Goal: Task Accomplishment & Management: Manage account settings

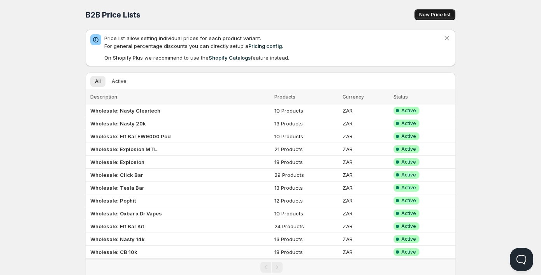
click at [429, 14] on span "New Price list" at bounding box center [435, 15] width 32 height 6
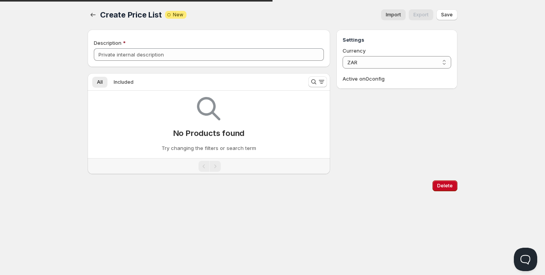
click at [180, 61] on div "Description" at bounding box center [209, 48] width 242 height 37
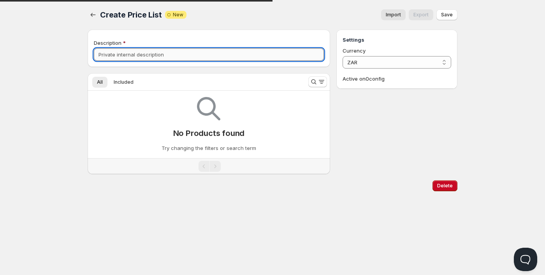
click at [179, 59] on input "Description" at bounding box center [209, 54] width 230 height 12
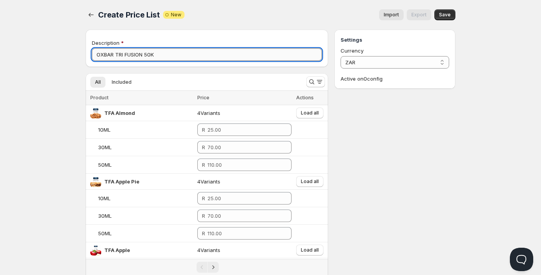
click at [124, 54] on input "OXBAR TRI FUSION 50K" at bounding box center [207, 54] width 230 height 12
type input "OXBAR TRIFUSION 50K"
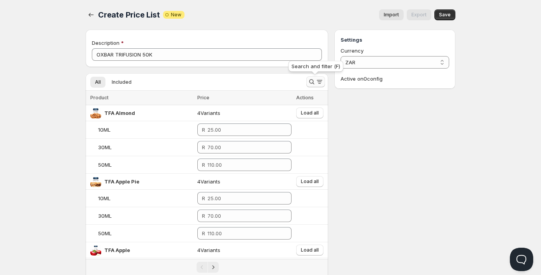
click at [312, 84] on icon "Search and filter results" at bounding box center [312, 82] width 8 height 8
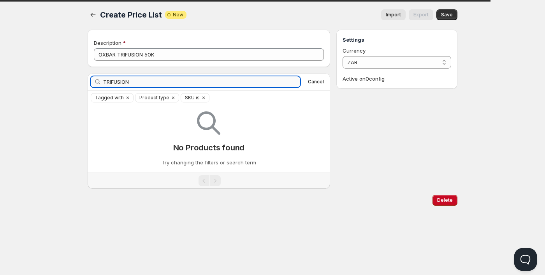
click at [110, 84] on input "TRIFUSION" at bounding box center [201, 81] width 197 height 11
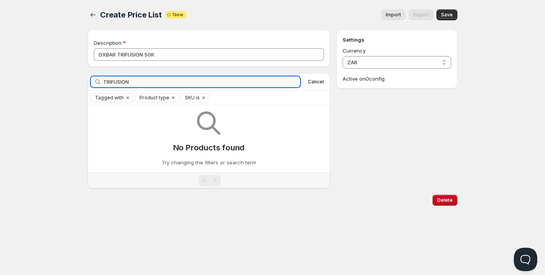
click at [110, 81] on input "TRIFUSION" at bounding box center [201, 81] width 197 height 11
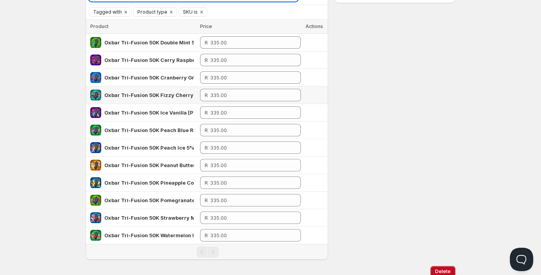
scroll to position [113, 0]
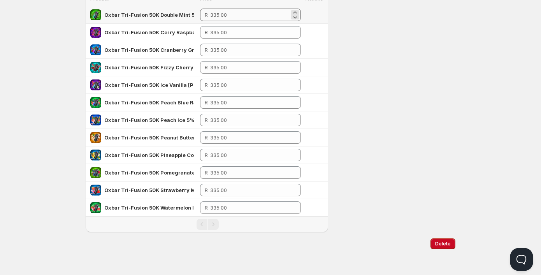
type input "TRI FUSION"
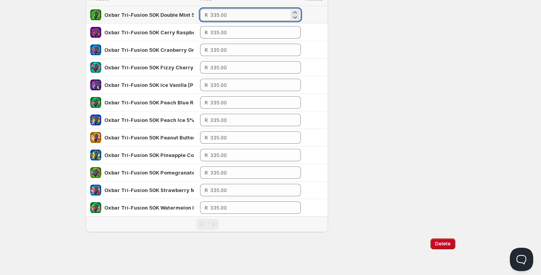
click at [212, 17] on input "number" at bounding box center [249, 15] width 79 height 12
drag, startPoint x: 231, startPoint y: 13, endPoint x: 206, endPoint y: 15, distance: 24.9
click at [206, 15] on div "R" at bounding box center [250, 15] width 101 height 12
type input "255.00"
click at [222, 25] on td "R" at bounding box center [250, 33] width 106 height 18
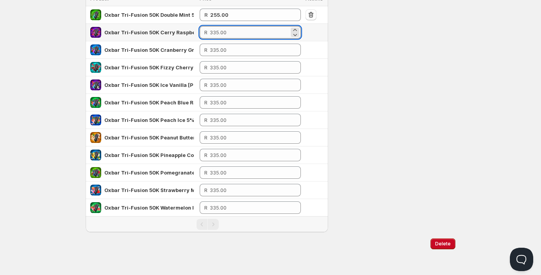
click at [223, 32] on input "number" at bounding box center [249, 32] width 79 height 12
type input "255.00"
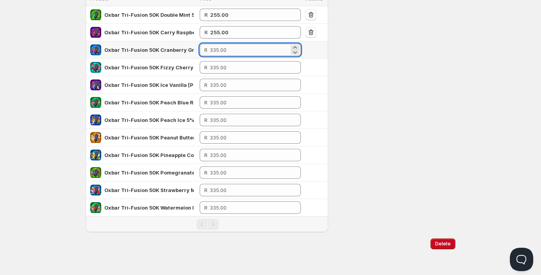
click at [222, 49] on input "number" at bounding box center [249, 50] width 79 height 12
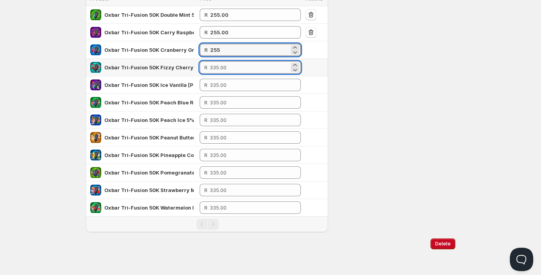
type input "255.00"
click at [221, 66] on input "number" at bounding box center [249, 67] width 79 height 12
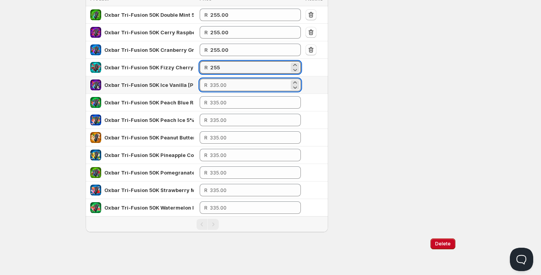
type input "255.00"
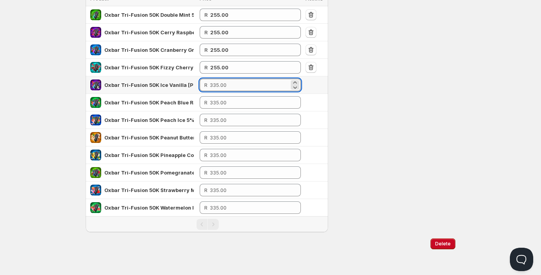
click at [218, 87] on input "number" at bounding box center [249, 85] width 79 height 12
type input "255.00"
click at [218, 101] on input "number" at bounding box center [249, 102] width 79 height 12
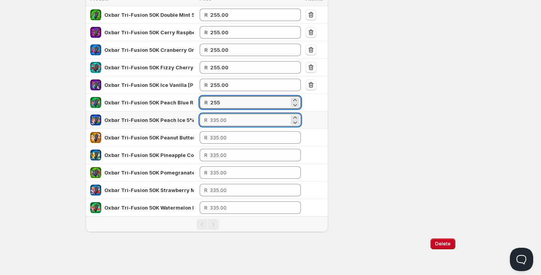
type input "255.00"
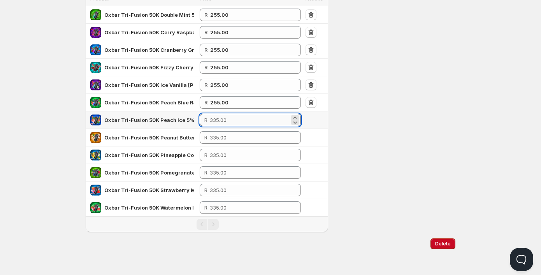
click at [219, 121] on input "number" at bounding box center [249, 120] width 79 height 12
type input "1"
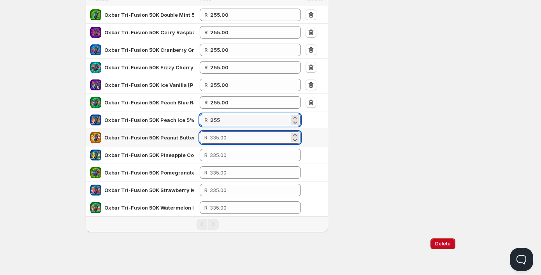
type input "255.00"
click at [222, 139] on input "number" at bounding box center [249, 137] width 79 height 12
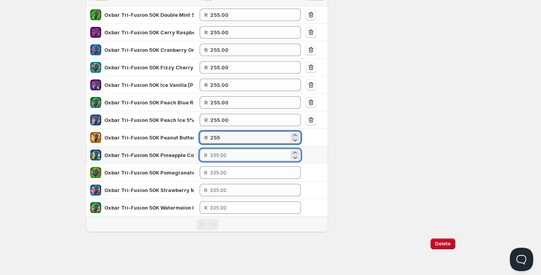
type input "255.00"
click at [225, 158] on input "number" at bounding box center [249, 155] width 79 height 12
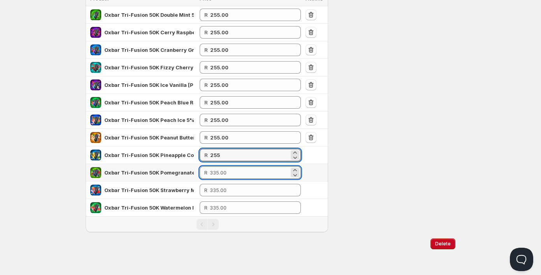
type input "255.00"
click at [222, 168] on input "number" at bounding box center [249, 172] width 79 height 12
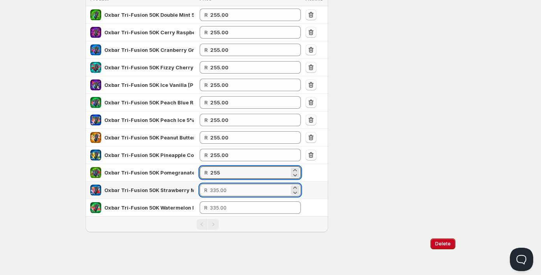
type input "255.00"
click at [221, 189] on input "number" at bounding box center [249, 190] width 79 height 12
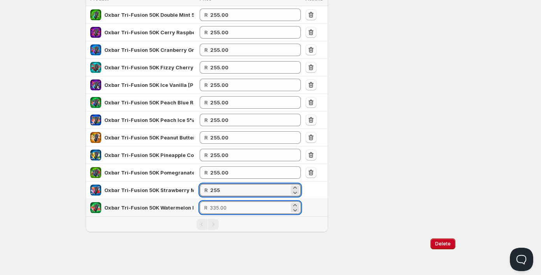
type input "255.00"
click at [221, 212] on input "number" at bounding box center [249, 207] width 79 height 12
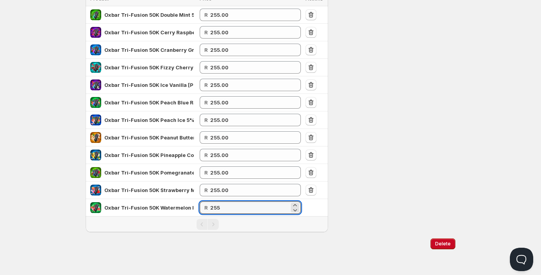
type input "255.00"
click at [429, 161] on div "Settings Currency ZAR ZAR Active on 0 config" at bounding box center [394, 73] width 121 height 315
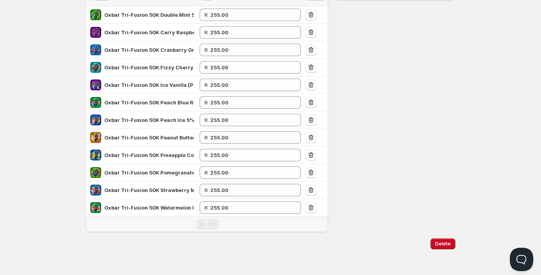
click at [69, 122] on div "Home Pricing Price lists Checkout Forms Submissions Settings Features Plans OXB…" at bounding box center [270, 81] width 541 height 388
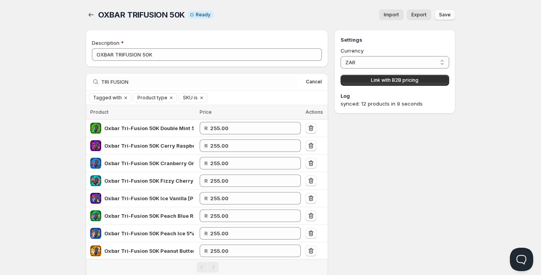
click at [443, 14] on span "Save" at bounding box center [445, 15] width 12 height 6
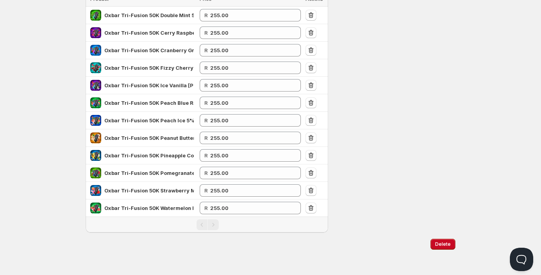
scroll to position [113, 0]
click at [114, 243] on div "Delete" at bounding box center [268, 242] width 373 height 14
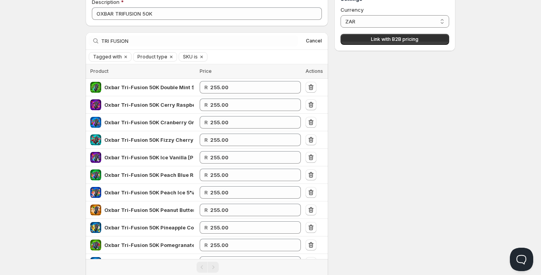
scroll to position [0, 0]
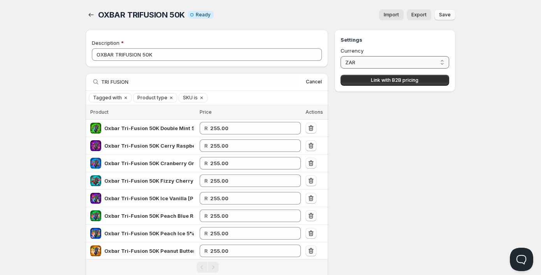
click at [380, 63] on select "ZAR" at bounding box center [394, 62] width 109 height 12
click at [340, 56] on select "ZAR" at bounding box center [394, 62] width 109 height 12
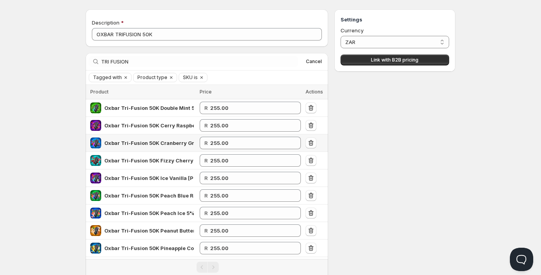
scroll to position [39, 0]
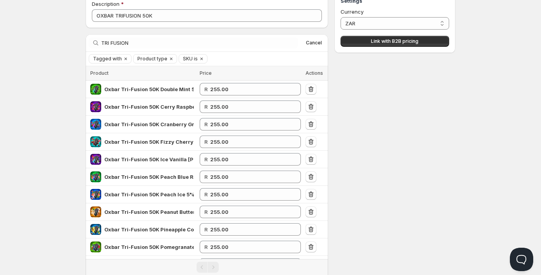
click at [364, 150] on div "Settings Currency ZAR ZAR Link with B2B pricing" at bounding box center [394, 148] width 121 height 315
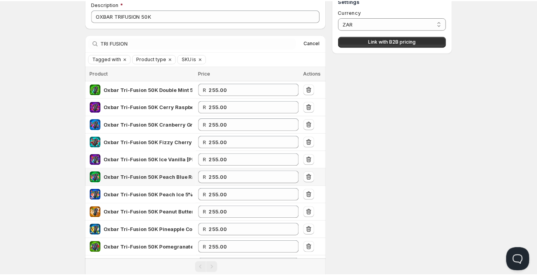
scroll to position [113, 0]
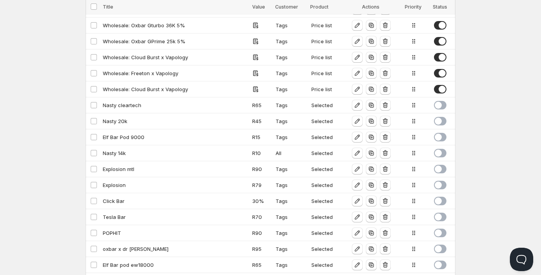
scroll to position [298, 0]
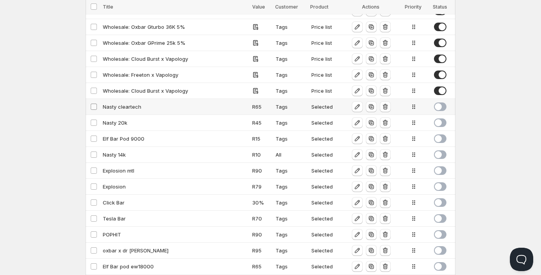
click at [94, 109] on input "Select config" at bounding box center [94, 106] width 6 height 6
checkbox input "true"
click at [94, 126] on span at bounding box center [93, 122] width 7 height 7
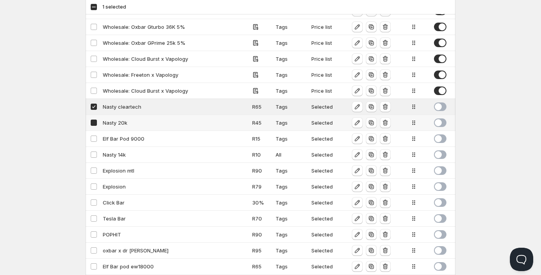
click at [94, 126] on input "Select config" at bounding box center [94, 122] width 6 height 6
checkbox input "false"
click at [95, 126] on td "Select config" at bounding box center [93, 123] width 15 height 16
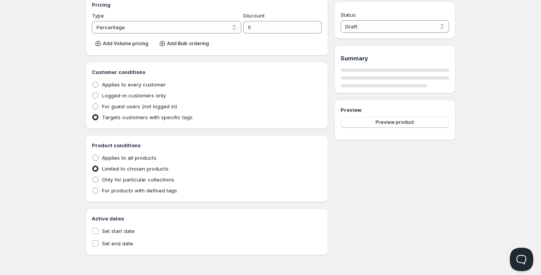
type input "Nasty 20k"
type input "NASTY_20K"
select select "2"
type input "45"
radio input "true"
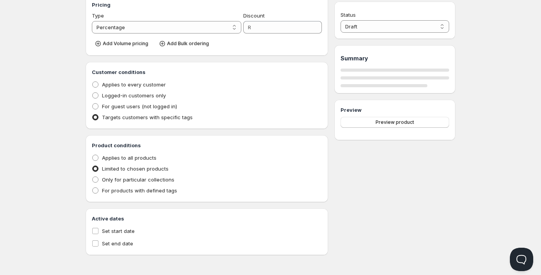
radio input "true"
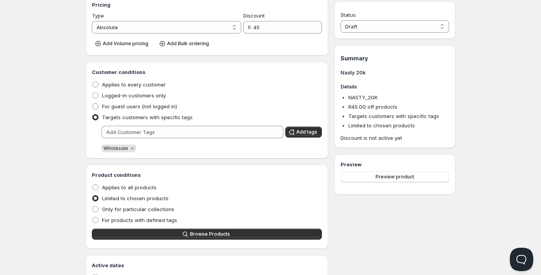
scroll to position [177, 0]
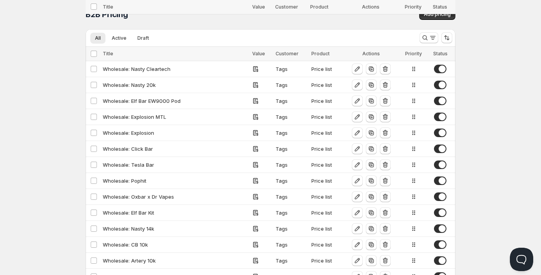
scroll to position [298, 0]
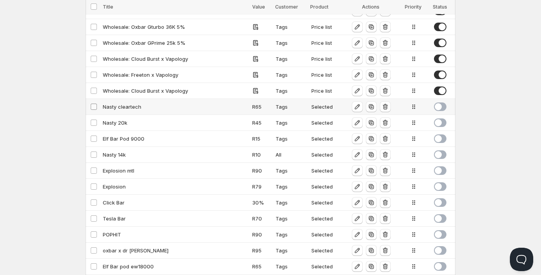
click at [92, 106] on input "Select config" at bounding box center [94, 106] width 6 height 6
checkbox input "true"
click at [94, 123] on input "Select config" at bounding box center [94, 122] width 6 height 6
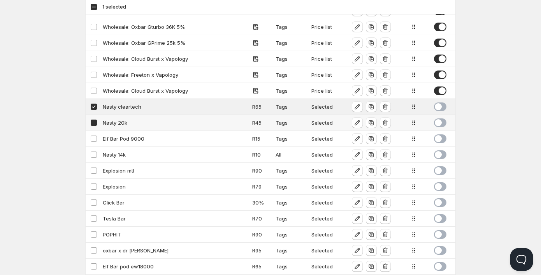
checkbox input "true"
click at [94, 140] on input "Select config" at bounding box center [94, 138] width 6 height 6
checkbox input "true"
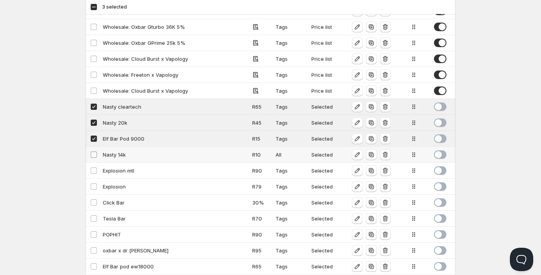
click at [94, 156] on input "Select config" at bounding box center [94, 154] width 6 height 6
checkbox input "true"
click at [94, 168] on input "Select config" at bounding box center [94, 170] width 6 height 6
checkbox input "true"
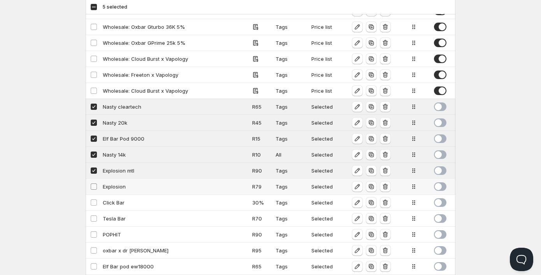
click at [92, 189] on input "Select config" at bounding box center [94, 186] width 6 height 6
checkbox input "true"
click at [93, 205] on input "Select config" at bounding box center [94, 202] width 6 height 6
checkbox input "true"
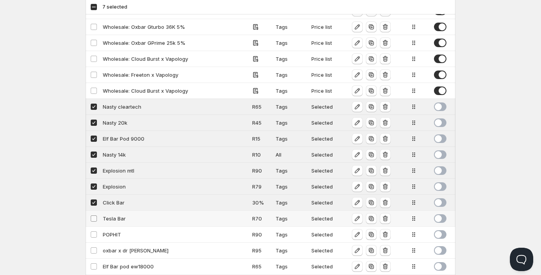
click at [94, 217] on input "Select config" at bounding box center [94, 218] width 6 height 6
checkbox input "true"
click at [93, 232] on input "Select config" at bounding box center [94, 234] width 6 height 6
checkbox input "true"
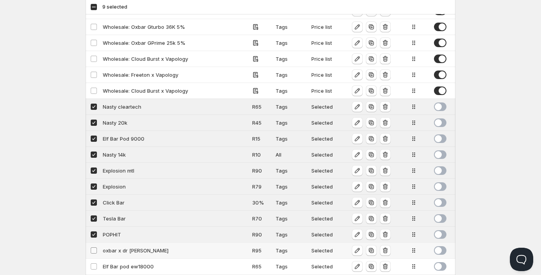
click at [91, 253] on span at bounding box center [93, 250] width 7 height 7
click at [91, 253] on input "Select config" at bounding box center [94, 250] width 6 height 6
checkbox input "false"
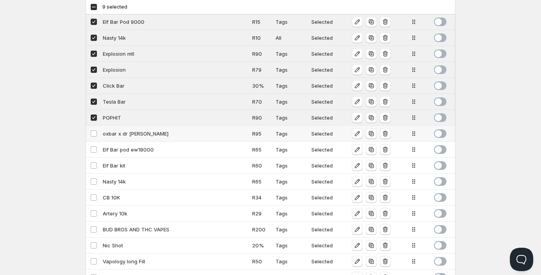
click at [96, 137] on td "Select config" at bounding box center [93, 134] width 15 height 16
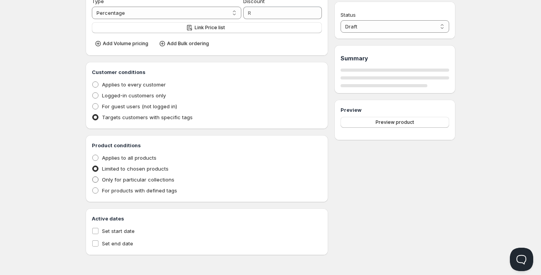
type input "oxbar x dr [PERSON_NAME]"
type input "OXBAR_X_DR_VAPES"
select select "2"
type input "95"
radio input "true"
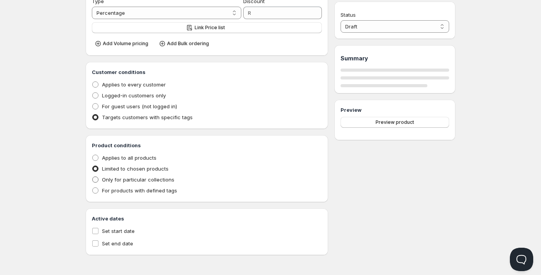
radio input "true"
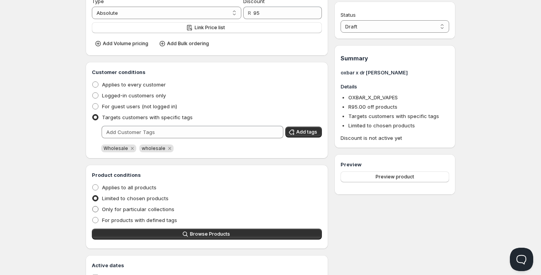
scroll to position [177, 0]
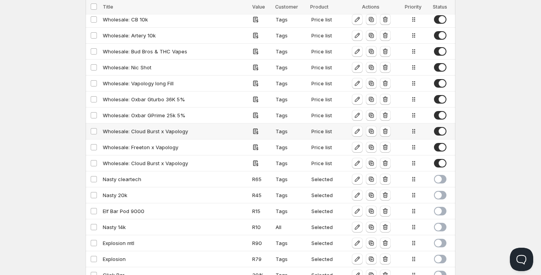
scroll to position [298, 0]
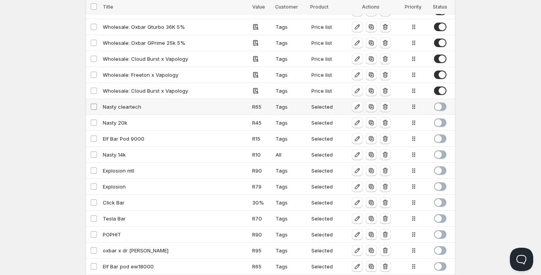
click at [93, 106] on input "Select config" at bounding box center [94, 106] width 6 height 6
checkbox input "true"
click at [93, 124] on input "Select config" at bounding box center [94, 122] width 6 height 6
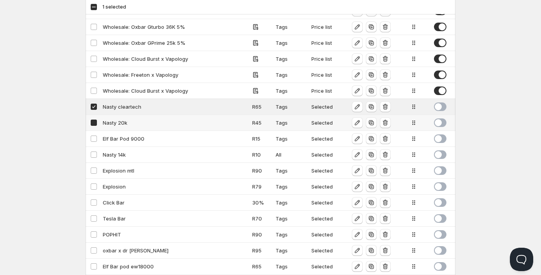
checkbox input "true"
click at [94, 137] on input "Select config" at bounding box center [94, 138] width 6 height 6
checkbox input "true"
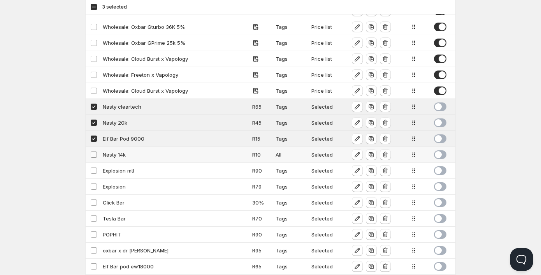
click at [93, 155] on input "Select config" at bounding box center [94, 154] width 6 height 6
checkbox input "true"
click at [93, 170] on input "Select config" at bounding box center [94, 170] width 6 height 6
checkbox input "true"
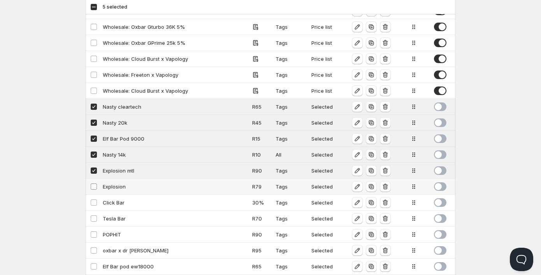
click at [93, 188] on input "Select config" at bounding box center [94, 186] width 6 height 6
checkbox input "true"
click at [93, 203] on input "Select config" at bounding box center [94, 202] width 6 height 6
checkbox input "true"
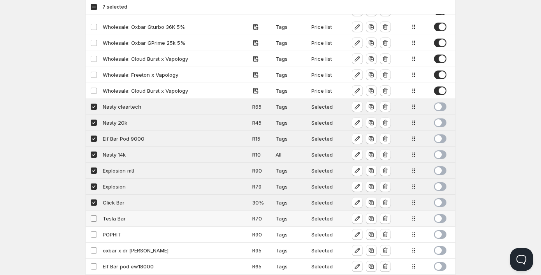
click at [92, 219] on input "Select config" at bounding box center [94, 218] width 6 height 6
checkbox input "true"
click at [92, 234] on input "Select config" at bounding box center [94, 234] width 6 height 6
checkbox input "true"
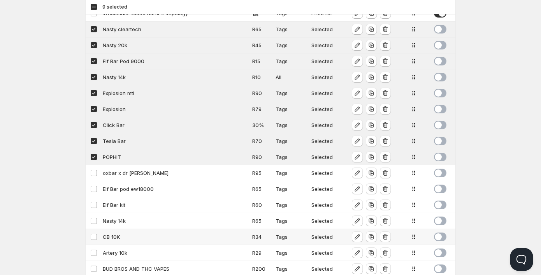
scroll to position [375, 0]
click at [92, 173] on input "Select config" at bounding box center [94, 172] width 6 height 6
checkbox input "true"
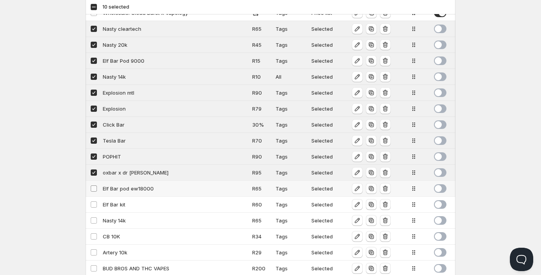
click at [93, 188] on input "Select config" at bounding box center [94, 188] width 6 height 6
checkbox input "true"
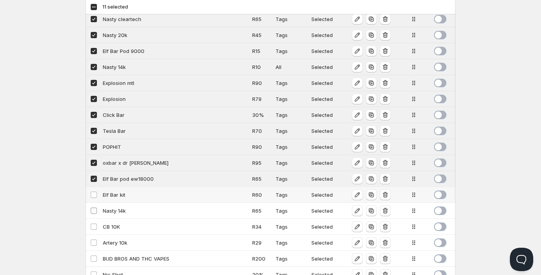
scroll to position [453, 0]
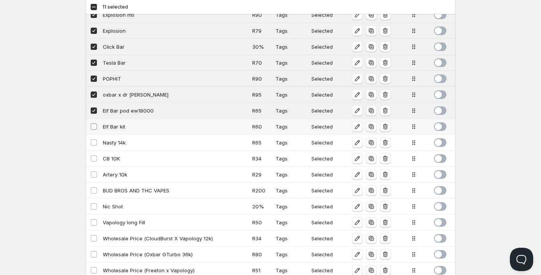
click at [93, 126] on input "Select config" at bounding box center [94, 126] width 6 height 6
checkbox input "true"
click at [93, 143] on input "Select config" at bounding box center [94, 142] width 6 height 6
checkbox input "true"
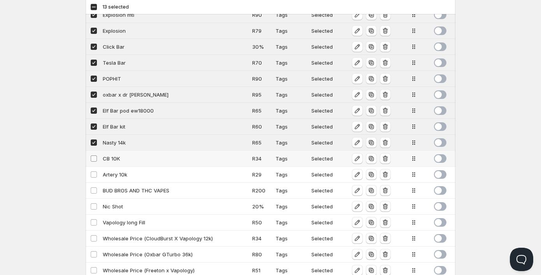
click at [96, 159] on input "Select config" at bounding box center [94, 158] width 6 height 6
checkbox input "true"
click at [96, 178] on td "Select config" at bounding box center [93, 174] width 15 height 16
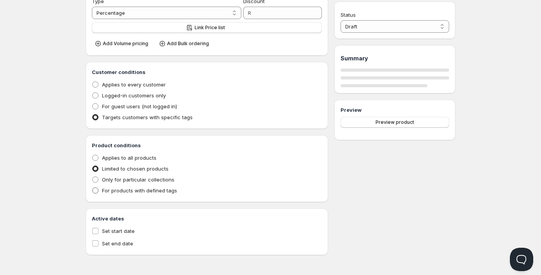
type input "Artery 10k"
type input "ARTERY_10K"
select select "2"
type input "29"
radio input "true"
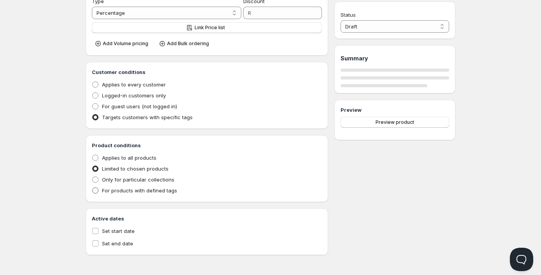
radio input "true"
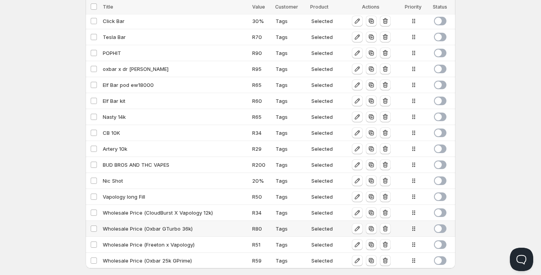
scroll to position [492, 0]
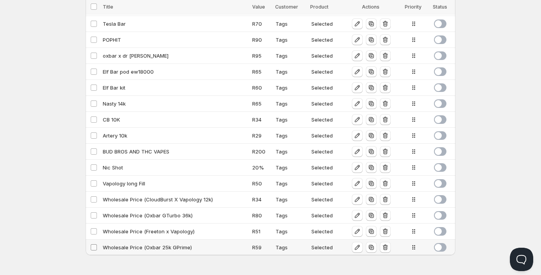
click at [93, 246] on input "Select config" at bounding box center [94, 247] width 6 height 6
checkbox input "true"
click at [94, 231] on input "Select config" at bounding box center [94, 231] width 6 height 6
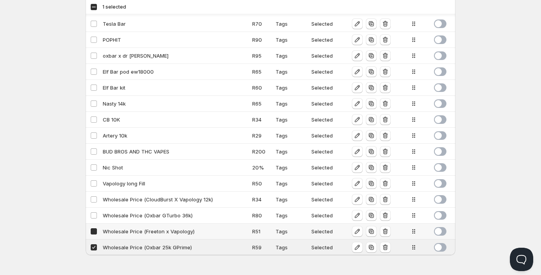
checkbox input "true"
click at [96, 214] on input "Select config" at bounding box center [94, 215] width 6 height 6
checkbox input "true"
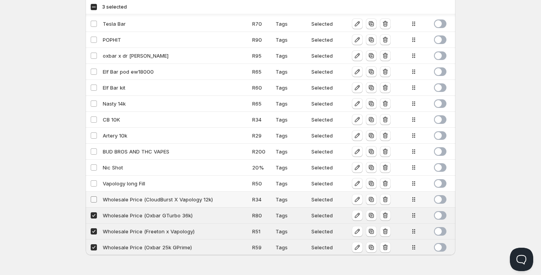
click at [94, 200] on input "Select config" at bounding box center [94, 199] width 6 height 6
checkbox input "true"
click at [94, 182] on input "Select config" at bounding box center [94, 183] width 6 height 6
checkbox input "true"
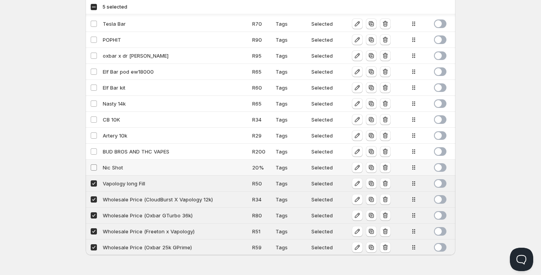
click at [92, 166] on input "Select config" at bounding box center [94, 167] width 6 height 6
checkbox input "true"
click at [93, 149] on input "Select config" at bounding box center [94, 151] width 6 height 6
checkbox input "true"
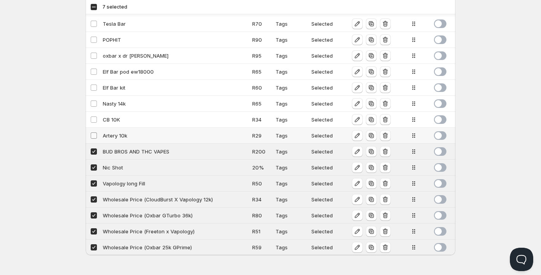
click at [93, 133] on input "Select config" at bounding box center [94, 135] width 6 height 6
checkbox input "true"
click at [94, 122] on input "Select config" at bounding box center [94, 119] width 6 height 6
checkbox input "true"
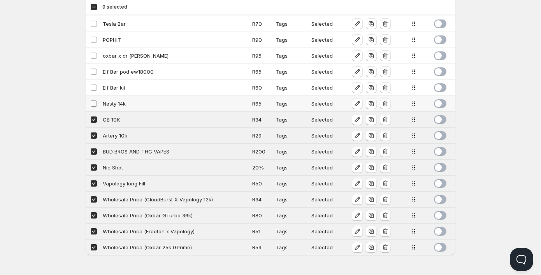
click at [93, 103] on input "Select config" at bounding box center [94, 103] width 6 height 6
checkbox input "true"
click at [94, 87] on input "Select config" at bounding box center [94, 87] width 6 height 6
checkbox input "true"
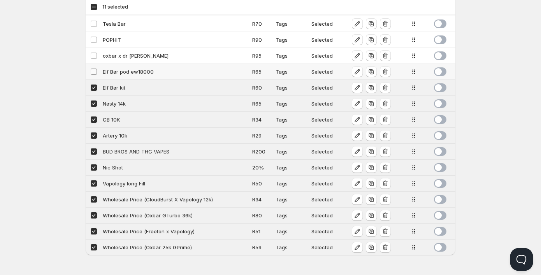
click at [93, 75] on span at bounding box center [93, 71] width 7 height 7
click at [93, 75] on input "Select config" at bounding box center [94, 71] width 6 height 6
click at [92, 73] on input "Select config" at bounding box center [94, 71] width 6 height 6
checkbox input "true"
click at [94, 52] on span at bounding box center [93, 55] width 7 height 7
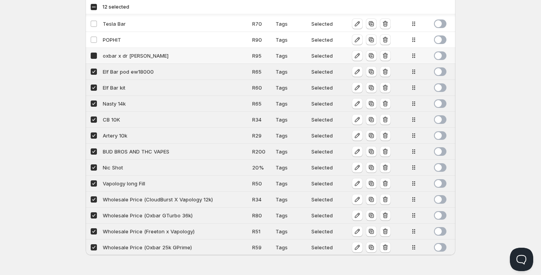
click at [94, 53] on input "Select config" at bounding box center [94, 56] width 6 height 6
checkbox input "false"
click at [94, 39] on input "Select config" at bounding box center [94, 40] width 6 height 6
checkbox input "true"
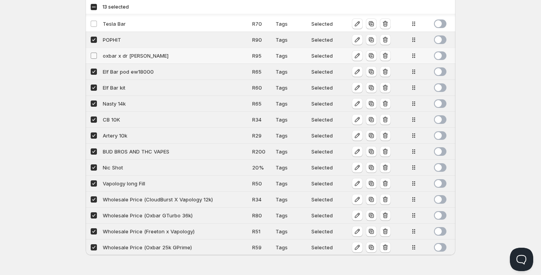
click at [93, 57] on input "Select config" at bounding box center [94, 56] width 6 height 6
checkbox input "true"
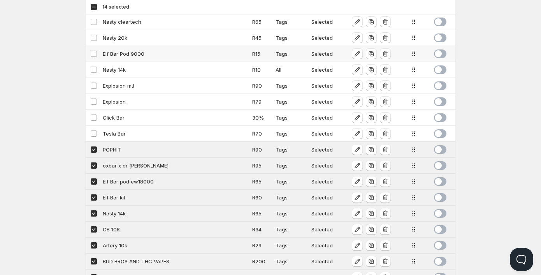
scroll to position [375, 0]
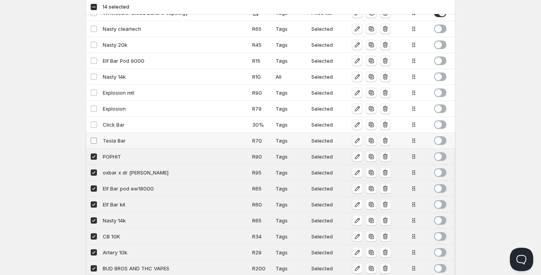
click at [94, 142] on input "Select config" at bounding box center [94, 140] width 6 height 6
checkbox input "true"
click at [93, 124] on input "Select config" at bounding box center [94, 124] width 6 height 6
checkbox input "true"
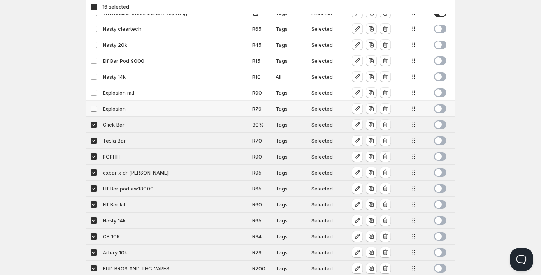
click at [94, 110] on input "Select config" at bounding box center [94, 108] width 6 height 6
checkbox input "true"
click at [95, 91] on input "Select config" at bounding box center [94, 92] width 6 height 6
checkbox input "true"
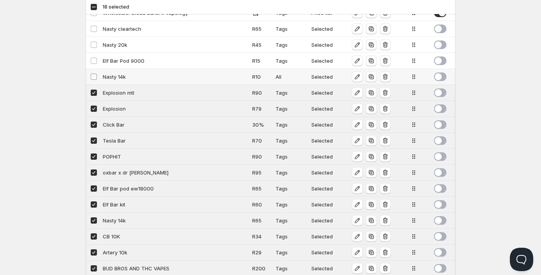
click at [93, 76] on input "Select config" at bounding box center [94, 77] width 6 height 6
checkbox input "true"
click at [94, 61] on input "Select config" at bounding box center [94, 61] width 6 height 6
checkbox input "true"
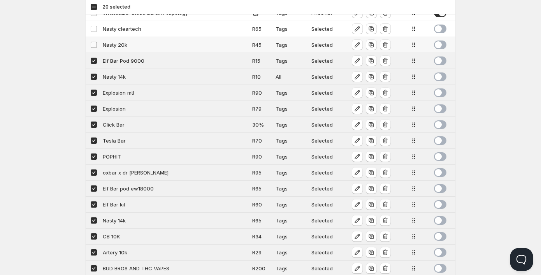
click at [94, 45] on input "Select config" at bounding box center [94, 45] width 6 height 6
checkbox input "true"
click at [95, 28] on input "Select config" at bounding box center [94, 29] width 6 height 6
checkbox input "true"
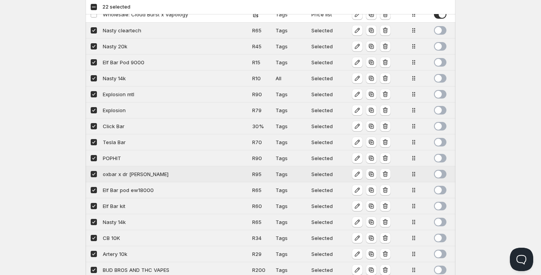
scroll to position [336, 0]
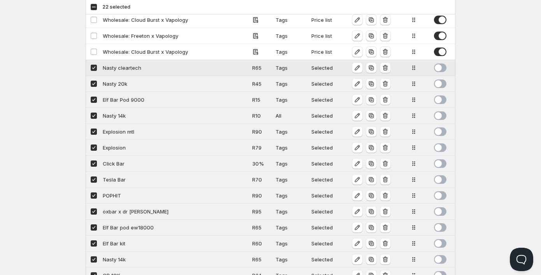
click at [387, 65] on icon "button" at bounding box center [385, 68] width 8 height 8
click at [383, 67] on icon "button" at bounding box center [384, 68] width 5 height 6
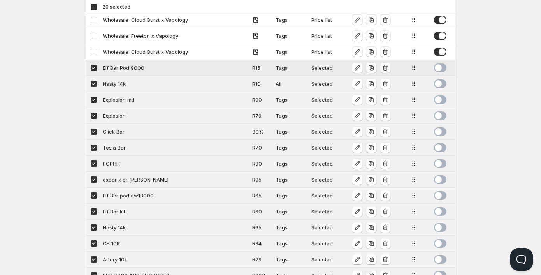
click at [385, 67] on icon "button" at bounding box center [385, 68] width 8 height 8
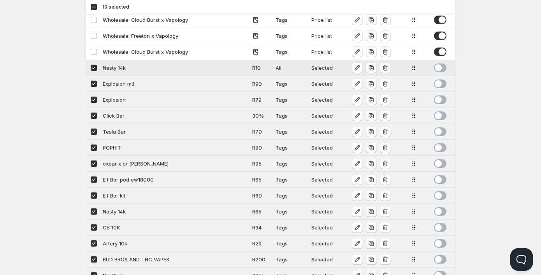
click at [387, 67] on icon "button" at bounding box center [385, 68] width 8 height 8
click at [387, 68] on icon "button" at bounding box center [385, 68] width 8 height 8
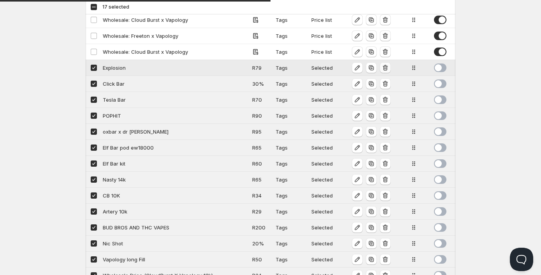
click at [386, 66] on icon "button" at bounding box center [385, 68] width 8 height 8
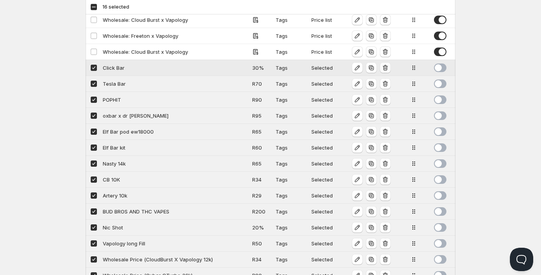
click at [385, 70] on icon "button" at bounding box center [385, 68] width 8 height 8
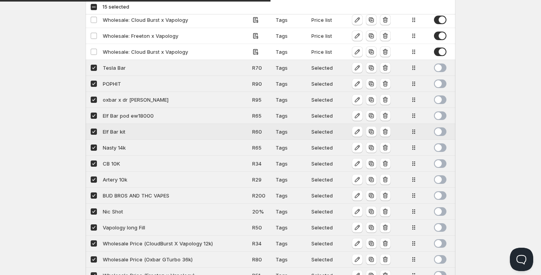
scroll to position [380, 0]
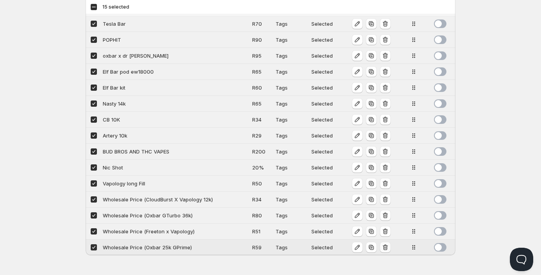
click at [388, 248] on icon "button" at bounding box center [385, 247] width 8 height 8
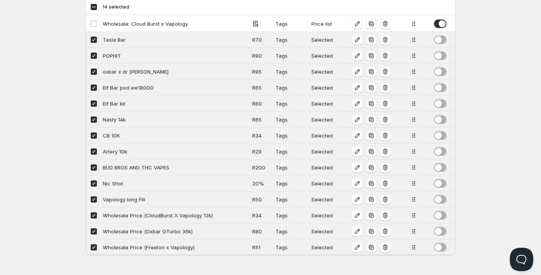
scroll to position [364, 0]
click at [385, 232] on icon "button" at bounding box center [385, 231] width 8 height 8
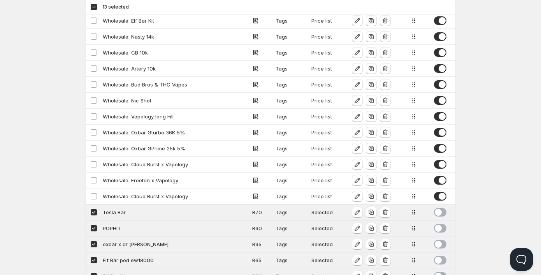
scroll to position [194, 0]
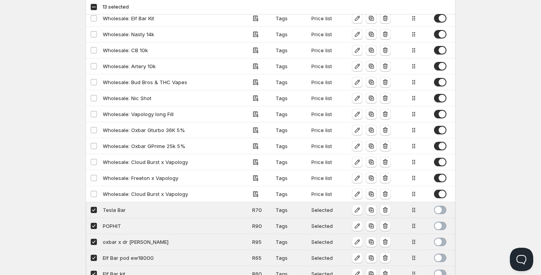
click at [503, 132] on div "Home Pricing Price lists Checkout Forms Submissions Settings Features Plans B2B…" at bounding box center [270, 117] width 541 height 623
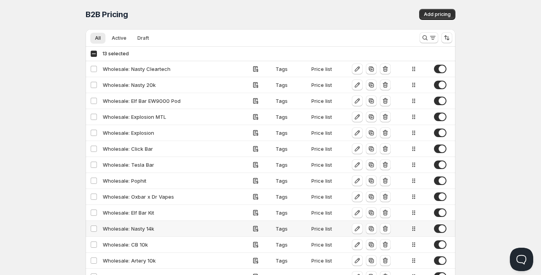
scroll to position [0, 0]
click at [118, 39] on span "Active" at bounding box center [119, 38] width 15 height 6
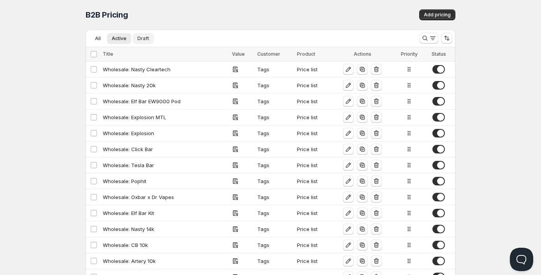
click at [142, 39] on span "Draft" at bounding box center [143, 38] width 12 height 6
checkbox input "true"
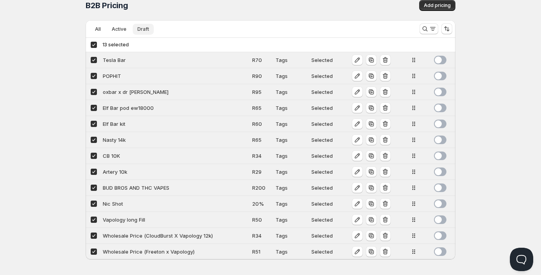
scroll to position [14, 0]
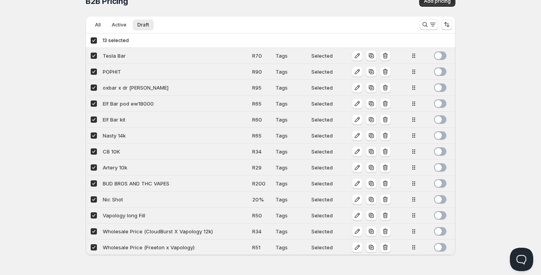
click at [514, 169] on div "Home Pricing Price lists Checkout Forms Submissions Settings Features Plans B2B…" at bounding box center [270, 130] width 541 height 288
click at [100, 25] on span "All" at bounding box center [98, 25] width 6 height 6
checkbox input "false"
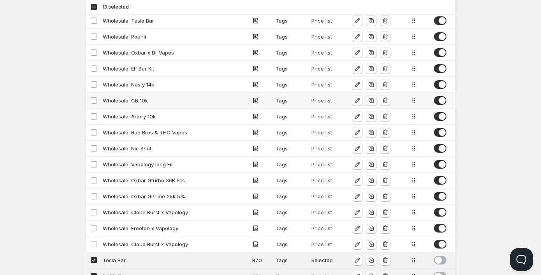
scroll to position [156, 0]
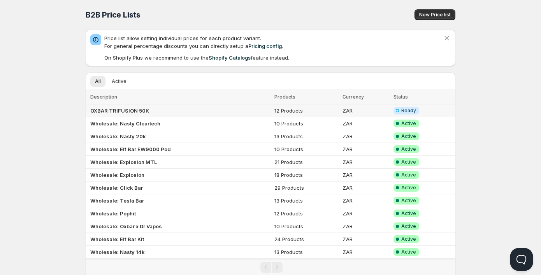
click at [404, 110] on span "Ready" at bounding box center [408, 110] width 15 height 6
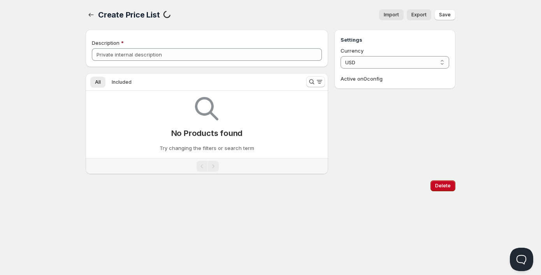
type input "OXBAR TRIFUSION 50K"
select select "ZAR"
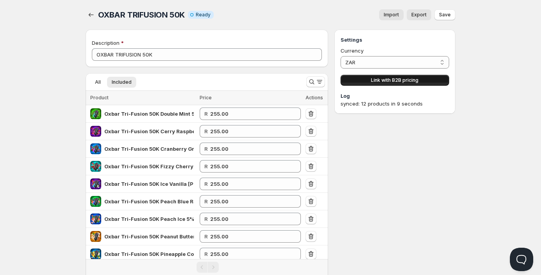
click at [398, 81] on span "Link with B2B pricing" at bounding box center [394, 80] width 47 height 6
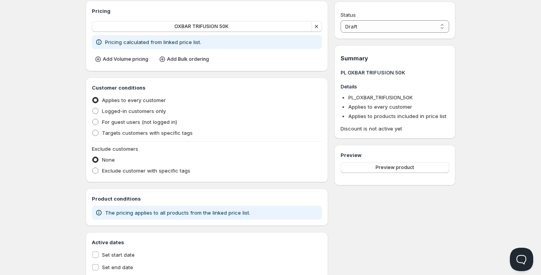
scroll to position [117, 0]
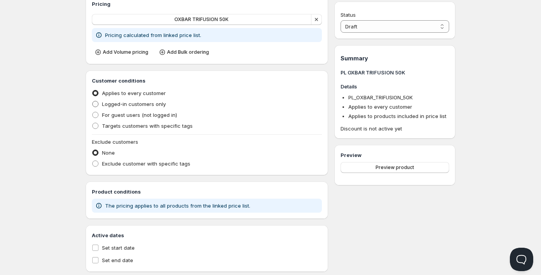
click at [96, 103] on span at bounding box center [95, 104] width 6 height 6
click at [93, 101] on input "Logged-in customers only" at bounding box center [92, 101] width 0 height 0
radio input "true"
click at [99, 93] on label "Applies to every customer" at bounding box center [129, 93] width 74 height 11
click at [93, 90] on input "Applies to every customer" at bounding box center [92, 90] width 0 height 0
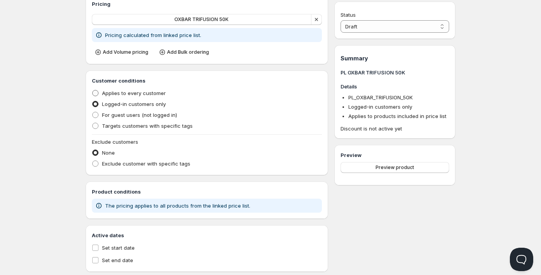
radio input "true"
click at [97, 103] on span at bounding box center [95, 104] width 6 height 6
click at [93, 101] on input "Logged-in customers only" at bounding box center [92, 101] width 0 height 0
radio input "true"
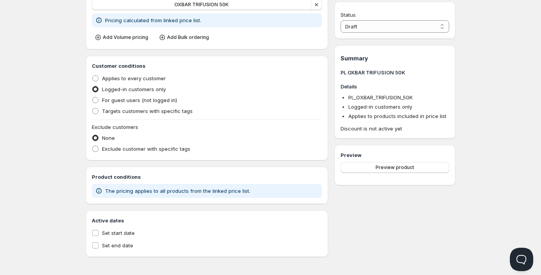
scroll to position [133, 0]
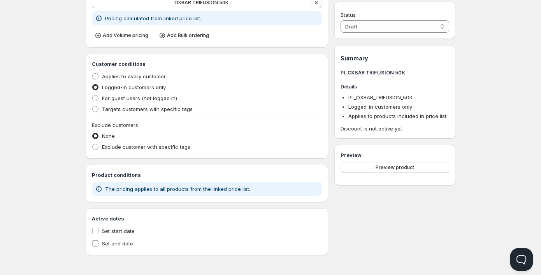
click at [99, 92] on label "Logged-in customers only" at bounding box center [129, 87] width 74 height 11
click at [93, 84] on input "Logged-in customers only" at bounding box center [92, 84] width 0 height 0
click at [97, 112] on span at bounding box center [95, 108] width 7 height 7
click at [93, 106] on input "Targets customers with specific tags" at bounding box center [92, 106] width 0 height 0
radio input "true"
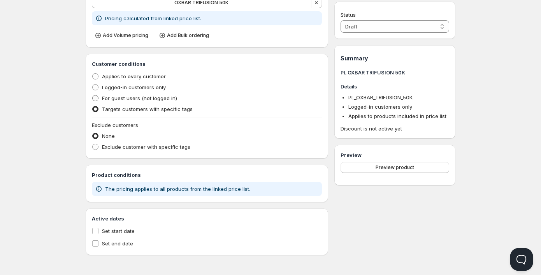
scroll to position [114, 0]
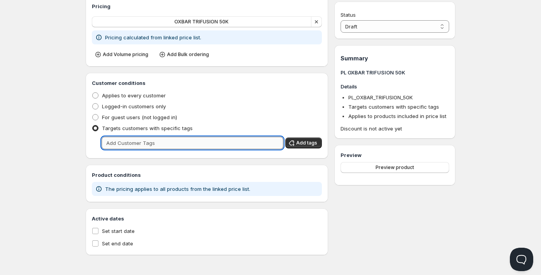
click at [138, 147] on input "text" at bounding box center [193, 143] width 182 height 12
type input "wholesale"
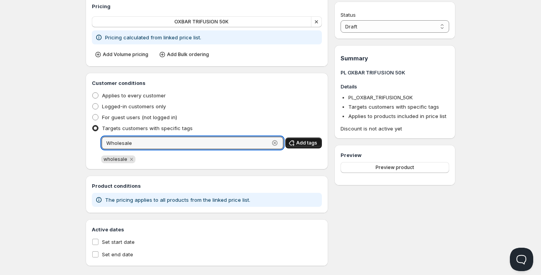
type input "Wholesale"
click at [303, 146] on button "Add tags" at bounding box center [303, 142] width 37 height 11
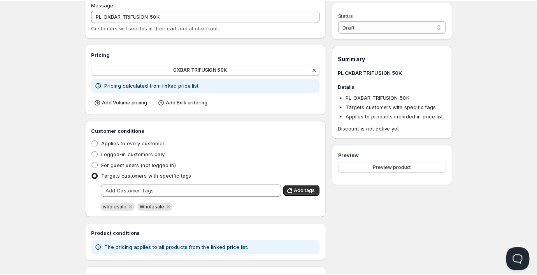
scroll to position [0, 0]
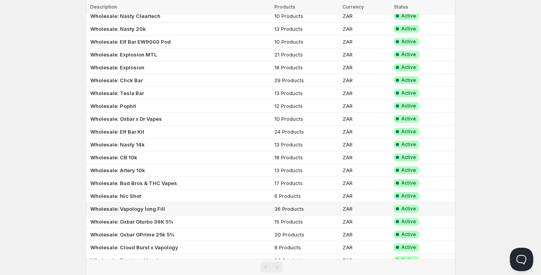
scroll to position [147, 0]
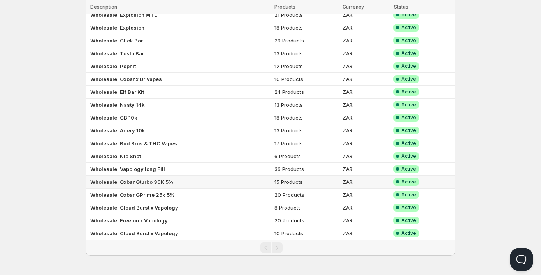
click at [141, 181] on b "Wholesale: Oxbar Gturbo 36K 5%" at bounding box center [131, 182] width 83 height 6
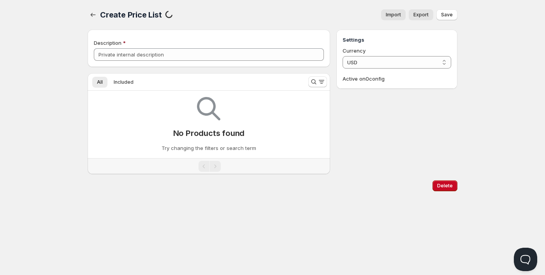
type input "Wholesale: Oxbar Gturbo 36K 5%"
select select "ZAR"
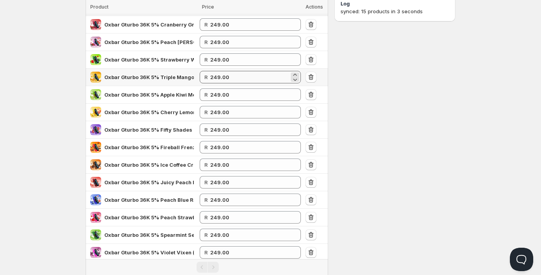
scroll to position [35, 0]
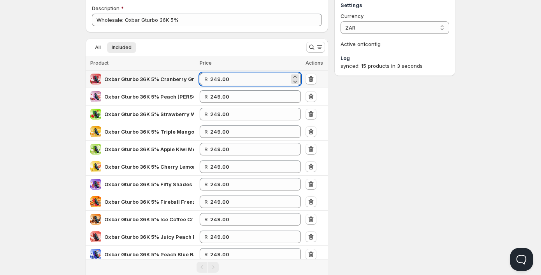
click at [230, 81] on input "249.00" at bounding box center [249, 79] width 79 height 12
drag, startPoint x: 232, startPoint y: 76, endPoint x: 195, endPoint y: 76, distance: 37.0
click at [195, 76] on tr "Oxbar Gturbo 36K 5% Cranberry Grape Crave (Nicotine Adjustable) R 249.00" at bounding box center [207, 79] width 242 height 18
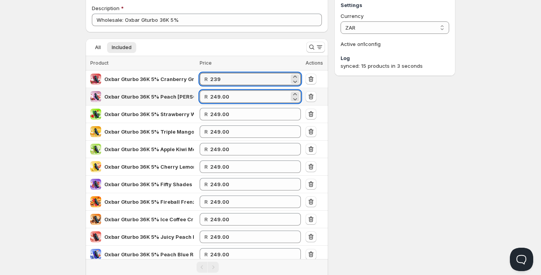
type input "239.00"
click at [226, 98] on input "249.00" at bounding box center [249, 96] width 79 height 12
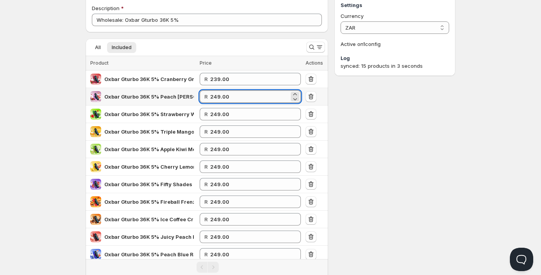
click at [226, 98] on input "249.00" at bounding box center [249, 96] width 79 height 12
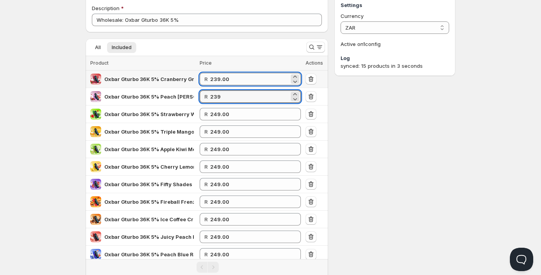
type input "239.00"
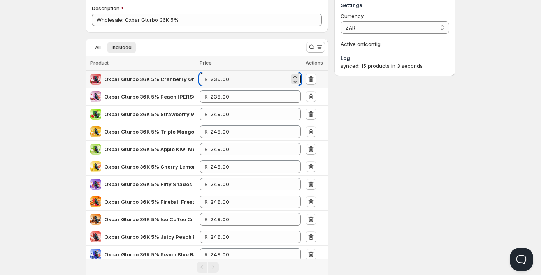
drag, startPoint x: 237, startPoint y: 83, endPoint x: 188, endPoint y: 86, distance: 48.7
click at [188, 86] on tr "Oxbar Gturbo 36K 5% Cranberry Grape Crave (Nicotine Adjustable) R 239.00" at bounding box center [207, 79] width 242 height 18
click at [223, 112] on input "249.00" at bounding box center [249, 114] width 79 height 12
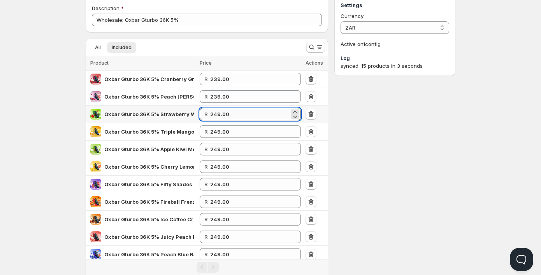
click at [223, 112] on input "249.00" at bounding box center [249, 114] width 79 height 12
paste input "3"
type input "239.00"
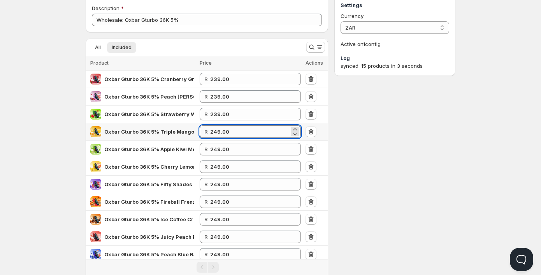
click at [223, 135] on input "249.00" at bounding box center [249, 131] width 79 height 12
click at [223, 134] on input "249.00" at bounding box center [249, 131] width 79 height 12
paste input "3"
type input "239.00"
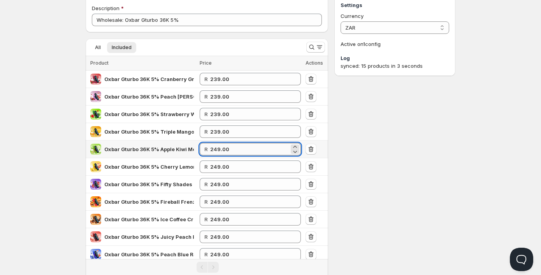
click at [225, 153] on input "249.00" at bounding box center [249, 149] width 79 height 12
paste input "3"
type input "239.00"
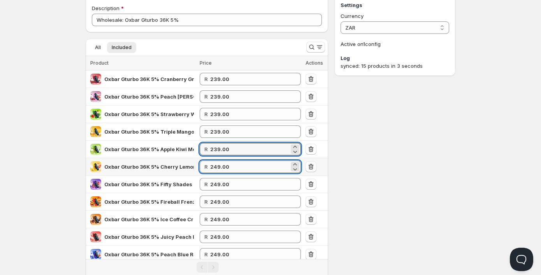
click at [223, 169] on input "249.00" at bounding box center [249, 166] width 79 height 12
paste input "3"
type input "239.00"
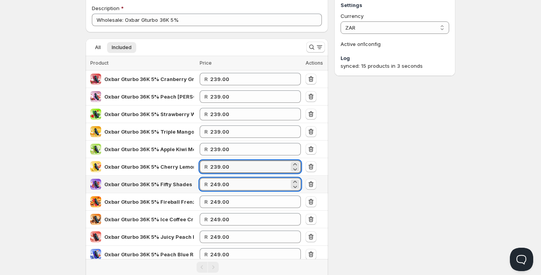
click at [223, 184] on input "249.00" at bounding box center [249, 184] width 79 height 12
paste input "3"
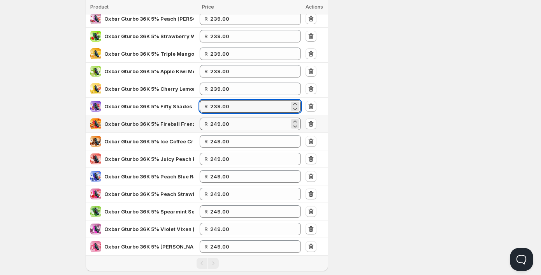
type input "239.00"
click at [220, 123] on input "249.00" at bounding box center [249, 123] width 79 height 12
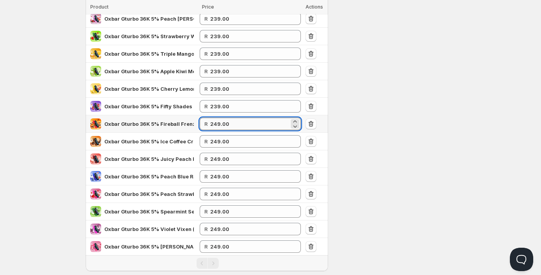
click at [220, 123] on input "249.00" at bounding box center [249, 123] width 79 height 12
paste input "3"
type input "239.00"
click at [221, 138] on input "249.00" at bounding box center [249, 141] width 79 height 12
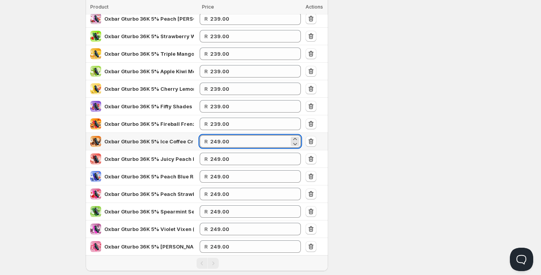
click at [221, 138] on input "249.00" at bounding box center [249, 141] width 79 height 12
paste input "3"
type input "239.00"
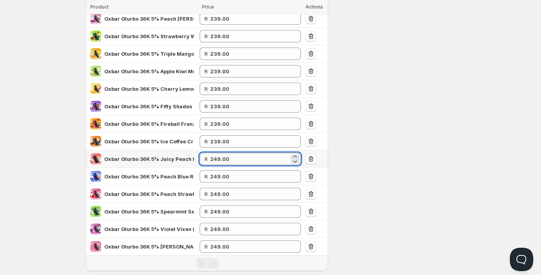
click at [224, 159] on input "249.00" at bounding box center [249, 158] width 79 height 12
paste input "3"
type input "239.00"
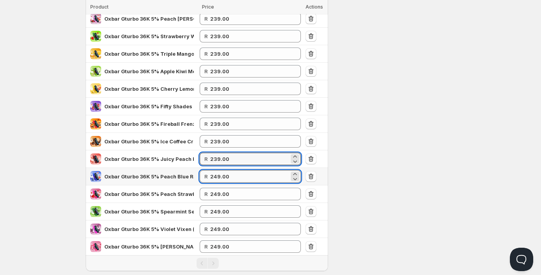
click at [224, 175] on input "249.00" at bounding box center [249, 176] width 79 height 12
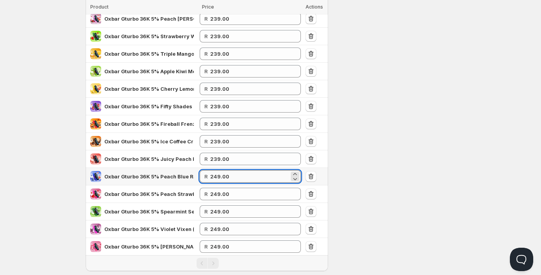
click at [224, 175] on input "249.00" at bounding box center [249, 176] width 79 height 12
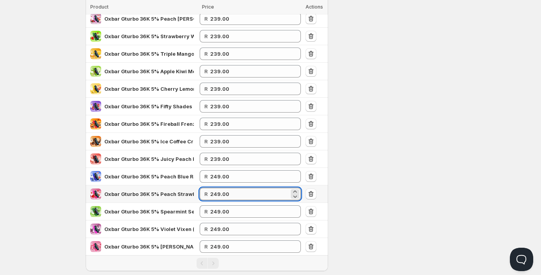
click at [225, 193] on input "249.00" at bounding box center [249, 193] width 79 height 12
paste input "3"
type input "239.00"
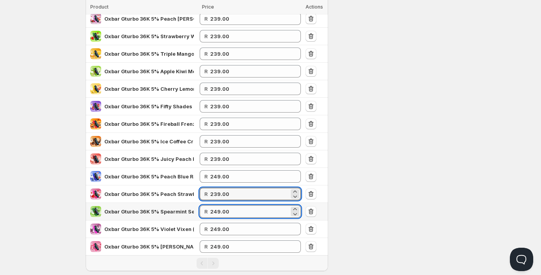
click at [224, 213] on input "249.00" at bounding box center [249, 211] width 79 height 12
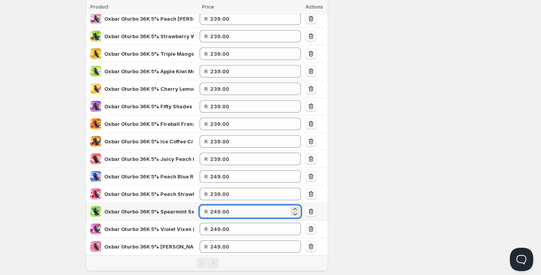
click at [224, 213] on input "249.00" at bounding box center [249, 211] width 79 height 12
paste input "3"
type input "239.00"
click at [224, 231] on input "249.00" at bounding box center [249, 229] width 79 height 12
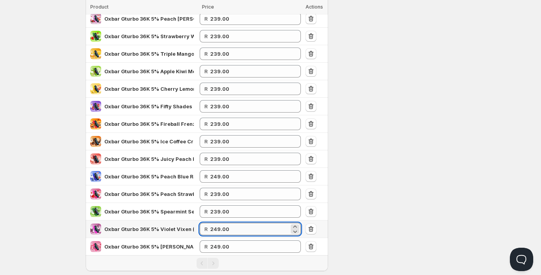
click at [224, 231] on input "249.00" at bounding box center [249, 229] width 79 height 12
paste input "3"
type input "239.00"
click at [221, 248] on input "249.00" at bounding box center [249, 246] width 79 height 12
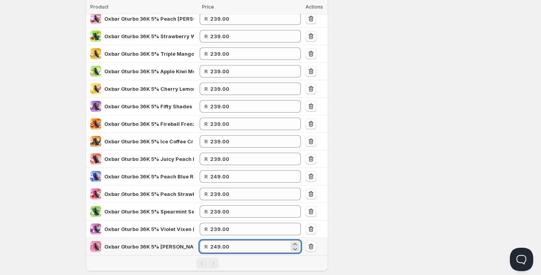
click at [221, 248] on input "249.00" at bounding box center [249, 246] width 79 height 12
paste input "3"
type input "239.00"
click at [417, 175] on div "Settings Currency ZAR ZAR Active on 1 config Log synced: 15 products in 3 secon…" at bounding box center [394, 94] width 121 height 354
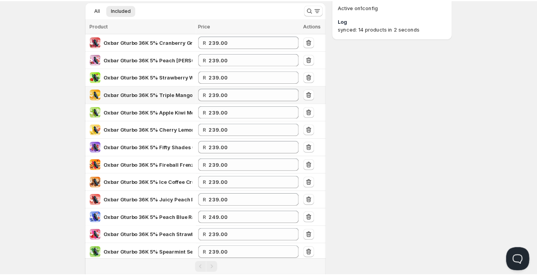
scroll to position [151, 0]
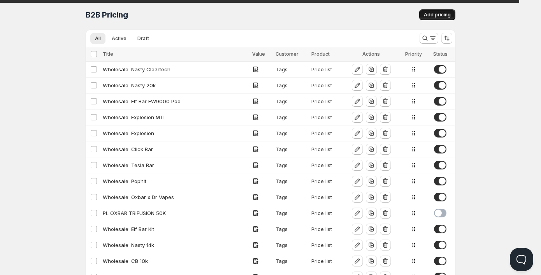
click at [431, 12] on span "Add pricing" at bounding box center [437, 15] width 27 height 6
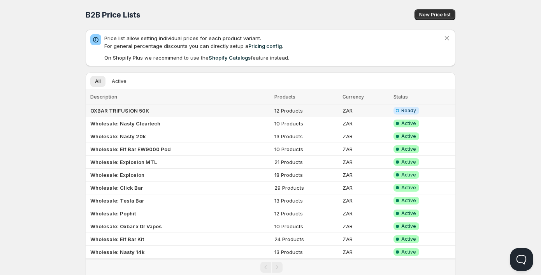
click at [408, 109] on span "Ready" at bounding box center [408, 110] width 15 height 6
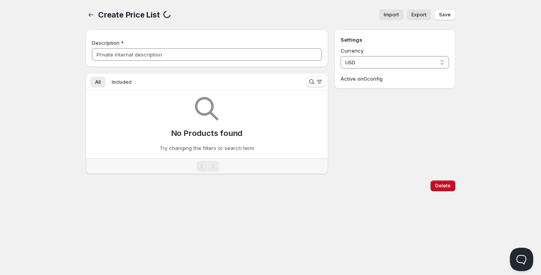
type input "OXBAR TRIFUSION 50K"
select select "ZAR"
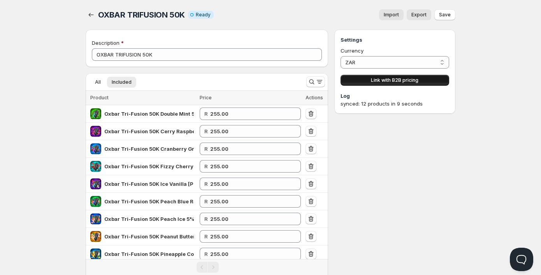
click at [401, 81] on span "Link with B2B pricing" at bounding box center [394, 80] width 47 height 6
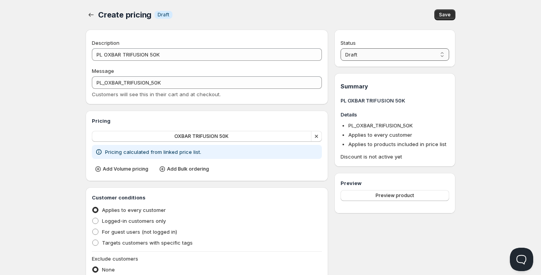
drag, startPoint x: 402, startPoint y: 53, endPoint x: 398, endPoint y: 60, distance: 7.5
click at [402, 53] on select "Draft Active" at bounding box center [394, 54] width 109 height 12
select select "1"
click at [340, 48] on select "Draft Active" at bounding box center [394, 54] width 109 height 12
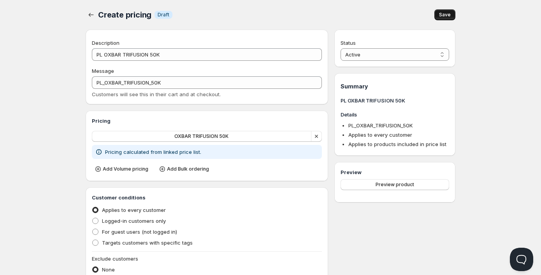
click at [449, 15] on span "Save" at bounding box center [445, 15] width 12 height 6
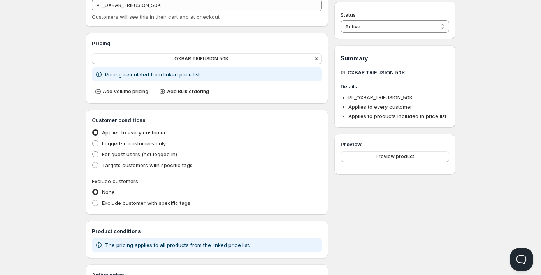
scroll to position [78, 0]
click at [100, 200] on label "Exclude customer with specific tags" at bounding box center [141, 202] width 98 height 11
click at [93, 200] on input "Exclude customer with specific tags" at bounding box center [92, 199] width 0 height 0
radio input "true"
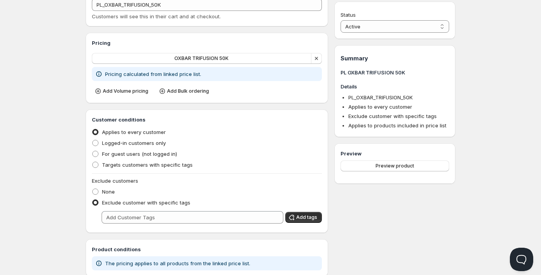
click at [98, 200] on span at bounding box center [95, 202] width 6 height 6
click at [93, 200] on input "Exclude customer with specific tags" at bounding box center [92, 199] width 0 height 0
click at [102, 163] on label "Targets customers with specific tags" at bounding box center [142, 164] width 101 height 11
click at [93, 162] on input "Targets customers with specific tags" at bounding box center [92, 161] width 0 height 0
radio input "true"
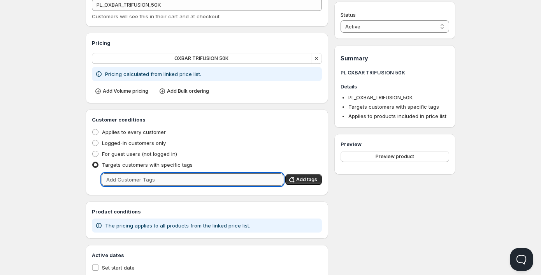
click at [122, 177] on input "text" at bounding box center [193, 179] width 182 height 12
type input "w"
type input "Wholesale"
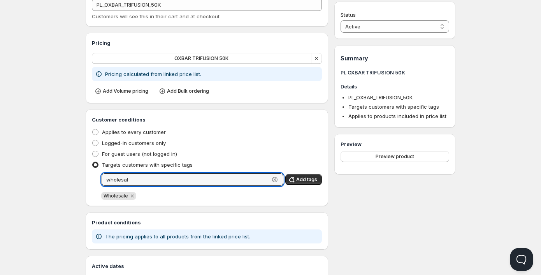
type input "wholesale"
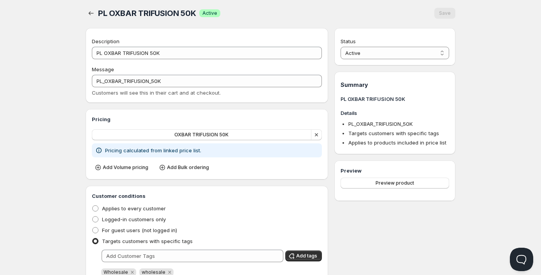
scroll to position [0, 0]
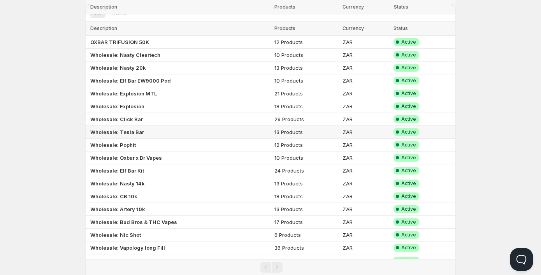
scroll to position [147, 0]
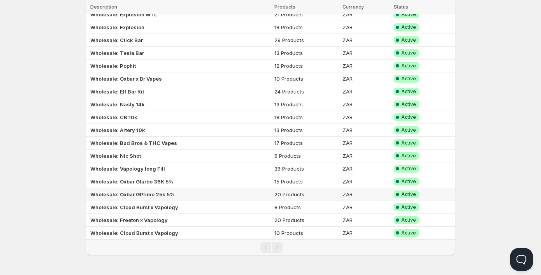
click at [156, 195] on b "Wholesale: Oxbar GPrime 25k 5%" at bounding box center [132, 194] width 84 height 6
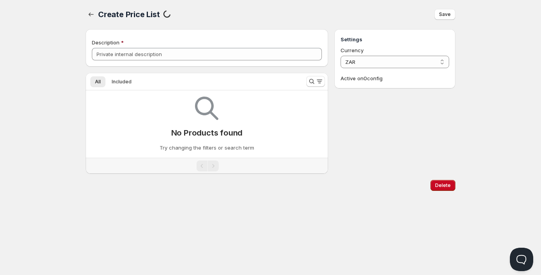
scroll to position [0, 0]
type input "Wholesale: Oxbar GPrime 25k 5%"
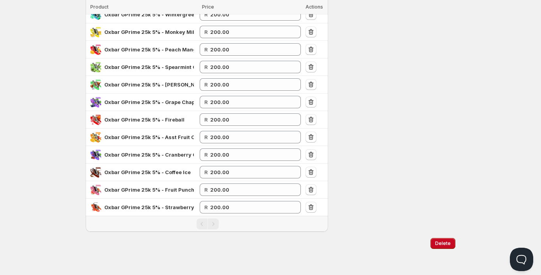
scroll to position [6, 0]
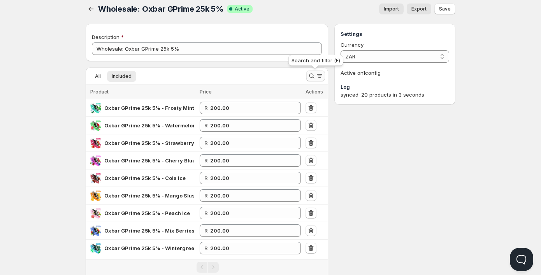
click at [309, 76] on icon "Search and filter results" at bounding box center [311, 76] width 5 height 5
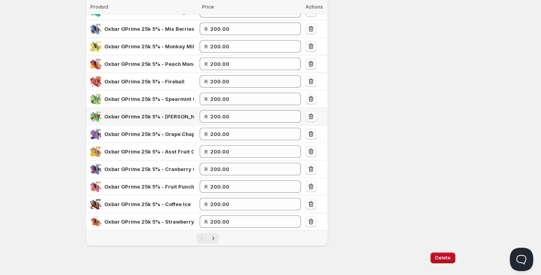
scroll to position [254, 0]
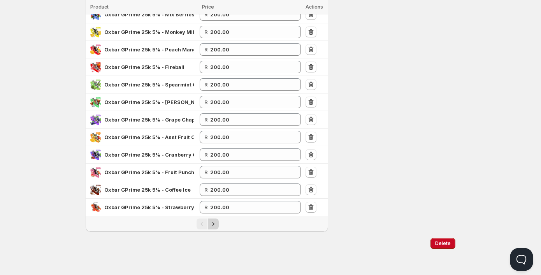
type input "GPRIME"
click at [214, 222] on icon "Next" at bounding box center [213, 224] width 8 height 8
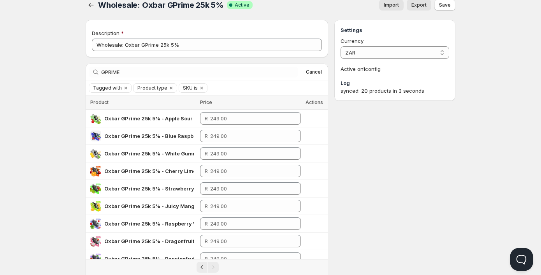
scroll to position [0, 0]
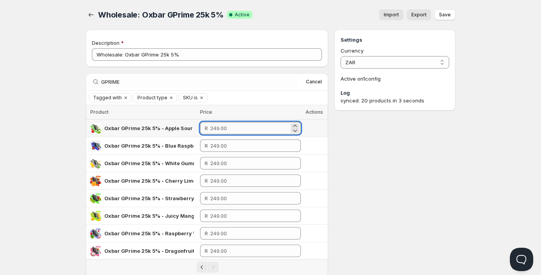
click at [224, 127] on input "number" at bounding box center [249, 128] width 79 height 12
type input "200.00"
click at [230, 141] on input "number" at bounding box center [249, 145] width 79 height 12
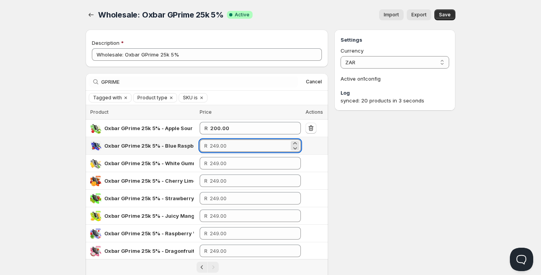
click at [230, 141] on input "number" at bounding box center [249, 145] width 79 height 12
type input "200.00"
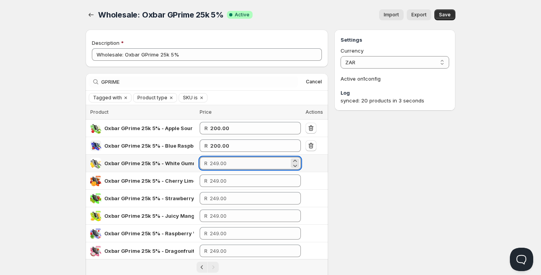
click at [237, 163] on input "number" at bounding box center [249, 163] width 79 height 12
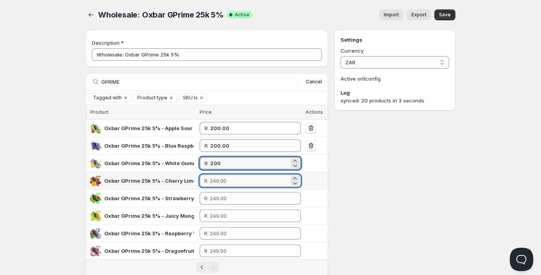
type input "200.00"
click at [232, 182] on input "number" at bounding box center [249, 180] width 79 height 12
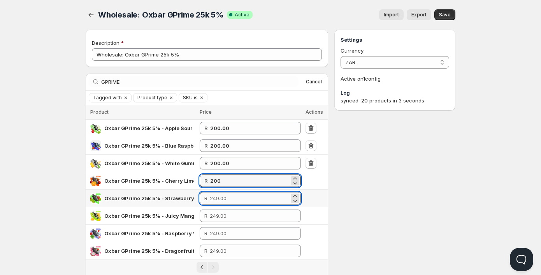
type input "200.00"
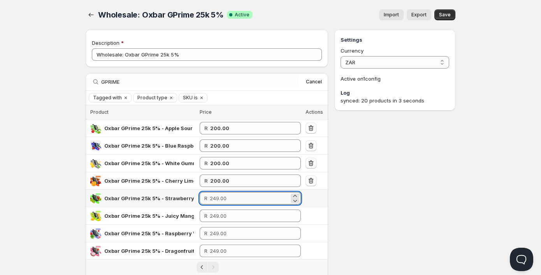
click at [224, 199] on input "number" at bounding box center [249, 198] width 79 height 12
type input "200.00"
click at [225, 217] on input "number" at bounding box center [249, 215] width 79 height 12
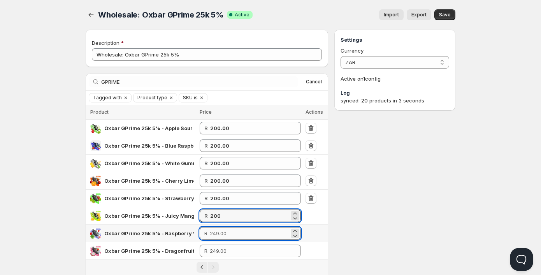
type input "200.00"
click at [221, 235] on input "number" at bounding box center [249, 233] width 79 height 12
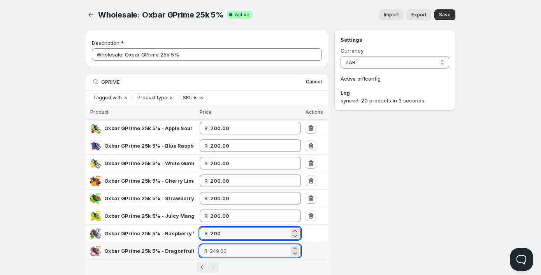
type input "200.00"
click at [228, 248] on input "number" at bounding box center [249, 250] width 79 height 12
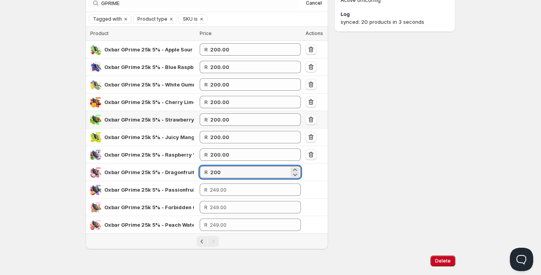
scroll to position [96, 0]
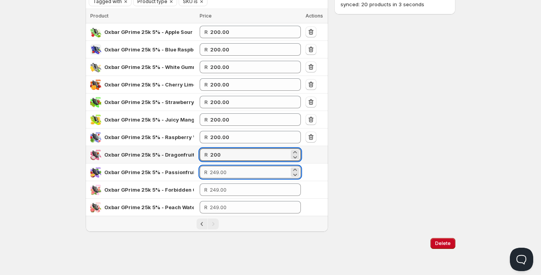
type input "200.00"
click at [229, 173] on input "number" at bounding box center [249, 172] width 79 height 12
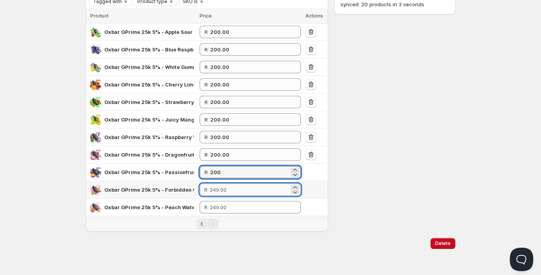
type input "200.00"
click at [233, 189] on input "number" at bounding box center [249, 189] width 79 height 12
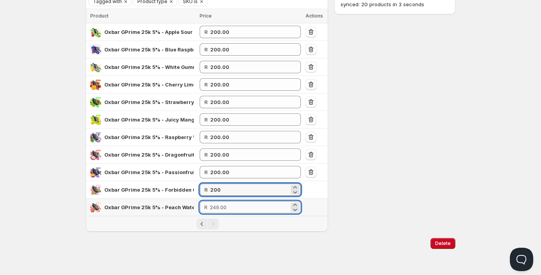
type input "200.00"
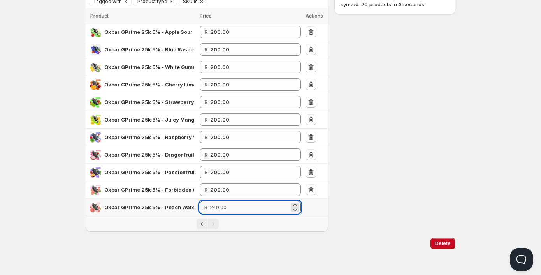
click at [233, 210] on input "number" at bounding box center [249, 207] width 79 height 12
type input "200.00"
click at [527, 212] on div "Home Pricing Price lists Checkout Forms Submissions Settings Features Plans Who…" at bounding box center [270, 89] width 541 height 370
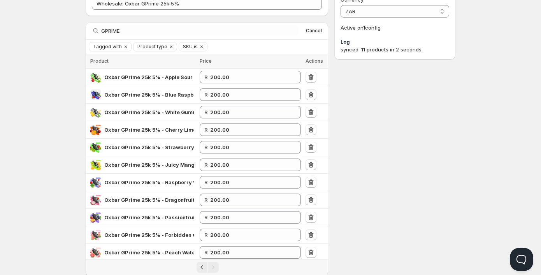
scroll to position [0, 0]
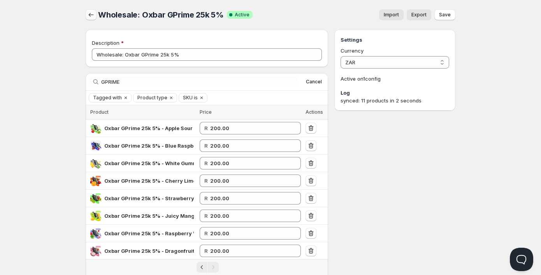
click at [92, 17] on icon "button" at bounding box center [91, 15] width 8 height 8
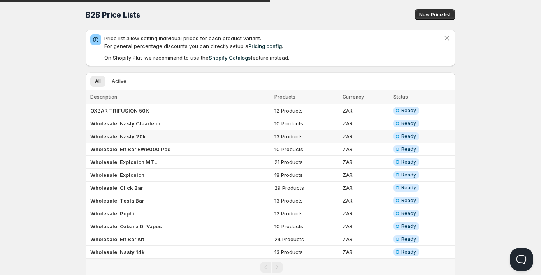
scroll to position [147, 0]
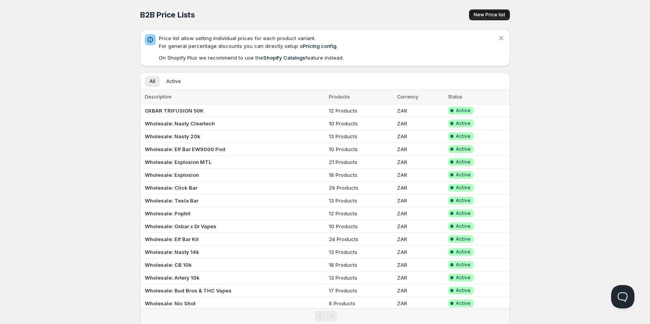
click at [499, 14] on span "New Price list" at bounding box center [489, 15] width 32 height 6
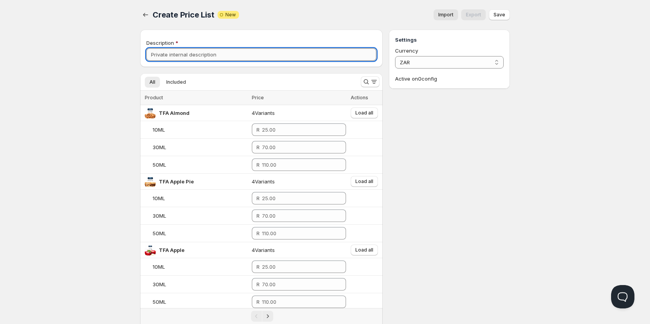
click at [199, 56] on input "Description" at bounding box center [261, 54] width 230 height 12
type input "Nasty Surge 55k"
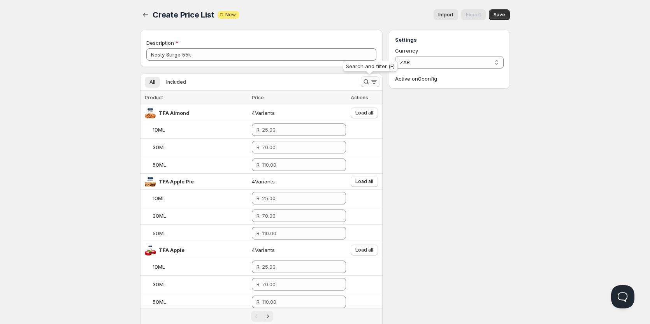
click at [366, 81] on icon "Search and filter results" at bounding box center [366, 82] width 8 height 8
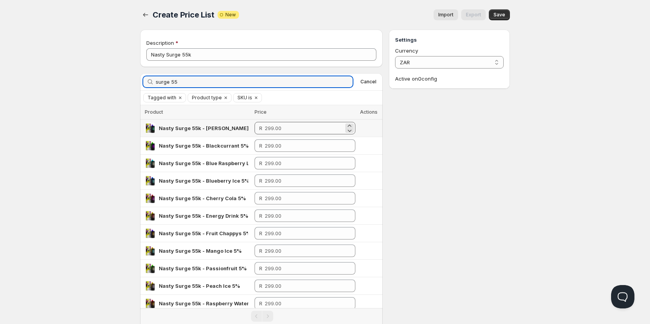
type input "surge 55"
click at [284, 131] on input "number" at bounding box center [304, 128] width 79 height 12
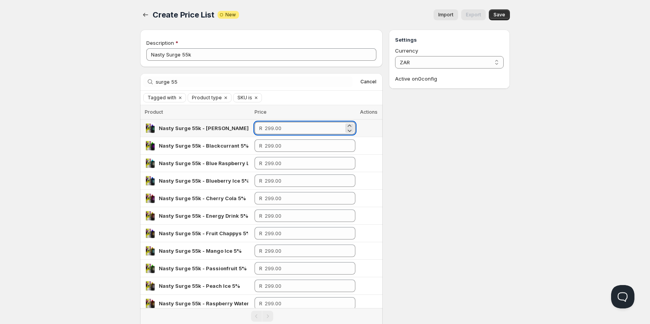
click at [284, 131] on input "number" at bounding box center [304, 128] width 79 height 12
type input "1"
type input "245.00"
click at [286, 146] on input "number" at bounding box center [303, 145] width 79 height 12
drag, startPoint x: 289, startPoint y: 131, endPoint x: 238, endPoint y: 132, distance: 51.4
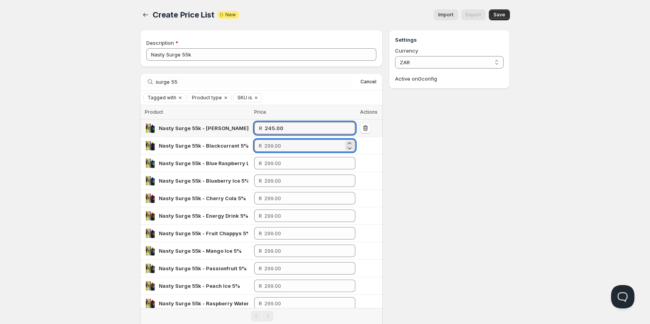
click at [238, 132] on tr "Nasty Surge 55k - [PERSON_NAME] Grape 5% R 245.00" at bounding box center [261, 128] width 242 height 18
click at [272, 145] on input "number" at bounding box center [303, 145] width 79 height 12
paste input "245.00"
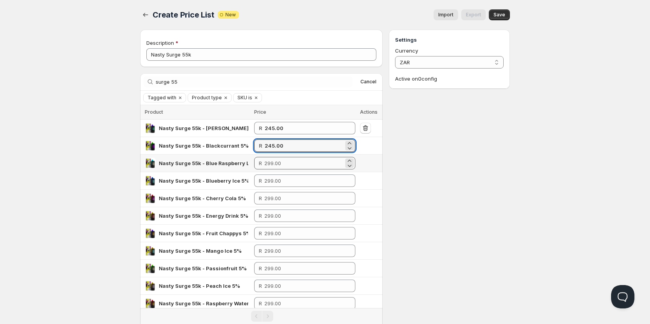
type input "245.00"
click at [275, 159] on input "number" at bounding box center [303, 163] width 79 height 12
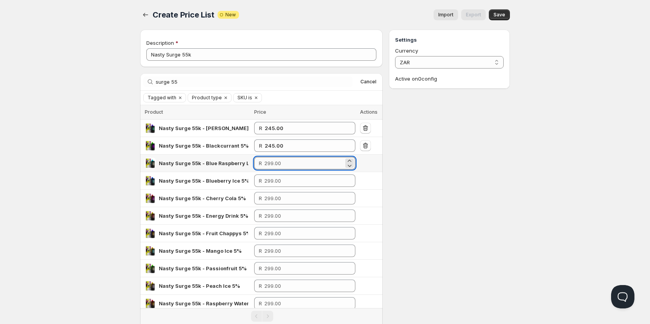
click at [275, 159] on input "number" at bounding box center [303, 163] width 79 height 12
paste input "245.00"
type input "245.00"
click at [279, 186] on input "number" at bounding box center [303, 180] width 79 height 12
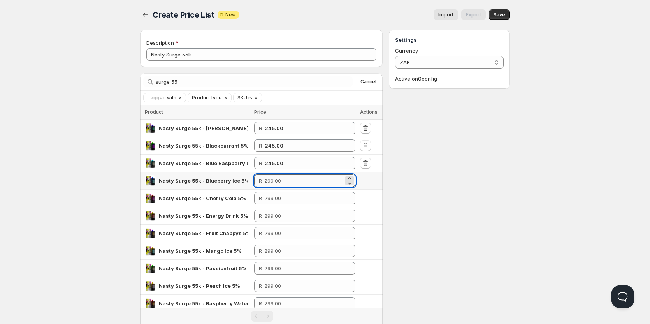
paste input "245.00"
type input "245.00"
click at [279, 202] on input "number" at bounding box center [303, 198] width 79 height 12
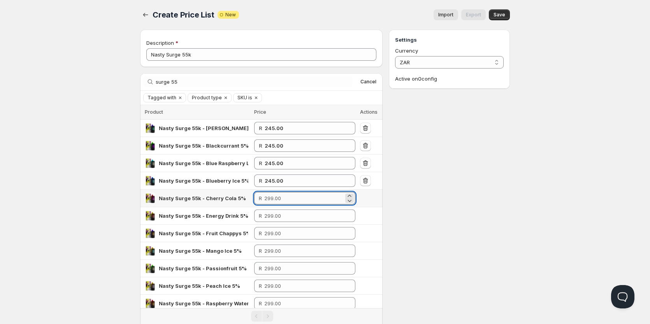
click at [279, 202] on input "number" at bounding box center [303, 198] width 79 height 12
paste input "245.00"
type input "245.00"
click at [276, 217] on input "number" at bounding box center [303, 215] width 79 height 12
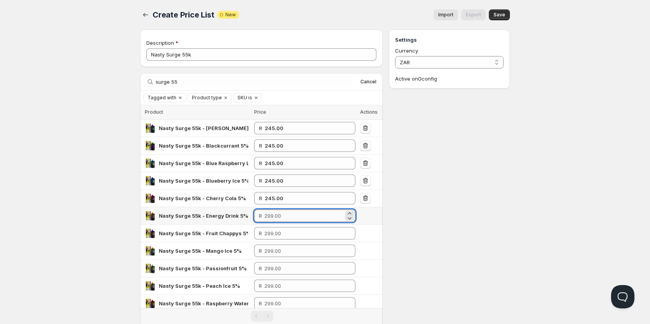
click at [276, 217] on input "number" at bounding box center [303, 215] width 79 height 12
paste input "245.00"
type input "245.00"
click at [276, 230] on input "number" at bounding box center [303, 233] width 79 height 12
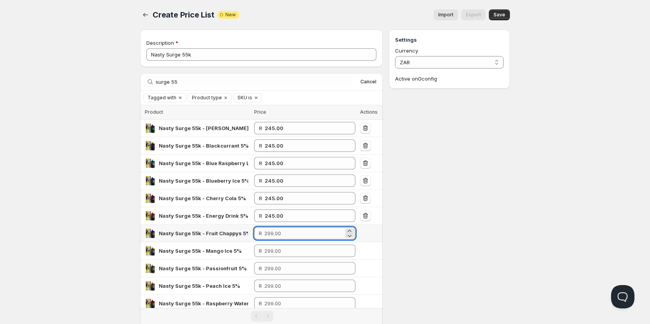
click at [276, 231] on input "number" at bounding box center [303, 233] width 79 height 12
paste input "245.00"
type input "245.00"
click at [277, 258] on td "R" at bounding box center [305, 251] width 106 height 18
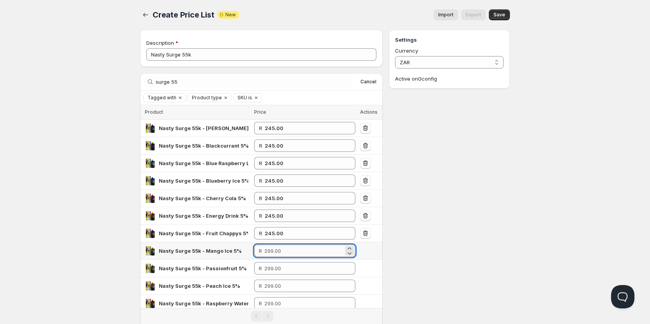
click at [279, 251] on input "number" at bounding box center [303, 250] width 79 height 12
paste input "245.00"
type input "245.00"
click at [279, 268] on input "number" at bounding box center [303, 268] width 79 height 12
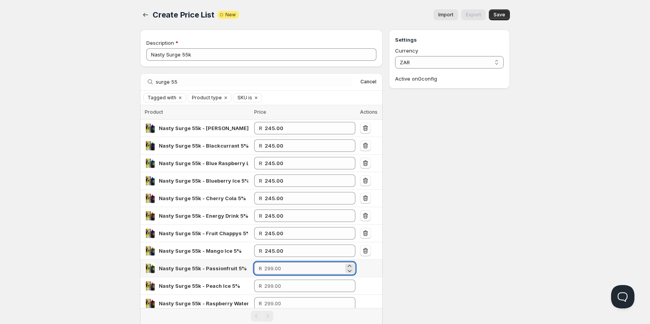
click at [279, 268] on input "number" at bounding box center [303, 268] width 79 height 12
paste input "245.00"
type input "245.00"
click at [278, 289] on input "number" at bounding box center [303, 285] width 79 height 12
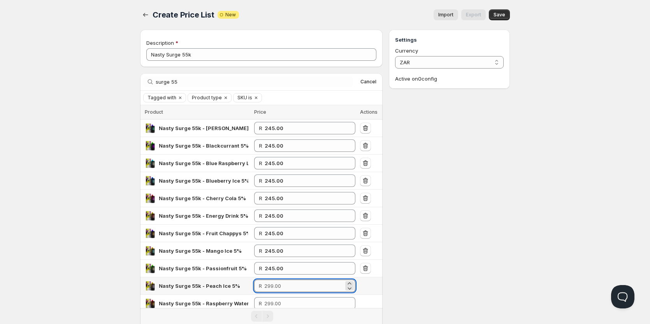
click at [278, 289] on input "number" at bounding box center [303, 285] width 79 height 12
paste input "245.00"
type input "242.00"
click at [271, 297] on input "number" at bounding box center [303, 303] width 79 height 12
click at [271, 300] on input "number" at bounding box center [303, 303] width 79 height 12
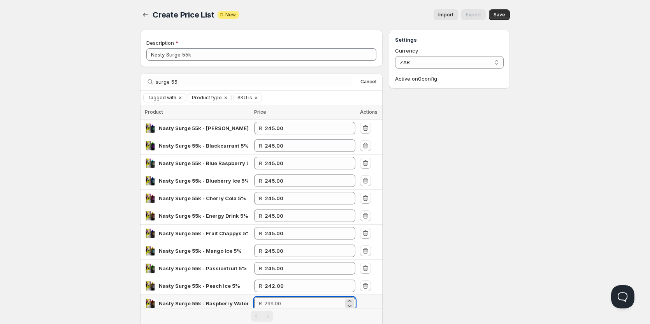
paste input "245.00"
type input "245.00"
click at [444, 254] on div "Settings Currency ZAR ZAR Active on 0 config" at bounding box center [449, 205] width 121 height 350
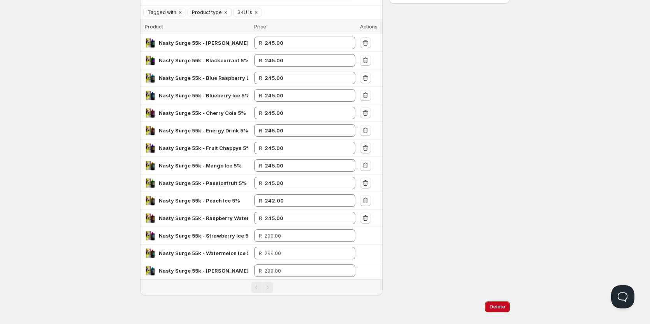
scroll to position [99, 0]
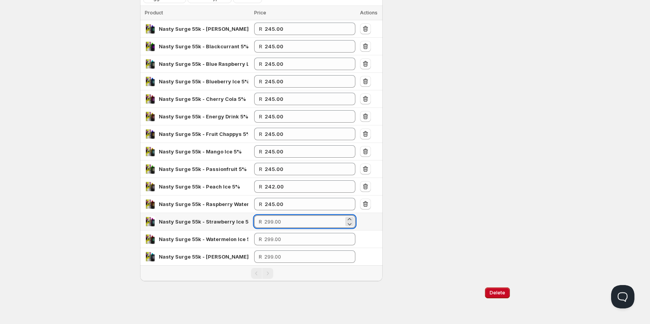
click at [288, 224] on input "number" at bounding box center [303, 221] width 79 height 12
paste input "245.00"
type input "245.00"
click at [277, 246] on td "R" at bounding box center [305, 239] width 106 height 18
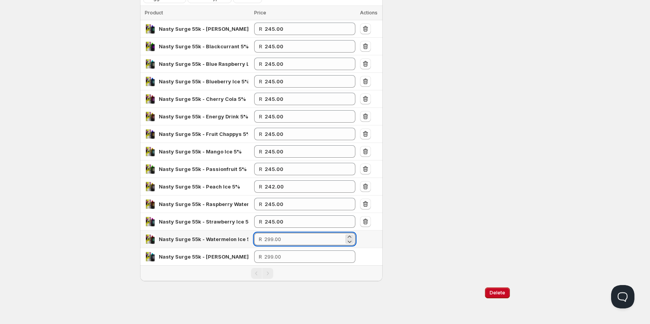
click at [279, 241] on input "number" at bounding box center [303, 239] width 79 height 12
paste input "245.00"
type input "245.00"
click at [281, 255] on input "number" at bounding box center [303, 256] width 79 height 12
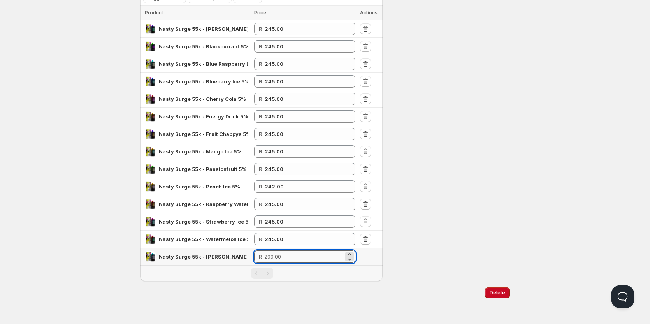
click at [281, 255] on input "number" at bounding box center [303, 256] width 79 height 12
paste input "245.00"
type input "245.00"
click at [441, 235] on div "Settings Currency ZAR ZAR Active on 0 config" at bounding box center [449, 105] width 121 height 350
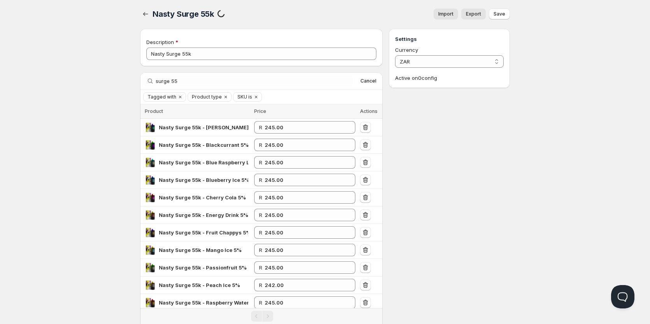
scroll to position [0, 0]
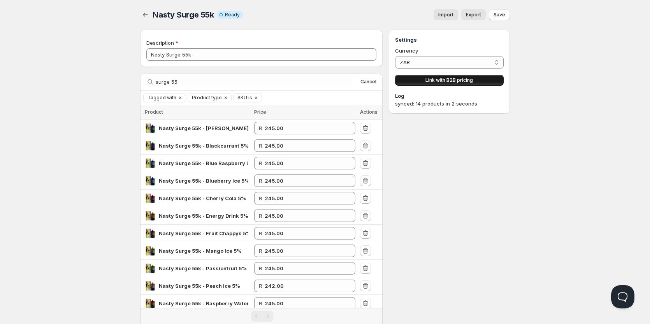
click at [429, 79] on span "Link with B2B pricing" at bounding box center [448, 80] width 47 height 6
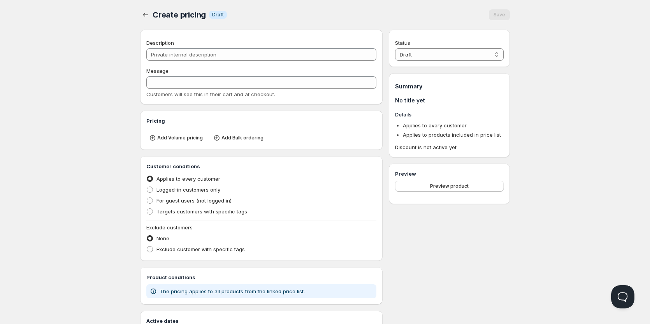
type input "PL Nasty Surge 55k"
type input "PL_NASTY_SURGE_55K"
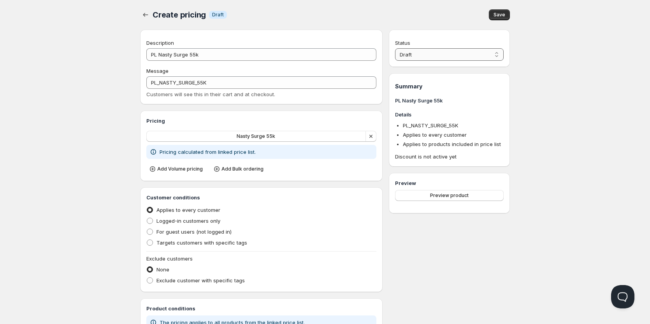
drag, startPoint x: 423, startPoint y: 53, endPoint x: 424, endPoint y: 60, distance: 6.7
click at [423, 54] on select "Draft Active" at bounding box center [449, 54] width 109 height 12
select select "1"
click at [395, 48] on select "Draft Active" at bounding box center [449, 54] width 109 height 12
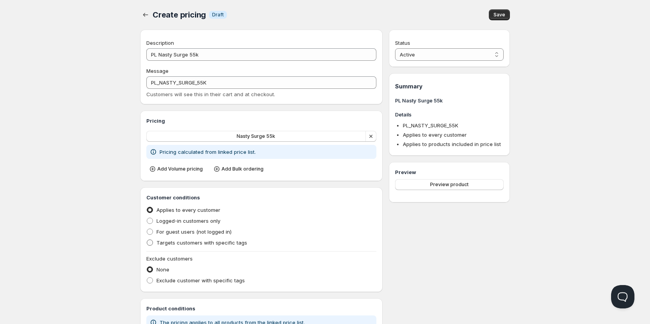
click at [161, 242] on span "Targets customers with specific tags" at bounding box center [201, 242] width 91 height 6
click at [147, 240] on input "Targets customers with specific tags" at bounding box center [147, 239] width 0 height 0
radio input "true"
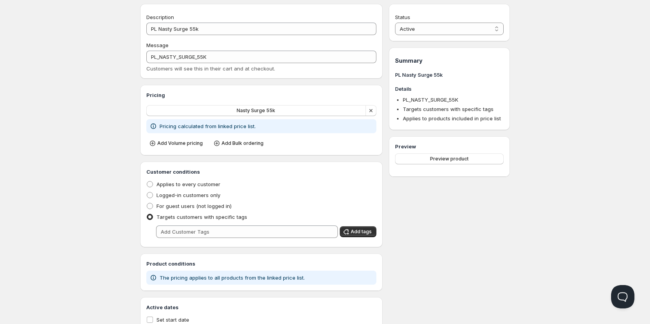
scroll to position [39, 0]
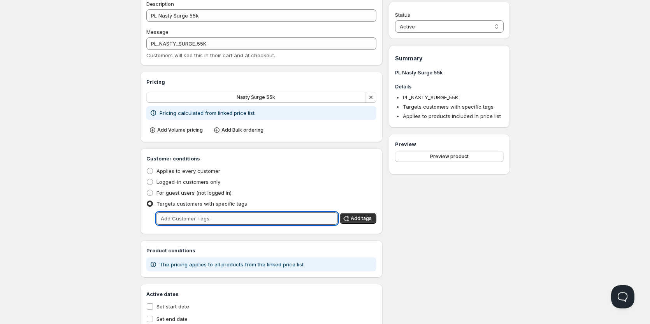
click at [190, 216] on input "text" at bounding box center [247, 218] width 182 height 12
type input "wholesale"
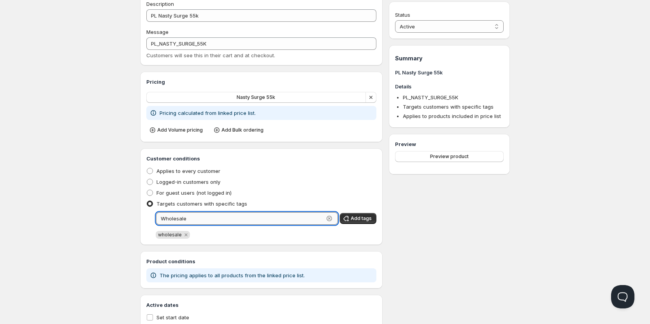
type input "Wholesale"
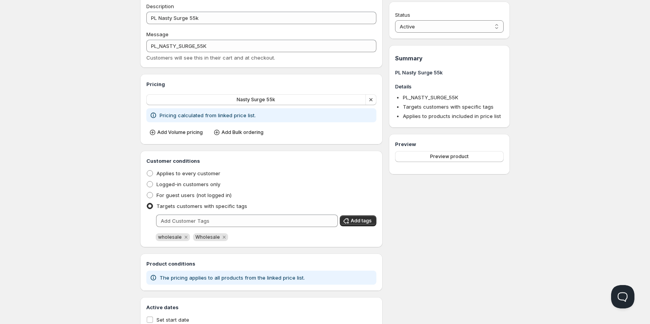
scroll to position [0, 0]
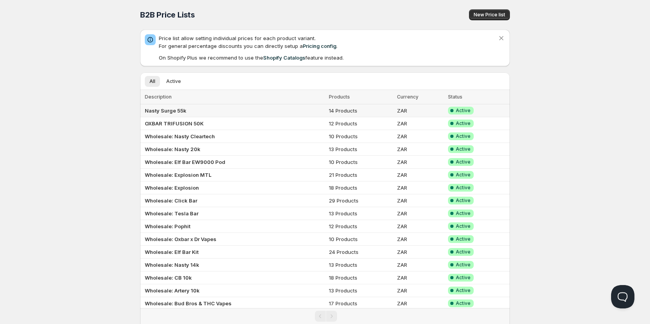
click at [168, 109] on b "Nasty Surge 55k" at bounding box center [166, 110] width 42 height 6
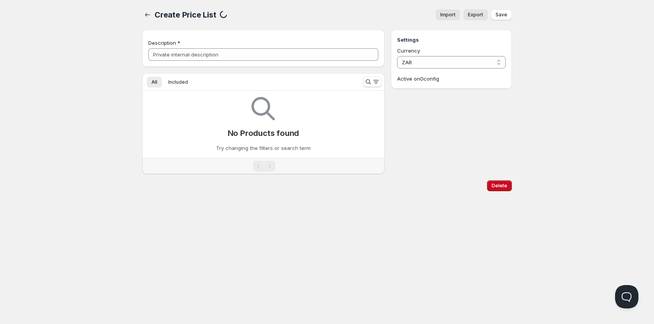
type input "Nasty Surge 55k"
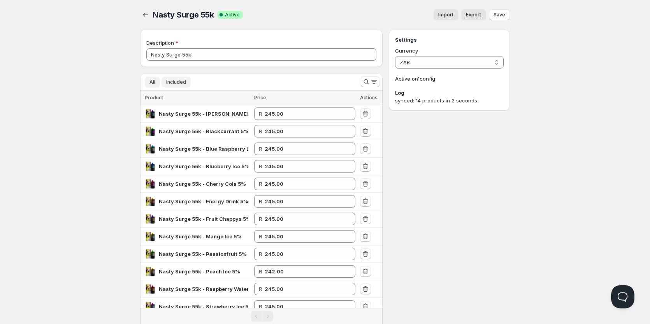
click at [153, 83] on span "All" at bounding box center [152, 82] width 6 height 6
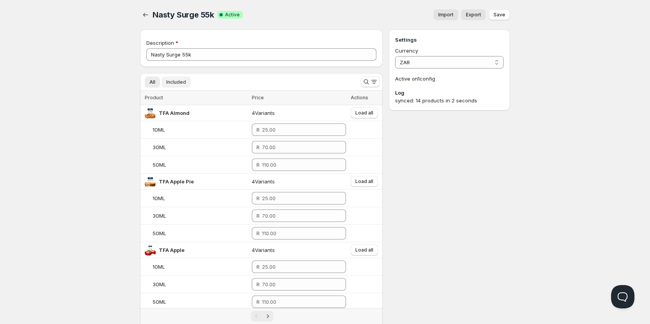
click at [167, 82] on span "Included" at bounding box center [176, 82] width 20 height 6
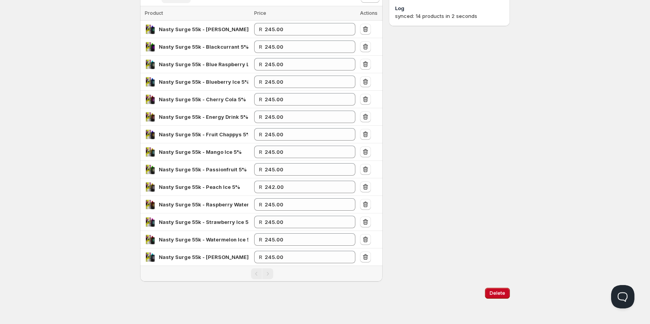
scroll to position [85, 0]
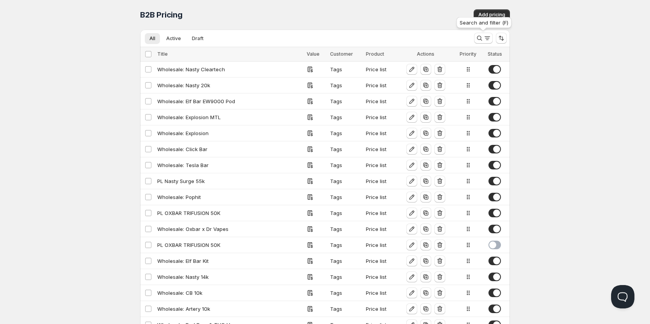
click at [491, 18] on div "Search and filter (F)" at bounding box center [484, 24] width 58 height 17
click at [491, 12] on span "Add pricing" at bounding box center [491, 15] width 27 height 6
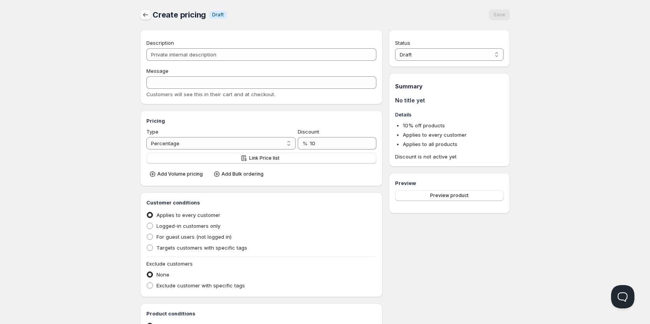
click at [143, 14] on icon "button" at bounding box center [146, 15] width 8 height 8
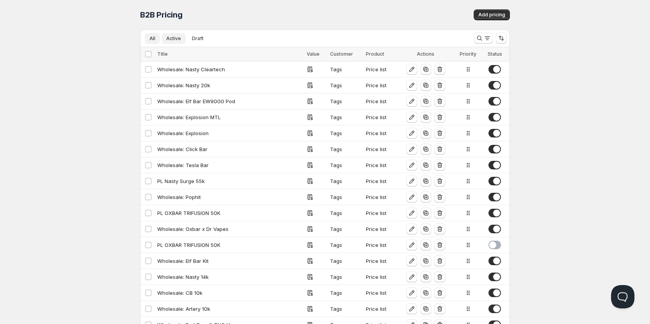
click at [182, 35] on button "Active" at bounding box center [173, 38] width 24 height 11
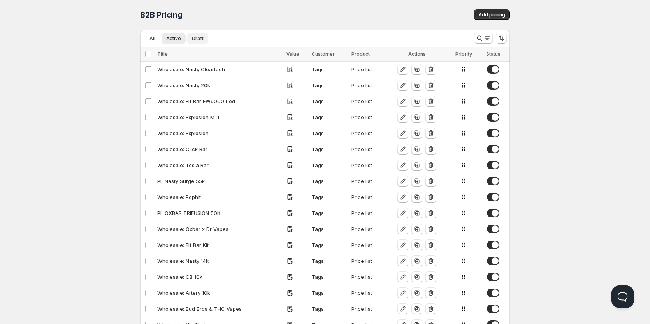
click at [197, 36] on span "Draft" at bounding box center [198, 38] width 12 height 6
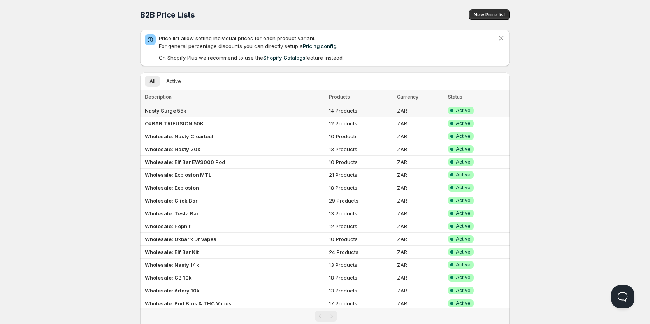
click at [176, 116] on td "Nasty Surge 55k" at bounding box center [233, 110] width 186 height 13
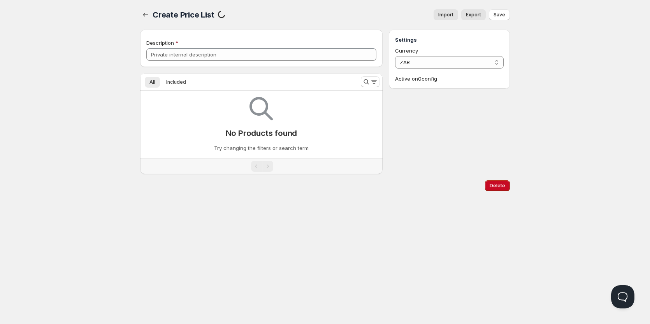
type input "Nasty Surge 55k"
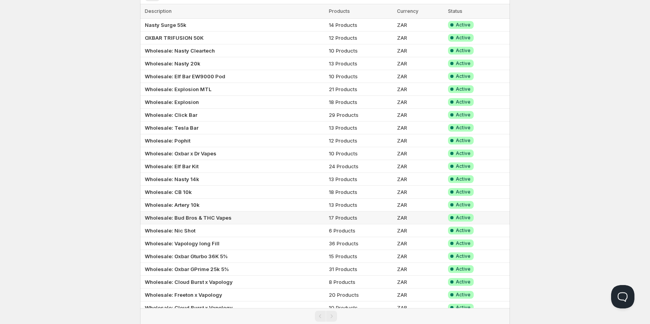
scroll to position [72, 0]
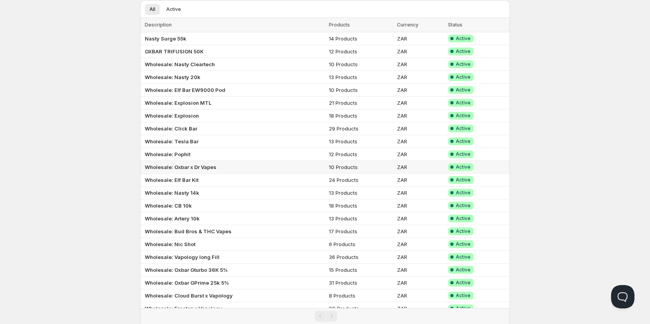
click at [176, 167] on b "Wholesale: Oxbar x Dr Vapes" at bounding box center [181, 167] width 72 height 6
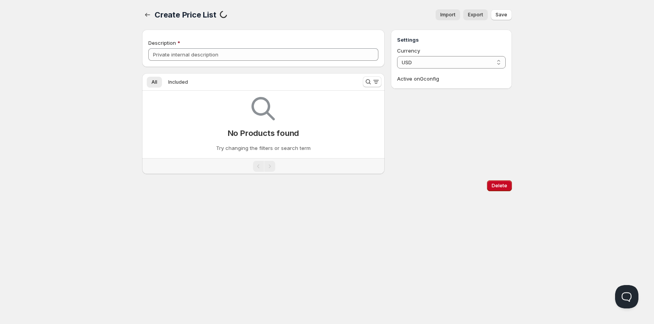
type input "Wholesale: Oxbar x Dr Vapes"
select select "ZAR"
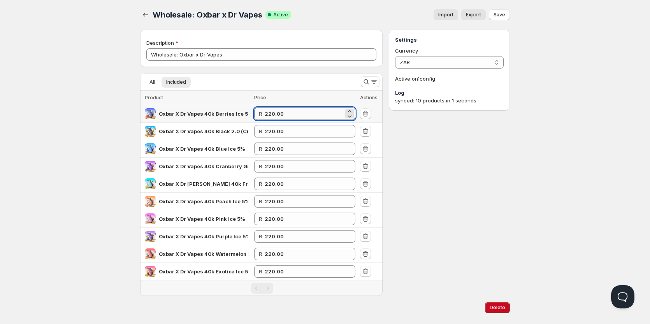
click at [272, 112] on input "220.00" at bounding box center [304, 113] width 79 height 12
type input "245.00"
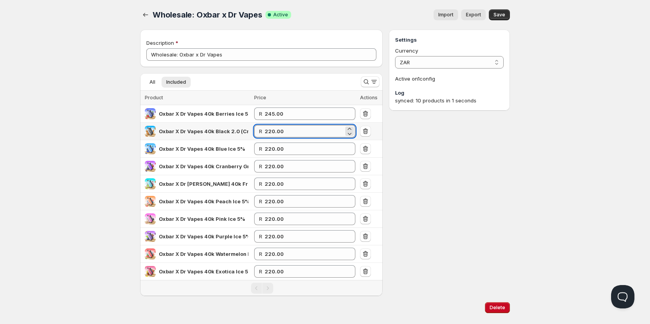
click at [283, 130] on input "220.00" at bounding box center [304, 131] width 79 height 12
drag, startPoint x: 296, startPoint y: 128, endPoint x: 226, endPoint y: 131, distance: 70.1
click at [226, 131] on tr "Oxbar X Dr Vapes 40k Black 2.0 (Creamy Tobacco) 5% R 220.002" at bounding box center [261, 132] width 242 height 18
type input "245.00"
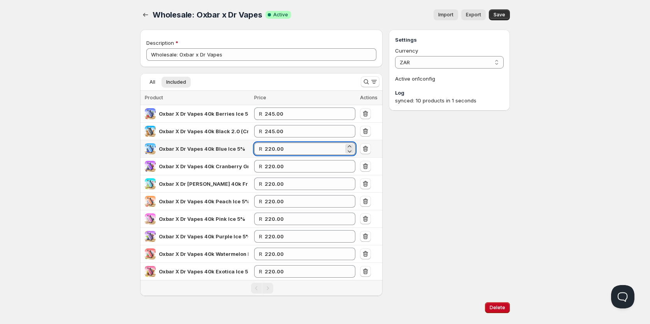
click at [291, 145] on input "220.00" at bounding box center [304, 148] width 79 height 12
drag, startPoint x: 260, startPoint y: 149, endPoint x: 255, endPoint y: 149, distance: 4.7
click at [255, 149] on td "R 220.00" at bounding box center [305, 149] width 106 height 18
type input "245.00"
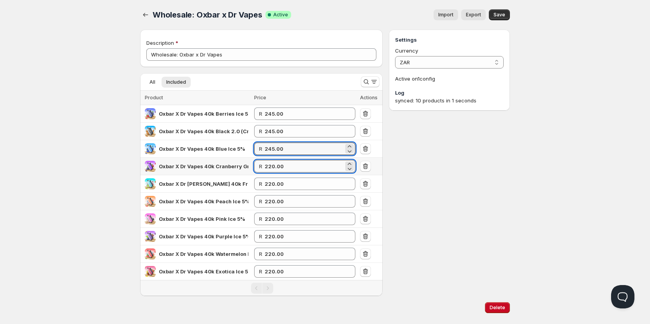
click at [277, 163] on input "220.00" at bounding box center [304, 166] width 79 height 12
drag, startPoint x: 294, startPoint y: 169, endPoint x: 258, endPoint y: 169, distance: 36.6
click at [259, 169] on div "R 220.00" at bounding box center [304, 166] width 101 height 12
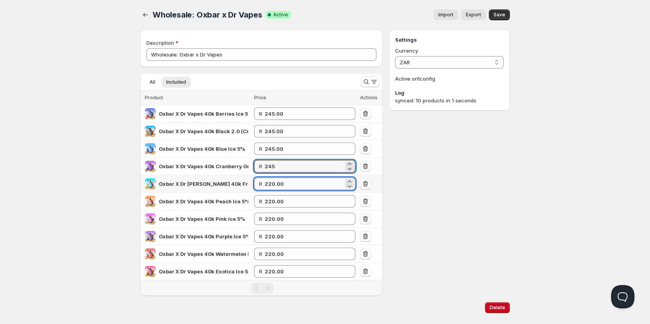
type input "245.00"
drag, startPoint x: 291, startPoint y: 183, endPoint x: 244, endPoint y: 183, distance: 47.5
click at [237, 180] on tr "Oxbar X Dr [PERSON_NAME] 40k Frozen Remix 5% R 220.00" at bounding box center [261, 184] width 242 height 18
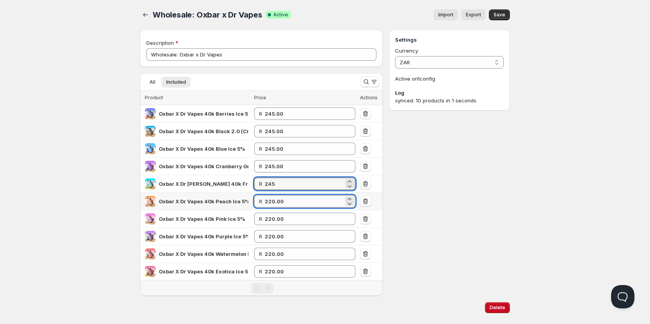
type input "245.00"
drag, startPoint x: 274, startPoint y: 201, endPoint x: 246, endPoint y: 201, distance: 27.6
click at [250, 201] on tr "Oxbar X Dr Vapes 40k Peach Ice 5% R 220.00" at bounding box center [261, 202] width 242 height 18
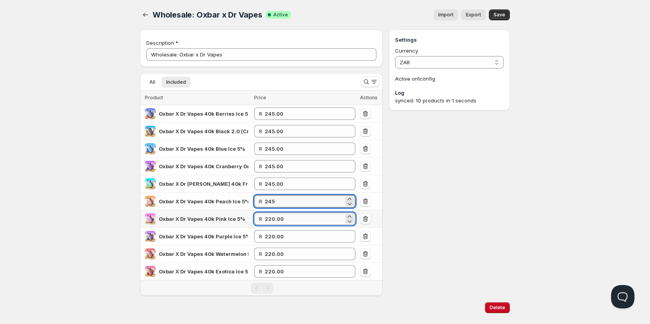
type input "245.00"
drag, startPoint x: 291, startPoint y: 217, endPoint x: 234, endPoint y: 213, distance: 56.9
click at [234, 213] on tr "Oxbar X Dr Vapes 40k Pink Ice 5% R 220.00" at bounding box center [261, 219] width 242 height 18
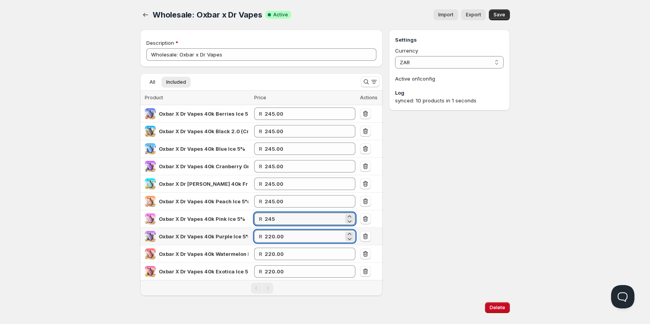
type input "245.00"
drag, startPoint x: 269, startPoint y: 237, endPoint x: 243, endPoint y: 236, distance: 26.5
click at [242, 236] on tr "Oxbar X Dr Vapes 40k Purple Ice 5% R 220.00" at bounding box center [261, 237] width 242 height 18
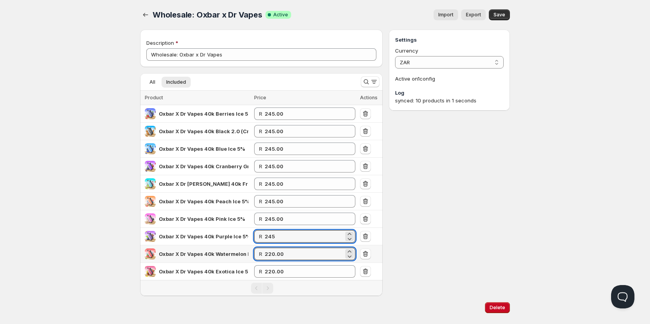
type input "245.00"
drag, startPoint x: 265, startPoint y: 254, endPoint x: 242, endPoint y: 251, distance: 23.1
click at [242, 251] on tr "Oxbar X Dr Vapes 40k Watermelon Ice 5% R 220.00" at bounding box center [261, 254] width 242 height 18
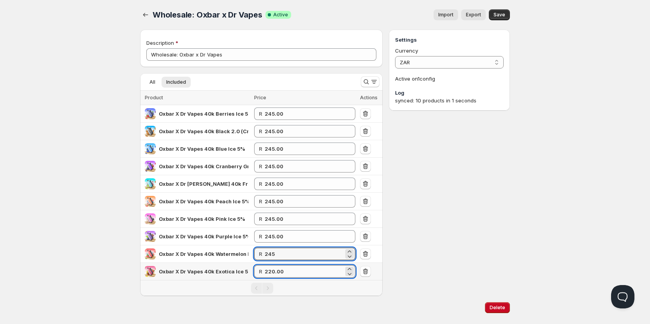
type input "245.00"
drag, startPoint x: 296, startPoint y: 270, endPoint x: 241, endPoint y: 266, distance: 55.4
click at [243, 265] on tr "Oxbar X Dr Vapes 40k Exotica Ice 5% R 220.00" at bounding box center [261, 272] width 242 height 18
type input "245.00"
click at [498, 17] on span "Save" at bounding box center [499, 15] width 12 height 6
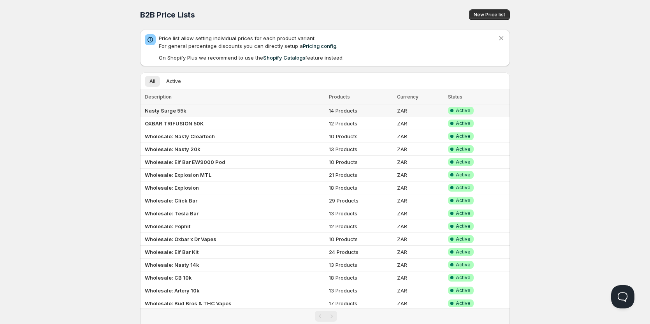
click at [463, 110] on span "Active" at bounding box center [463, 110] width 15 height 6
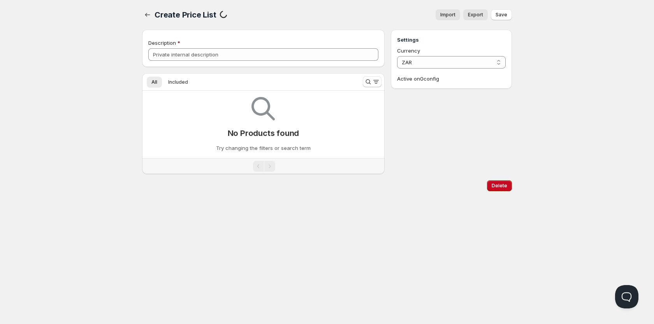
type input "Nasty Surge 55k"
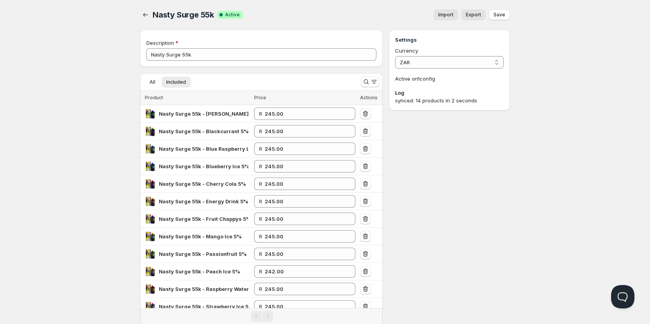
click at [424, 80] on p "Active on 1 config" at bounding box center [449, 79] width 109 height 8
click at [446, 98] on div "synced: 14 products in 2 seconds" at bounding box center [449, 100] width 109 height 8
click at [506, 18] on button "Save" at bounding box center [499, 14] width 21 height 11
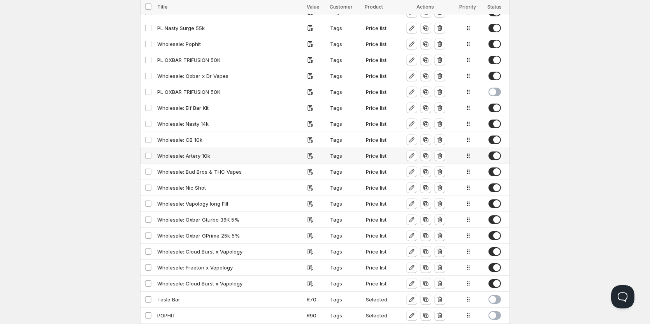
scroll to position [114, 0]
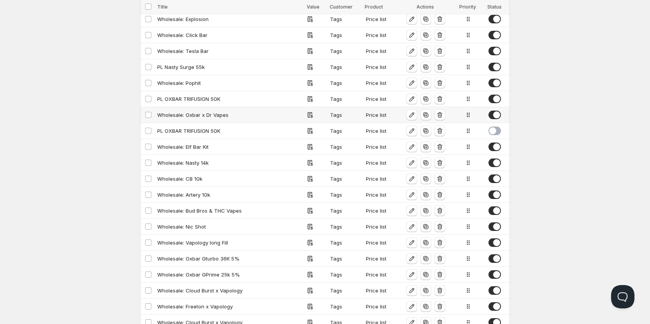
click at [496, 112] on span at bounding box center [494, 114] width 12 height 9
click at [496, 115] on span at bounding box center [494, 114] width 12 height 9
click at [190, 116] on div "Wholesale: Oxbar x Dr Vapes" at bounding box center [229, 115] width 145 height 8
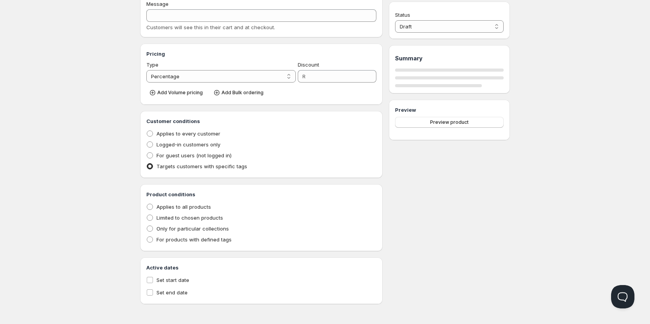
type input "Wholesale: Oxbar x Dr Vapes"
type input "WHOLESALE:_OXBAR_X_DR_VAPES"
radio input "true"
select select "1"
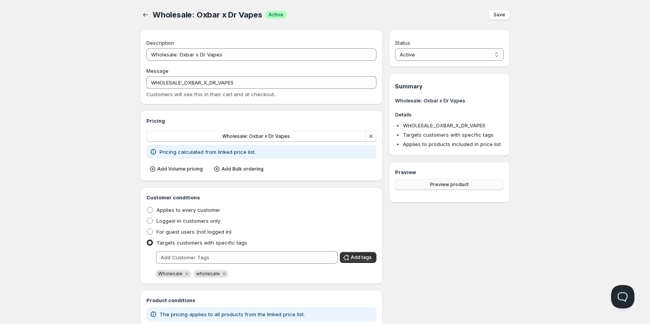
click at [415, 186] on button "Preview product" at bounding box center [449, 184] width 109 height 11
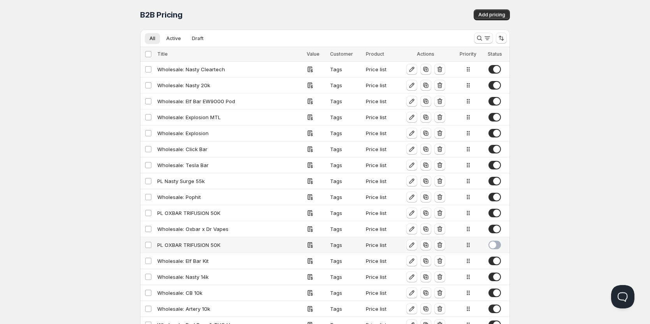
click at [497, 248] on span at bounding box center [494, 244] width 12 height 9
click at [441, 211] on icon "button" at bounding box center [440, 213] width 8 height 8
click at [196, 40] on span "Draft" at bounding box center [198, 38] width 12 height 6
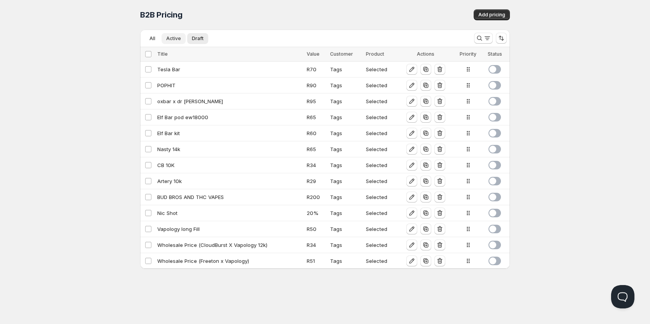
click at [177, 37] on span "Active" at bounding box center [173, 38] width 15 height 6
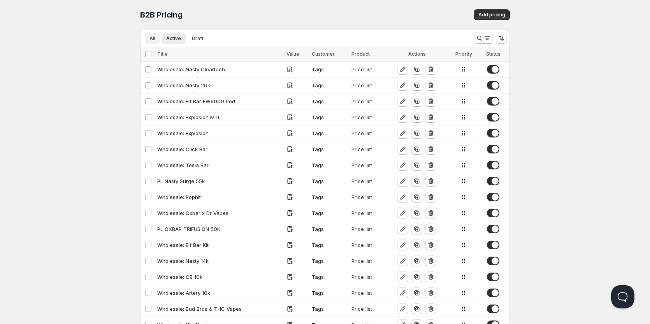
click at [152, 39] on span "All" at bounding box center [152, 38] width 6 height 6
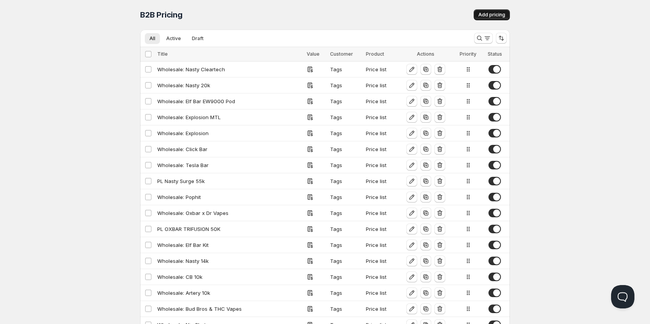
click at [485, 13] on span "Add pricing" at bounding box center [491, 15] width 27 height 6
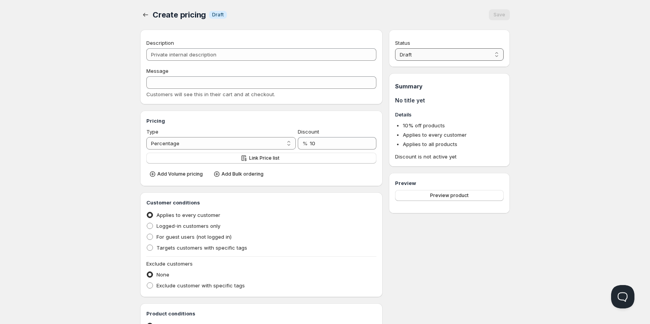
click at [417, 60] on select "Draft Active" at bounding box center [449, 54] width 109 height 12
click at [146, 12] on icon "button" at bounding box center [146, 15] width 8 height 8
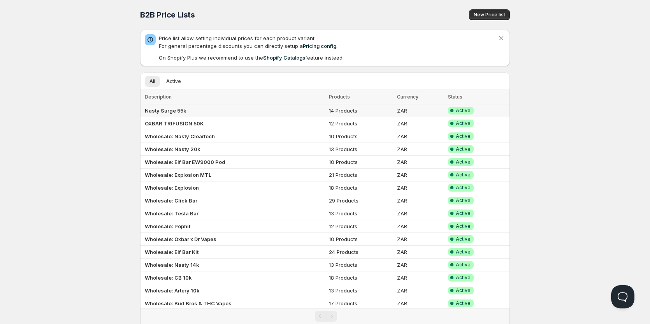
click at [464, 110] on span "Active" at bounding box center [463, 110] width 15 height 6
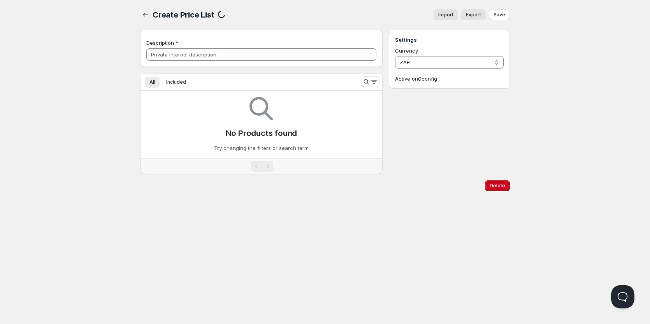
type input "Nasty Surge 55k"
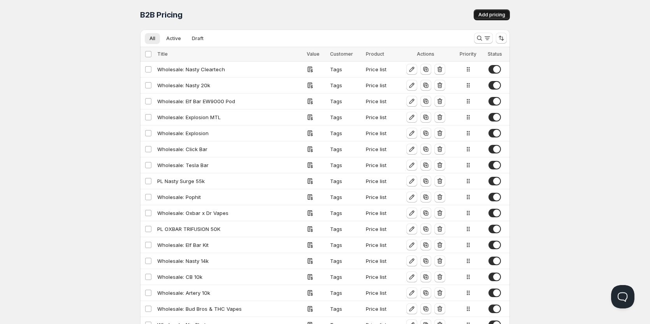
click at [492, 16] on span "Add pricing" at bounding box center [491, 15] width 27 height 6
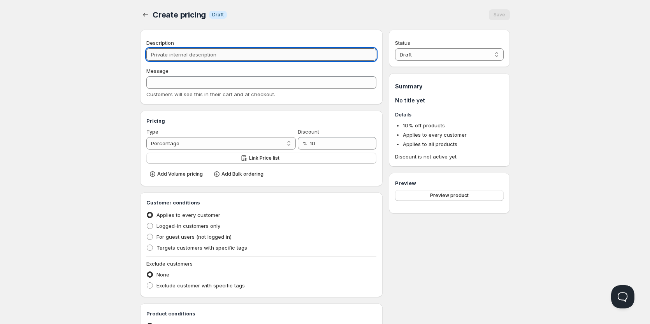
click at [234, 54] on input "Description" at bounding box center [261, 54] width 230 height 12
type input "N"
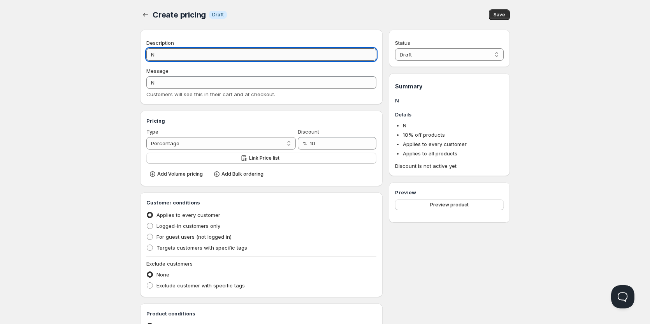
type input "NA"
type input "NAS"
type input "NAST"
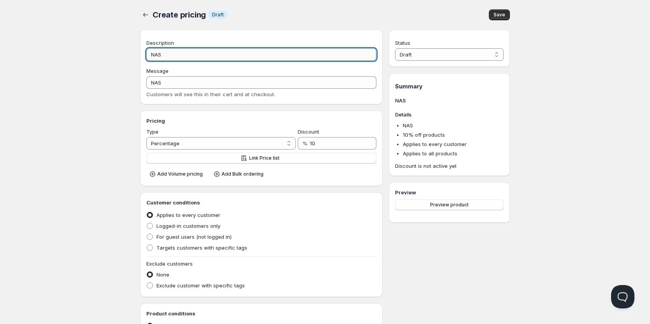
type input "NAST"
type input "NASTY"
type input "NASTY S"
type input "NASTY_S"
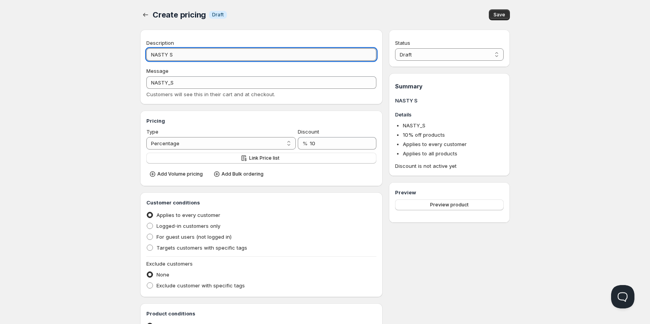
type input "NASTY Su"
type input "NASTY_SU"
type input "NASTY Sur"
type input "NASTY_SUR"
type input "NASTY Surg"
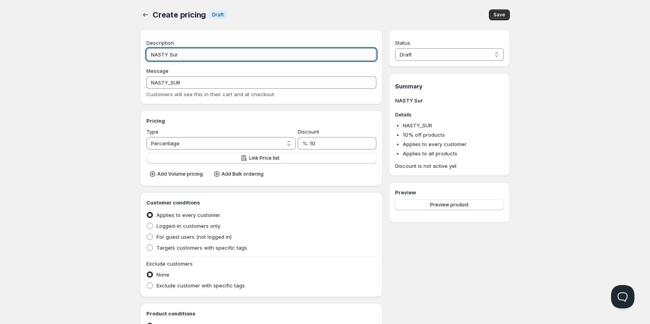
type input "NASTY_SURG"
type input "NASTY Surge"
type input "NASTY_SURGE"
type input "NASTY Surge 3"
type input "NASTY_SURGE_3"
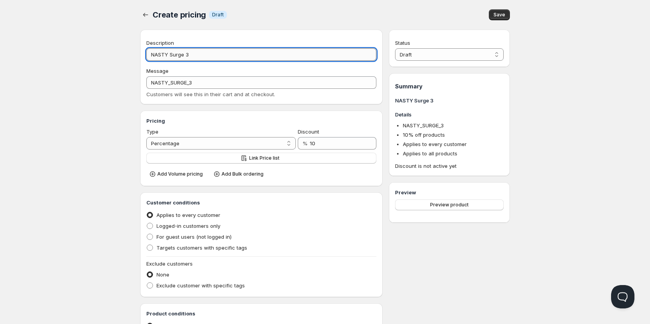
type input "NASTY Surge"
type input "NASTY_SURGE"
type input "NASTY Surge 5"
type input "NASTY_SURGE_5"
type input "NASTY Surge 55"
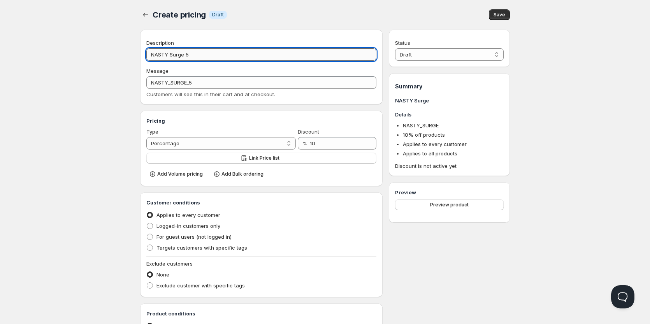
type input "NASTY_SURGE_55"
type input "NASTY Surge 55k"
type input "NASTY_SURGE_55K"
type input "NASTY Surge 55k"
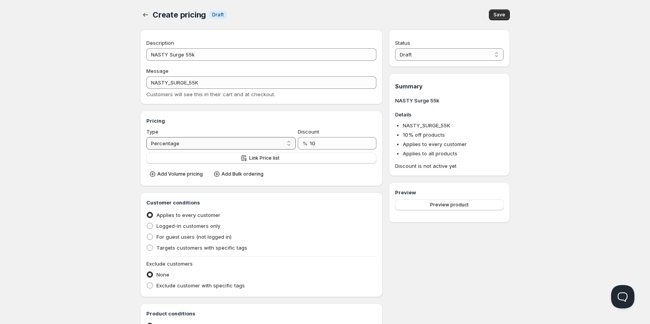
click at [287, 144] on select "Percentage Absolute" at bounding box center [220, 143] width 149 height 12
click at [315, 158] on button "Link Price list" at bounding box center [261, 157] width 230 height 11
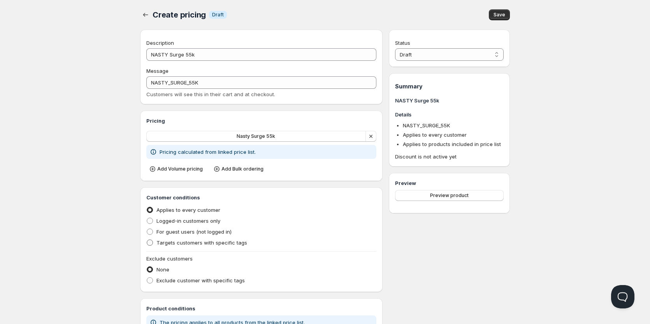
click at [155, 244] on label "Targets customers with specific tags" at bounding box center [196, 242] width 101 height 11
click at [147, 240] on input "Targets customers with specific tags" at bounding box center [147, 239] width 0 height 0
radio input "true"
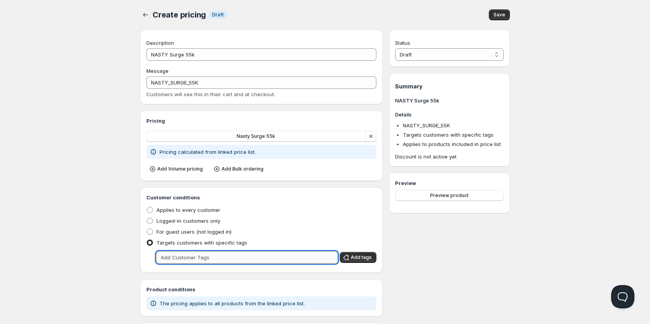
click at [178, 261] on input "text" at bounding box center [247, 257] width 182 height 12
type input "Wholesale"
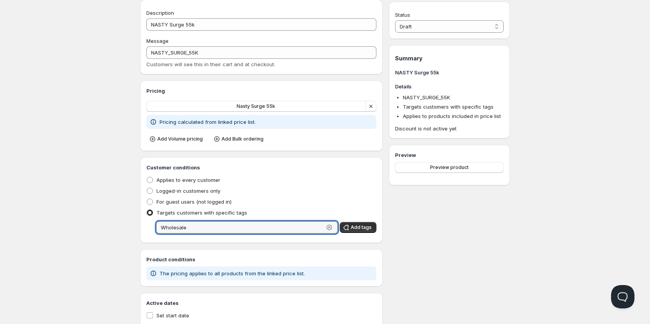
scroll to position [65, 0]
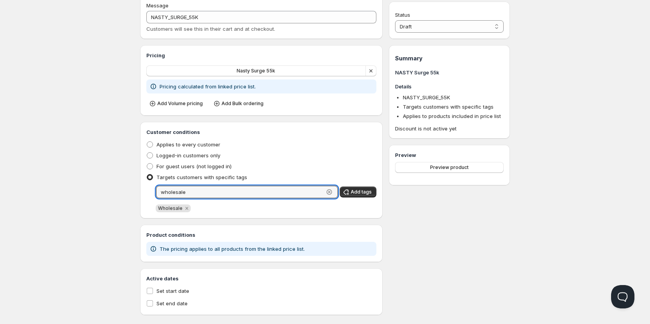
type input "wholesale"
click at [244, 224] on div "Description NASTY Surge 55k Message NASTY_SURGE_55K Customers will see this in …" at bounding box center [261, 139] width 242 height 350
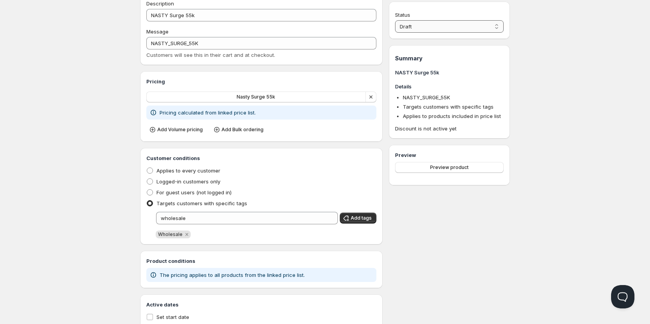
scroll to position [26, 0]
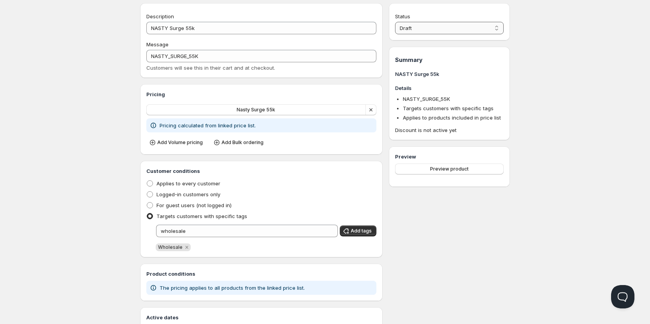
drag, startPoint x: 481, startPoint y: 22, endPoint x: 478, endPoint y: 32, distance: 10.4
click at [481, 22] on select "Draft Active" at bounding box center [449, 28] width 109 height 12
click at [452, 27] on select "Draft Active" at bounding box center [449, 28] width 109 height 12
select select "1"
click at [395, 22] on select "Draft Active" at bounding box center [449, 28] width 109 height 12
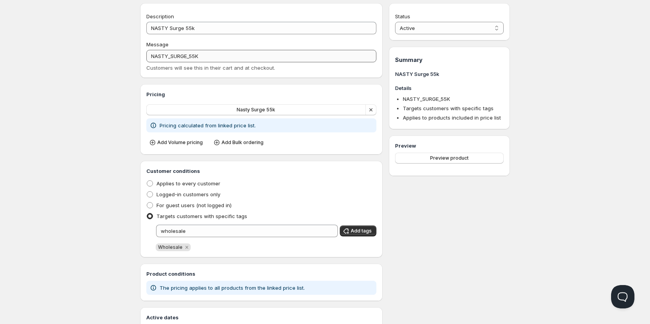
scroll to position [0, 0]
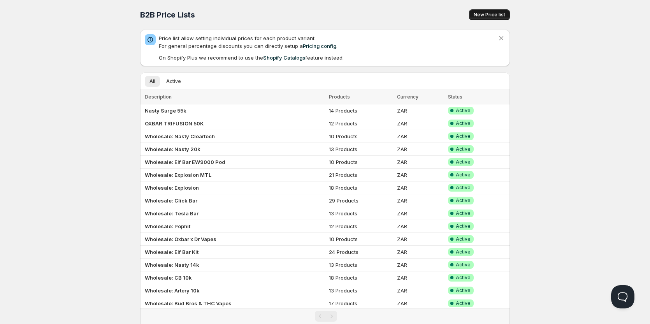
click at [494, 16] on span "New Price list" at bounding box center [489, 15] width 32 height 6
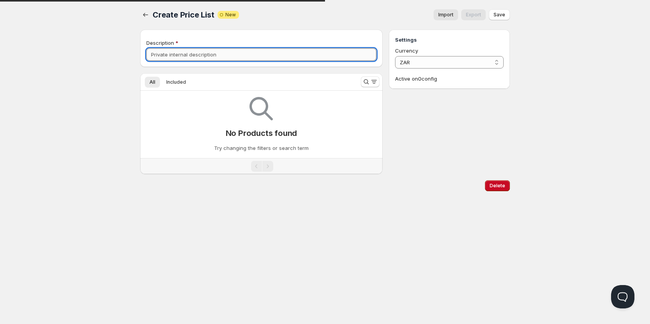
click at [223, 57] on input "Description" at bounding box center [261, 54] width 230 height 12
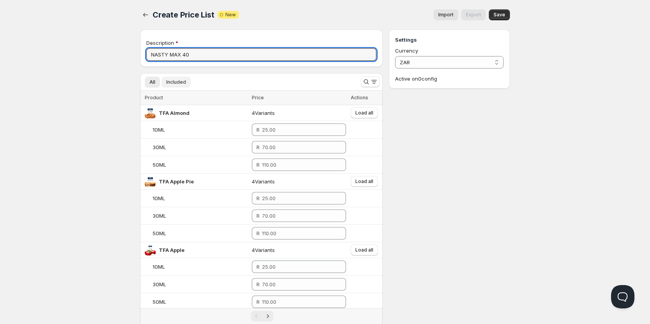
type input "NASTY MAX 40"
click at [171, 77] on button "Included" at bounding box center [175, 82] width 29 height 11
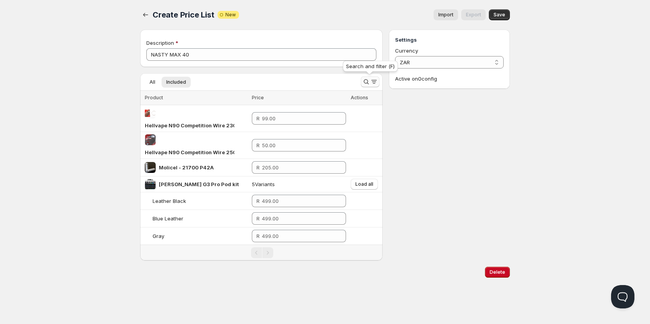
click at [368, 82] on icon "Search and filter results" at bounding box center [366, 82] width 8 height 8
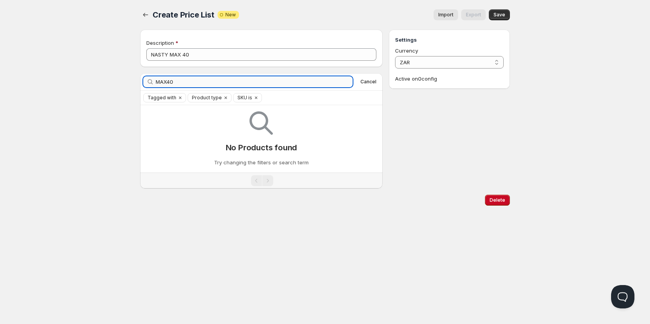
click at [170, 85] on input "MAX40" at bounding box center [254, 81] width 197 height 11
click at [167, 82] on input "MAX40" at bounding box center [254, 81] width 197 height 11
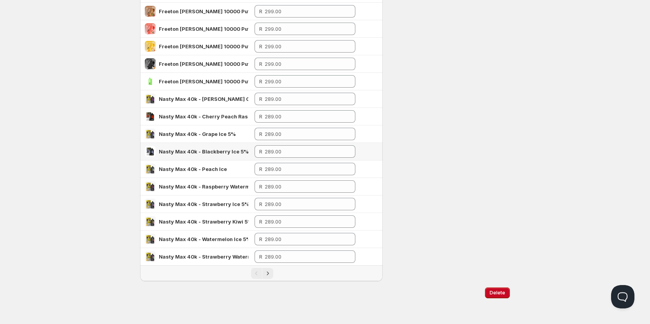
scroll to position [205, 0]
type input "MAX 40"
drag, startPoint x: 287, startPoint y: 101, endPoint x: 256, endPoint y: 98, distance: 31.2
click at [256, 98] on td "R" at bounding box center [304, 99] width 105 height 18
click at [218, 99] on span "Nasty Max 40k - [PERSON_NAME] Grape 5%" at bounding box center [215, 98] width 112 height 6
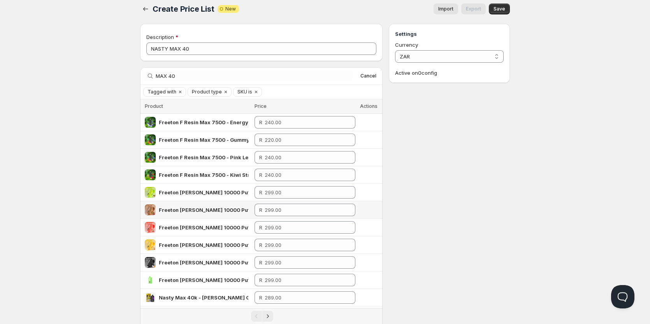
scroll to position [117, 0]
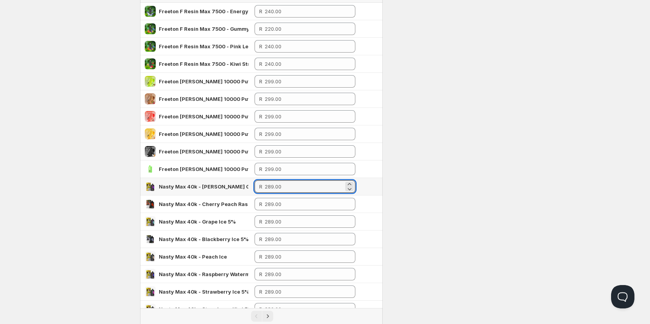
drag, startPoint x: 293, startPoint y: 182, endPoint x: 238, endPoint y: 183, distance: 55.2
click at [238, 183] on tr "Nasty Max 40k - Berry Grape 5% R" at bounding box center [261, 187] width 242 height 18
type input "235.00"
click at [287, 199] on input "number" at bounding box center [303, 204] width 79 height 12
click at [282, 185] on input "235.00" at bounding box center [304, 186] width 79 height 12
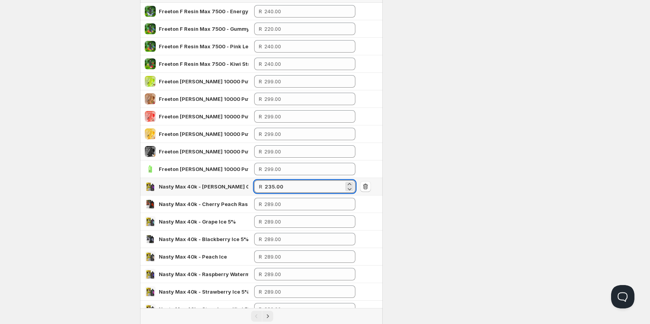
click at [282, 185] on input "235.00" at bounding box center [304, 186] width 79 height 12
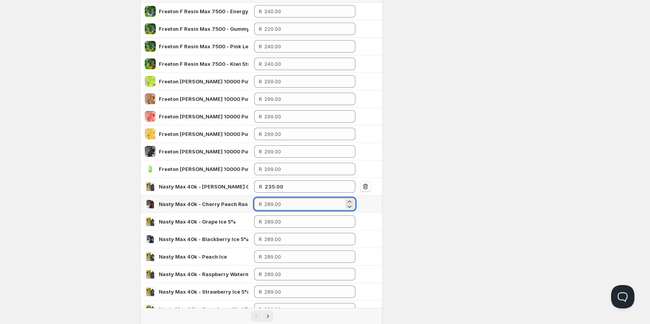
click at [282, 203] on input "number" at bounding box center [303, 204] width 79 height 12
type input "235.00"
click at [283, 219] on input "number" at bounding box center [303, 221] width 79 height 12
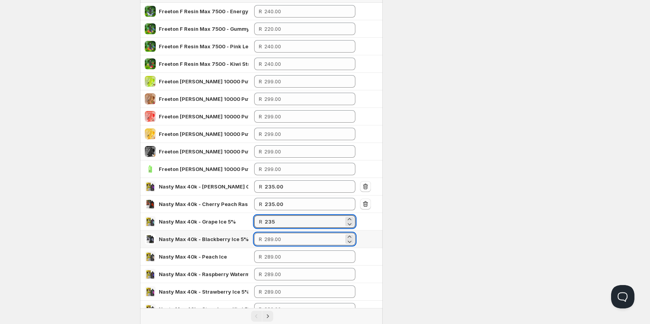
type input "235.00"
click at [280, 235] on input "number" at bounding box center [303, 239] width 79 height 12
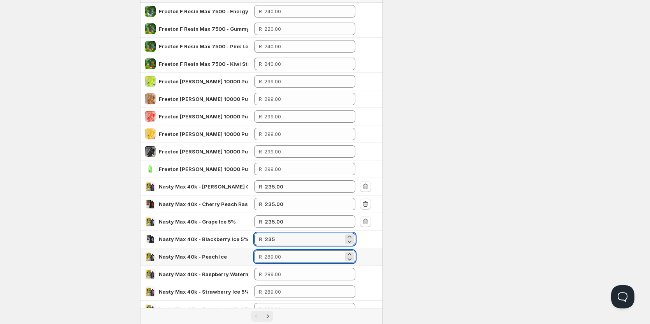
type input "235.00"
click at [280, 259] on input "number" at bounding box center [303, 256] width 79 height 12
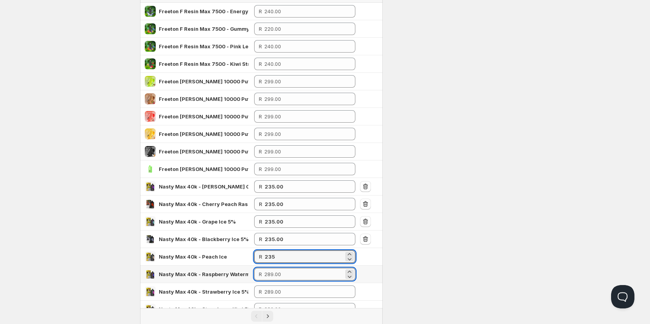
type input "235.00"
click at [280, 276] on input "number" at bounding box center [303, 274] width 79 height 12
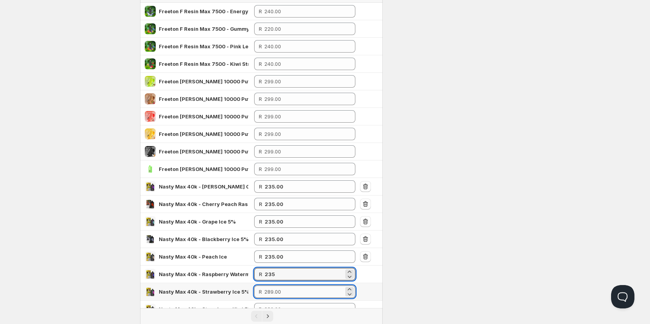
type input "235.00"
click at [279, 293] on input "number" at bounding box center [303, 291] width 79 height 12
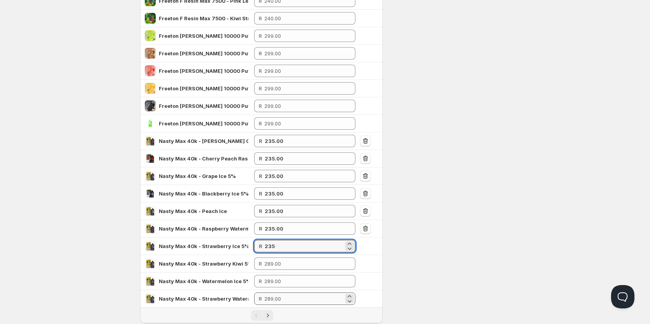
scroll to position [205, 0]
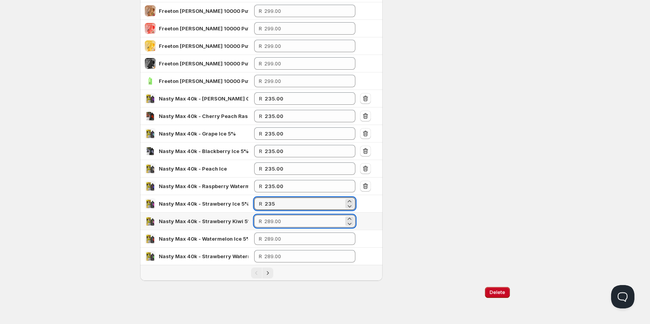
type input "235.00"
click at [277, 224] on input "number" at bounding box center [303, 221] width 79 height 12
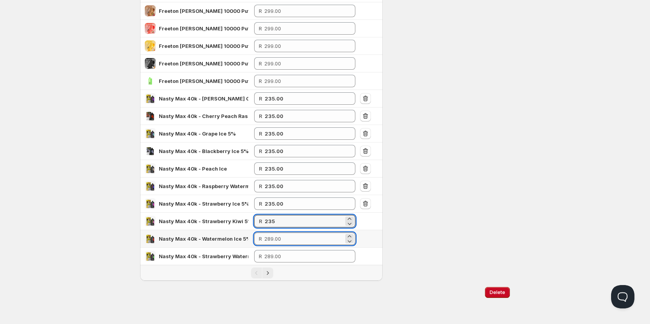
type input "235.00"
click at [276, 242] on input "number" at bounding box center [303, 238] width 79 height 12
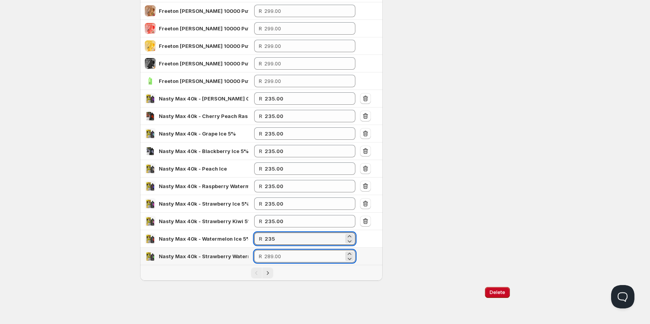
type input "235.00"
click at [277, 255] on input "number" at bounding box center [303, 256] width 79 height 12
type input "235.00"
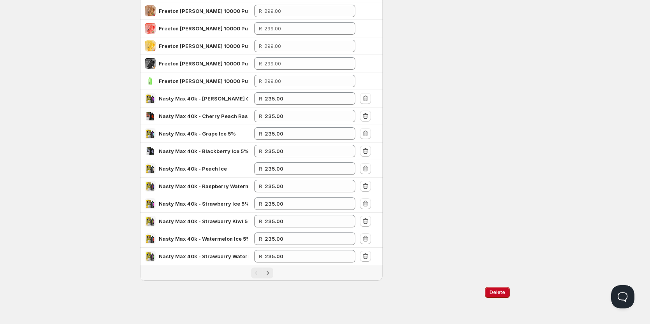
click at [312, 275] on div "Pagination" at bounding box center [262, 272] width 235 height 11
click at [270, 275] on icon "Next" at bounding box center [268, 273] width 8 height 8
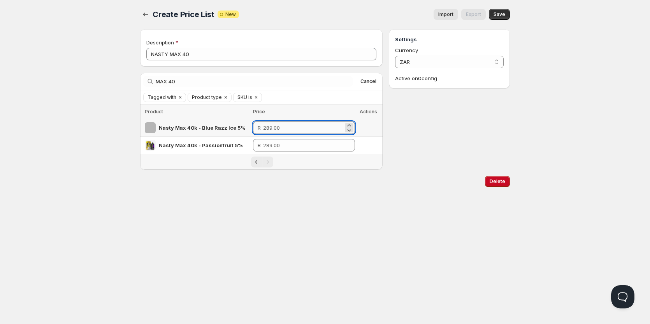
drag, startPoint x: 282, startPoint y: 124, endPoint x: 283, endPoint y: 129, distance: 5.1
click at [283, 124] on input "number" at bounding box center [303, 127] width 80 height 12
type input "235.00"
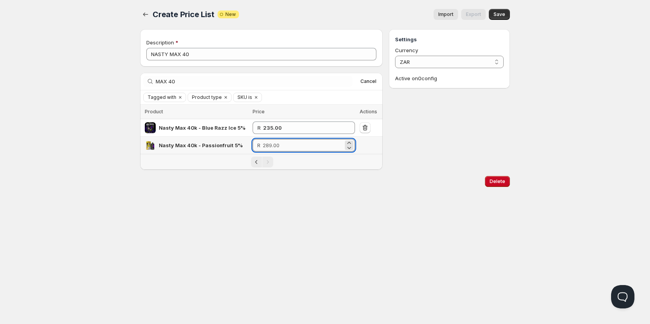
click at [279, 143] on input "number" at bounding box center [303, 145] width 81 height 12
type input "235.00"
click at [496, 18] on button "Save" at bounding box center [499, 14] width 21 height 11
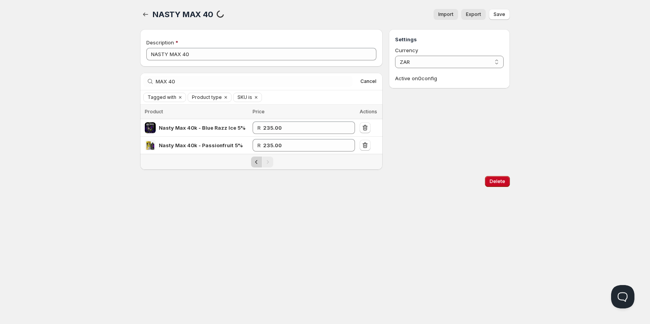
click at [256, 164] on icon "Previous" at bounding box center [256, 162] width 8 height 8
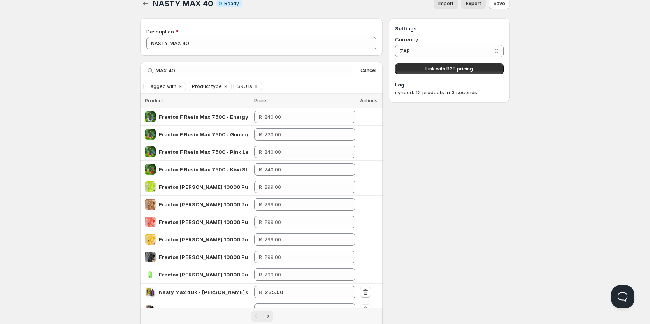
scroll to position [0, 0]
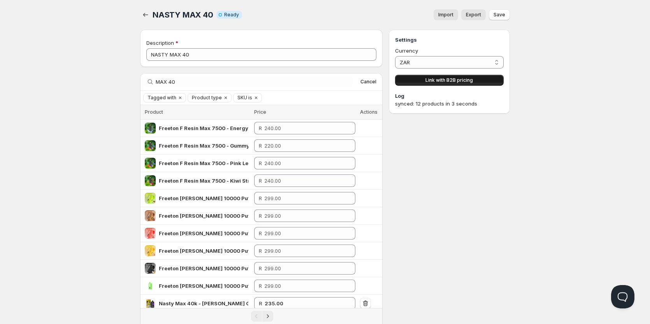
click at [433, 77] on span "Link with B2B pricing" at bounding box center [448, 80] width 47 height 6
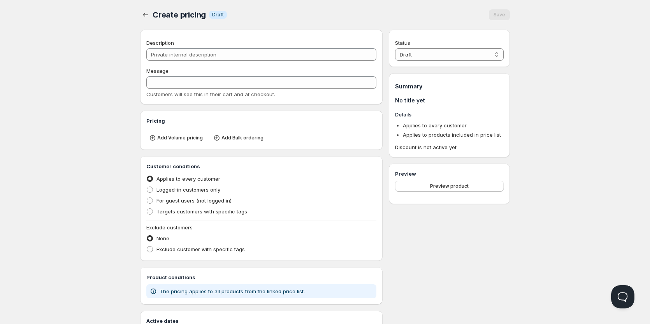
type input "PL NASTY MAX 40"
type input "PL_NASTY_MAX_40"
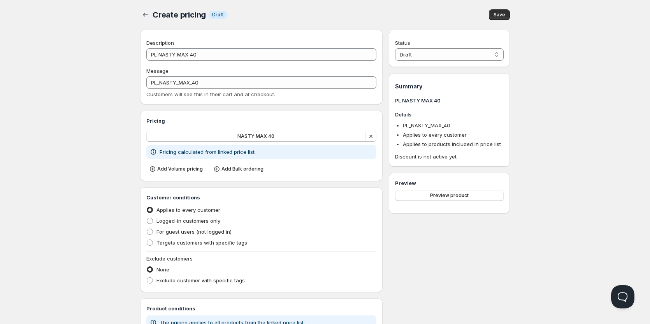
click at [145, 246] on div "Customer conditions Applies to every customer Logged-in customers only For gues…" at bounding box center [261, 239] width 242 height 105
click at [147, 245] on span at bounding box center [149, 242] width 7 height 7
click at [147, 240] on input "Targets customers with specific tags" at bounding box center [147, 239] width 0 height 0
radio input "true"
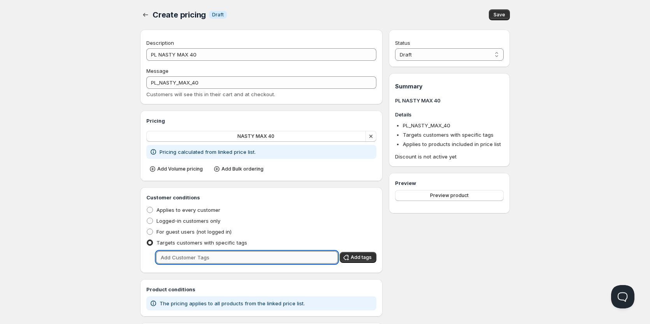
click at [190, 261] on input "text" at bounding box center [247, 257] width 182 height 12
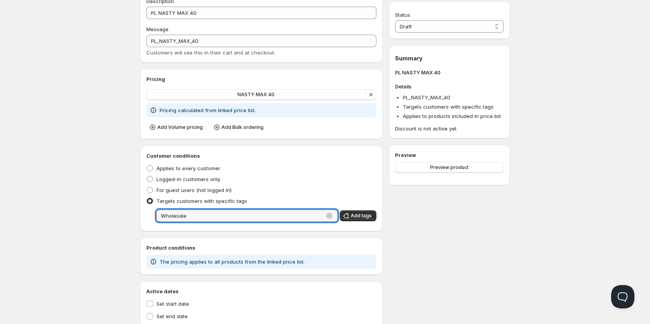
scroll to position [65, 0]
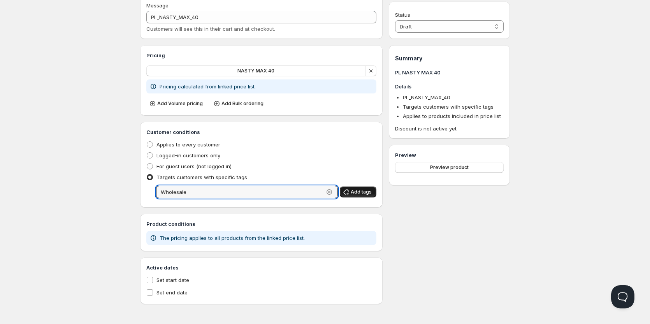
type input "Wholesale"
click at [370, 196] on button "Add tags" at bounding box center [358, 191] width 37 height 11
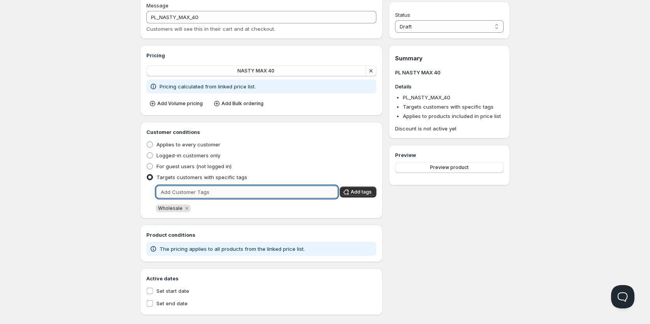
click at [201, 194] on input "text" at bounding box center [247, 192] width 182 height 12
type input "wholesale"
click at [350, 191] on icon "button" at bounding box center [346, 192] width 8 height 8
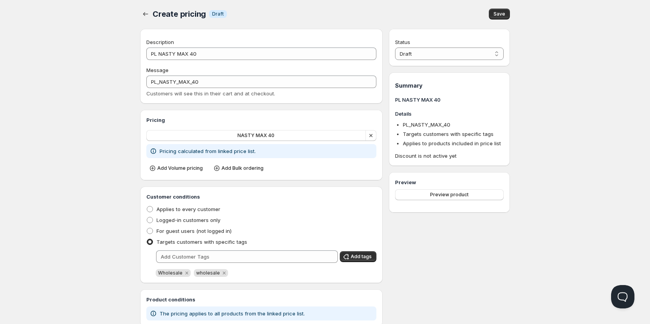
scroll to position [0, 0]
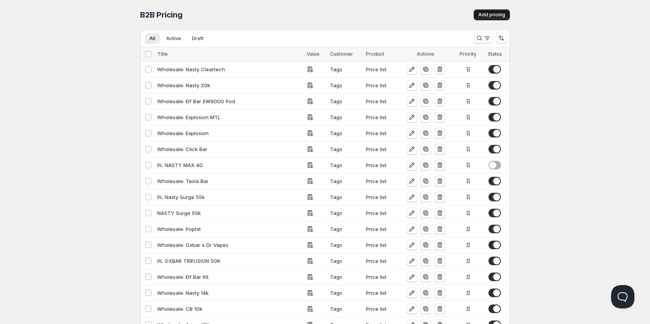
click at [493, 16] on span "Add pricing" at bounding box center [491, 15] width 27 height 6
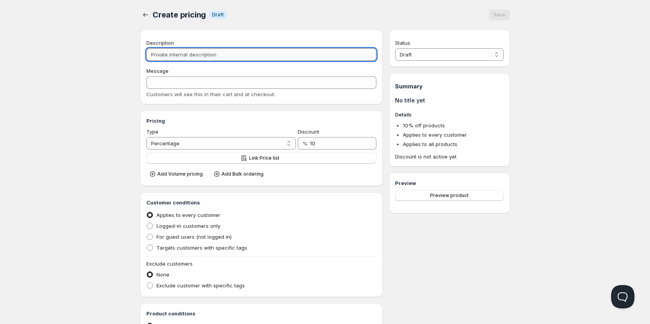
click at [165, 57] on input "Description" at bounding box center [261, 54] width 230 height 12
type input "B"
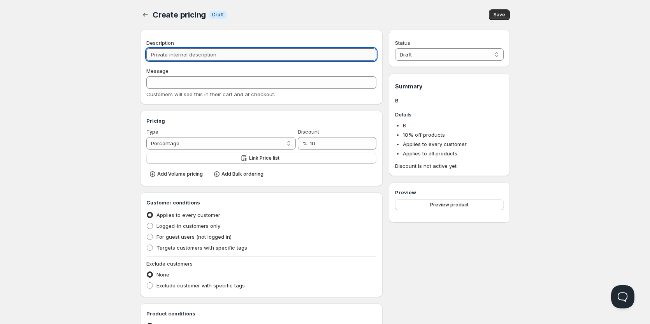
type input "N"
type input "NA"
type input "NAS"
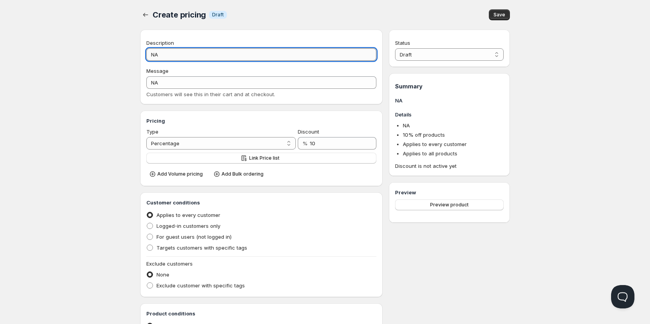
type input "NAS"
type input "NAST"
type input "NASTY"
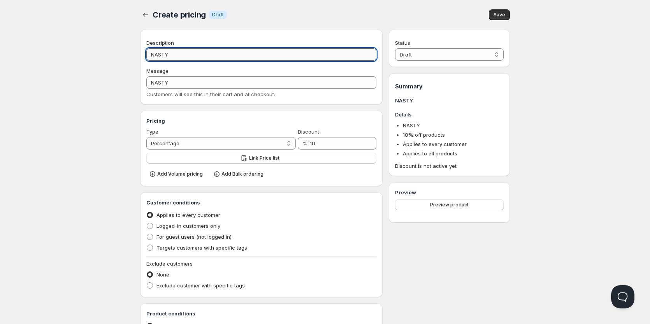
type input "NASTY 4"
type input "NASTY_4"
type input "NASTY 49"
type input "NASTY_49"
type input "NASTY 4"
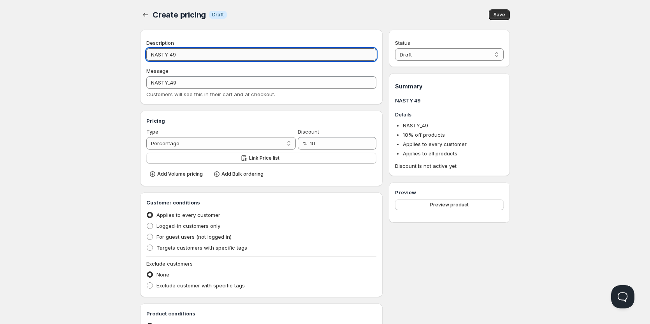
type input "NASTY_4"
type input "NASTY 40"
type input "NASTY_40"
type input "NASTY 40K"
type input "NASTY_40K"
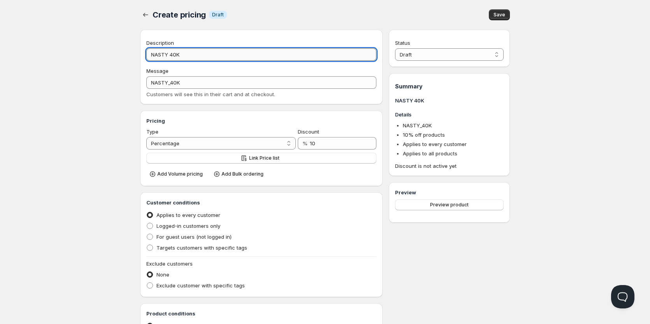
type input "NASTY 40K M"
type input "NASTY_40K_M"
type input "NASTY 40K MA"
type input "NASTY_40K_MA"
type input "NASTY 40K MAX"
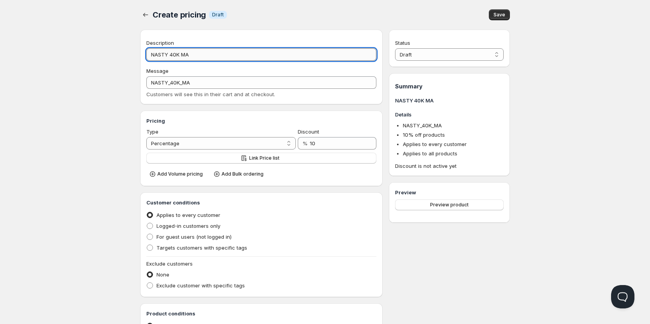
type input "NASTY_40K_MAX"
type input "NASTY 40K MAX"
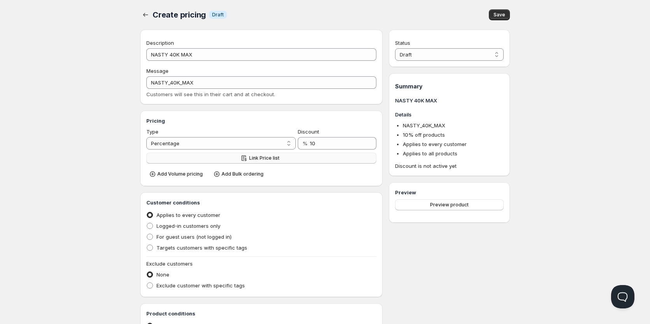
click at [247, 159] on icon "button" at bounding box center [244, 158] width 8 height 8
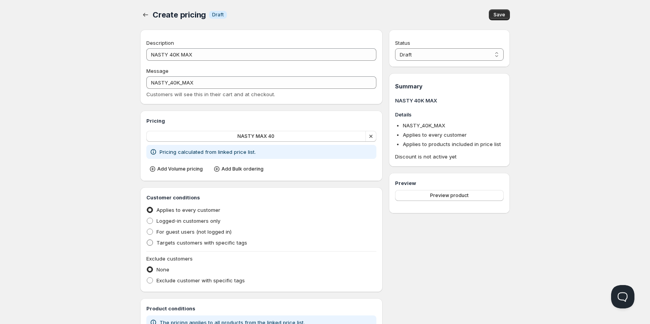
click at [165, 244] on span "Targets customers with specific tags" at bounding box center [201, 242] width 91 height 6
click at [147, 240] on input "Targets customers with specific tags" at bounding box center [147, 239] width 0 height 0
radio input "true"
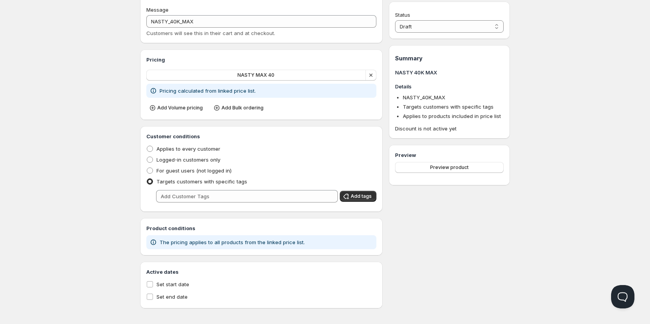
scroll to position [65, 0]
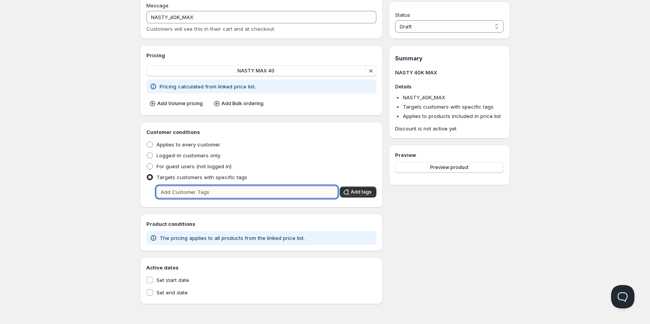
click at [169, 192] on input "text" at bounding box center [247, 192] width 182 height 12
type input "Wholesale"
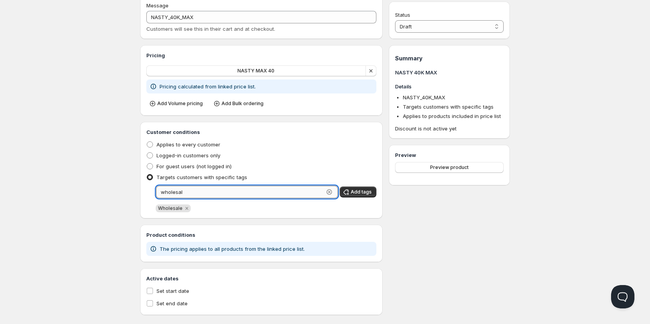
type input "wholesale"
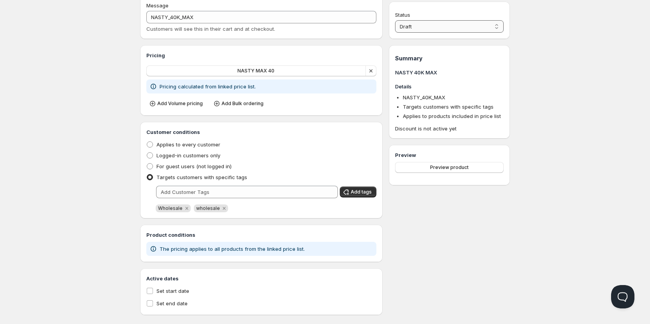
click at [437, 26] on select "Draft Active" at bounding box center [449, 26] width 109 height 12
select select "1"
click at [395, 20] on select "Draft Active" at bounding box center [449, 26] width 109 height 12
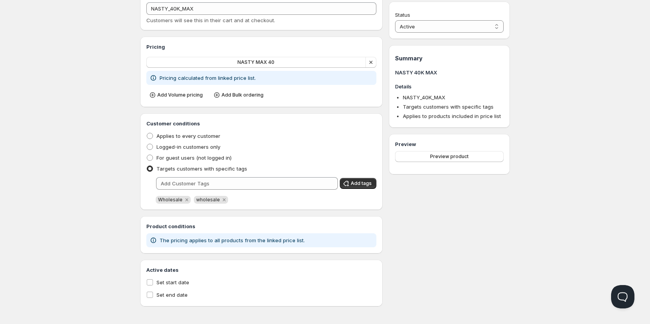
scroll to position [76, 0]
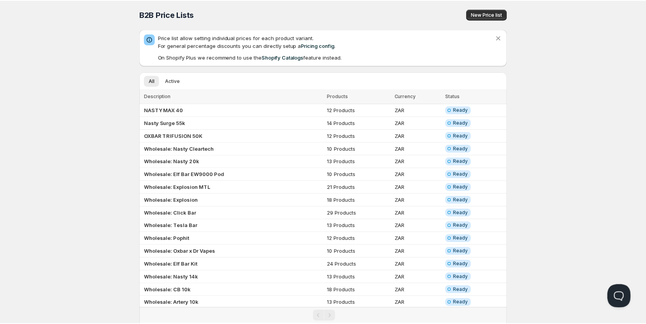
scroll to position [76, 0]
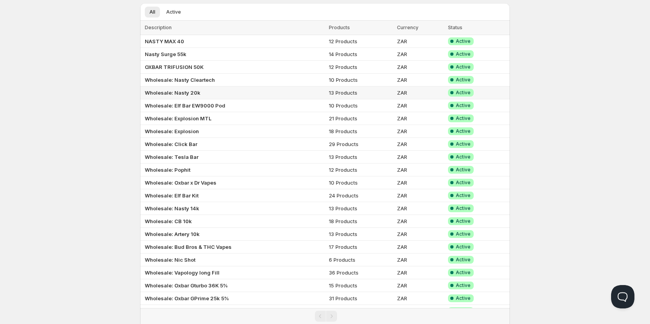
scroll to position [117, 0]
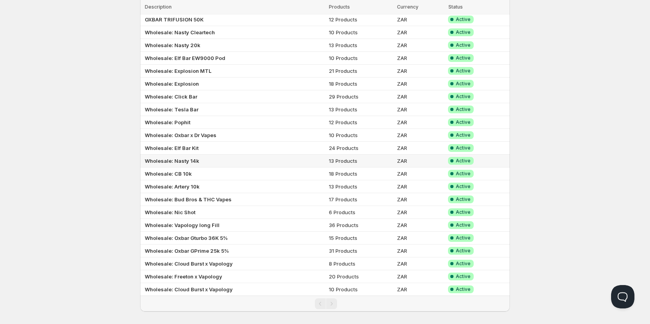
click at [176, 158] on b "Wholesale: Nasty 14k" at bounding box center [172, 161] width 54 height 6
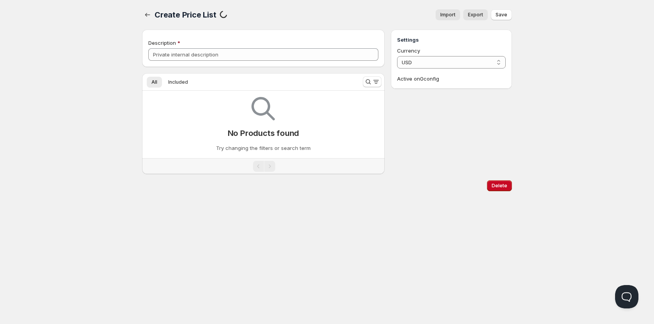
type input "Wholesale: Nasty 14k"
select select "ZAR"
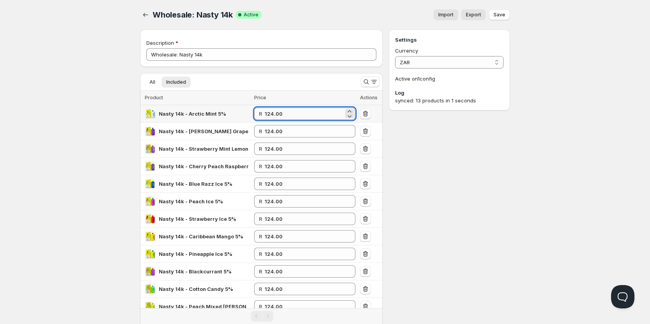
click at [275, 114] on input "124.00" at bounding box center [304, 113] width 79 height 12
type input "1"
type input "149.00"
click at [561, 182] on div "Home Pricing Price lists Checkout Forms Submissions Settings Features Plans Who…" at bounding box center [325, 195] width 650 height 391
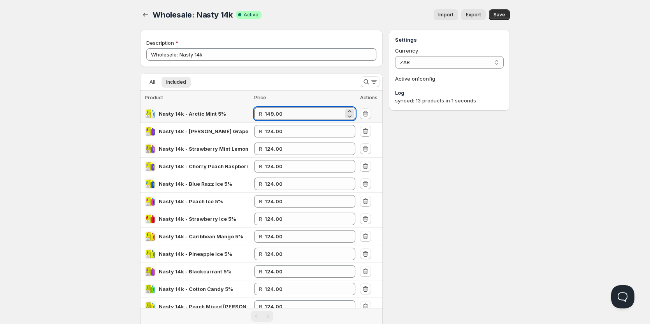
drag, startPoint x: 317, startPoint y: 114, endPoint x: 321, endPoint y: 118, distance: 5.5
click at [317, 114] on input "149.00" at bounding box center [304, 113] width 79 height 12
drag, startPoint x: 281, startPoint y: 116, endPoint x: 249, endPoint y: 116, distance: 31.9
click at [249, 116] on tr "Nasty 14k - Arctic Mint 5% R 149.00" at bounding box center [261, 114] width 242 height 18
click at [278, 132] on input "124.00" at bounding box center [304, 131] width 79 height 12
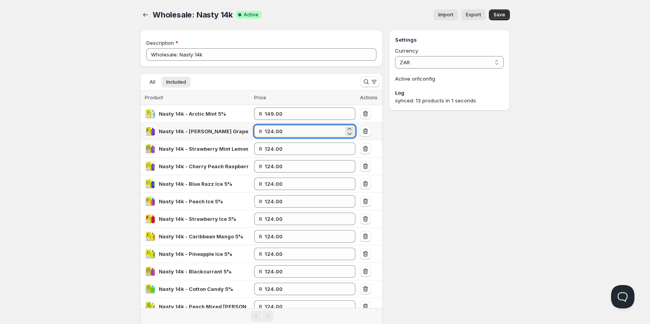
click at [278, 132] on input "124.00" at bounding box center [304, 131] width 79 height 12
paste input "49"
type input "149.00"
click at [279, 148] on input "124.00" at bounding box center [304, 148] width 79 height 12
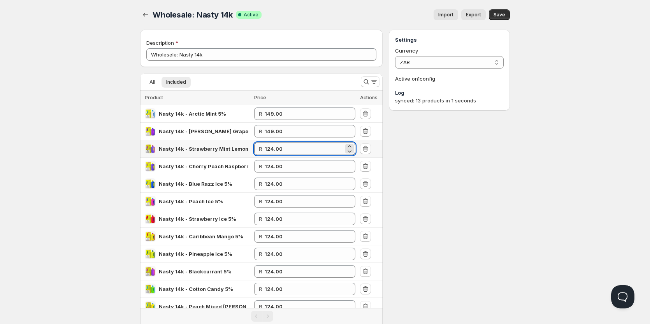
click at [279, 148] on input "124.00" at bounding box center [304, 148] width 79 height 12
paste input "49"
type input "149.00"
click at [278, 167] on input "124.00" at bounding box center [304, 166] width 79 height 12
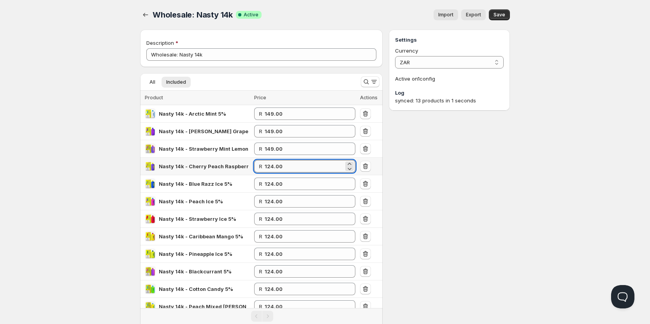
click at [278, 167] on input "124.00" at bounding box center [304, 166] width 79 height 12
paste input "49"
type input "149.00"
click at [276, 182] on input "124.00" at bounding box center [304, 183] width 79 height 12
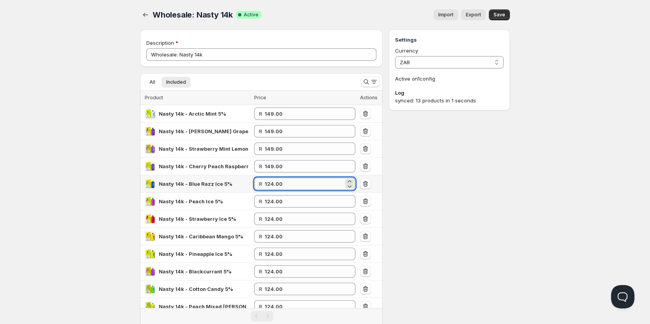
click at [276, 182] on input "124.00" at bounding box center [304, 183] width 79 height 12
paste input "49"
type input "149.00"
click at [274, 201] on input "124.00" at bounding box center [304, 201] width 79 height 12
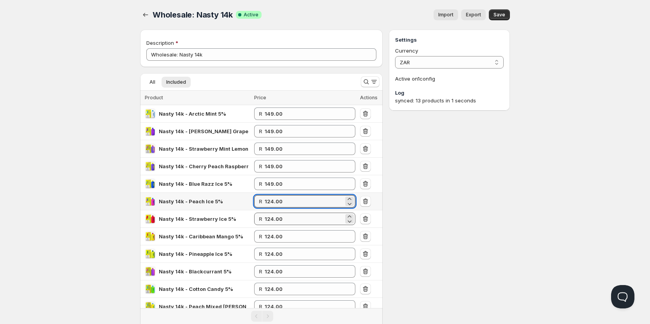
paste input "49"
type input "149.00"
click at [273, 214] on input "124.00" at bounding box center [304, 218] width 79 height 12
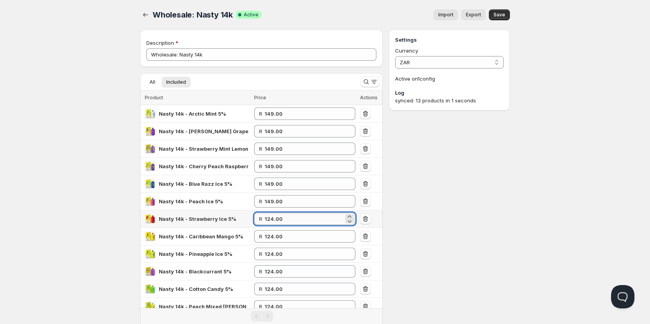
click at [273, 215] on input "124.00" at bounding box center [304, 218] width 79 height 12
paste input "49"
type input "149.00"
click at [273, 242] on input "124.00" at bounding box center [304, 236] width 79 height 12
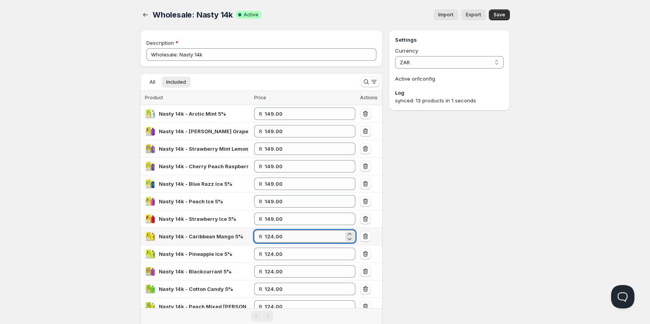
click at [273, 242] on input "124.00" at bounding box center [304, 236] width 79 height 12
paste input "49"
type input "149.00"
click at [273, 252] on input "124.00" at bounding box center [304, 253] width 79 height 12
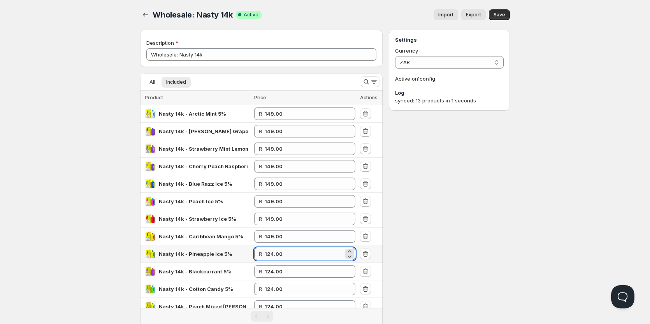
click at [273, 252] on input "124.00" at bounding box center [304, 253] width 79 height 12
paste input "49"
type input "149.00"
click at [275, 270] on input "124.00" at bounding box center [304, 271] width 79 height 12
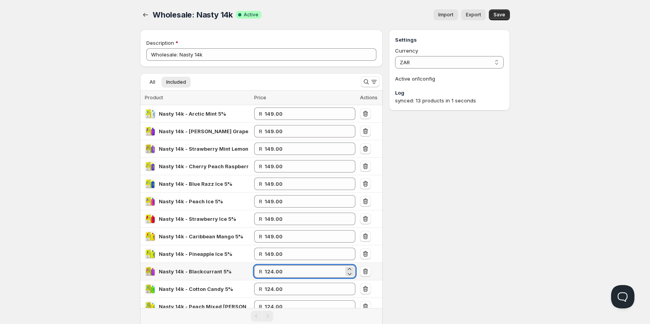
click at [275, 270] on input "124.00" at bounding box center [304, 271] width 79 height 12
paste input "49"
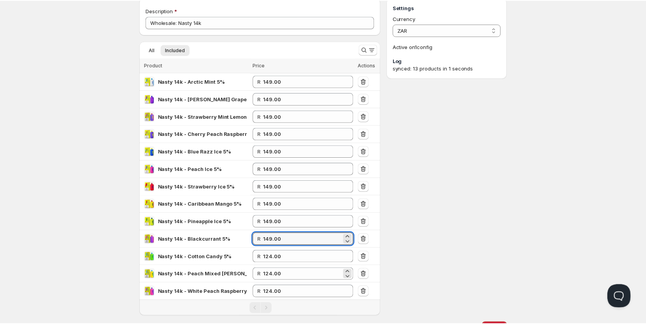
scroll to position [67, 0]
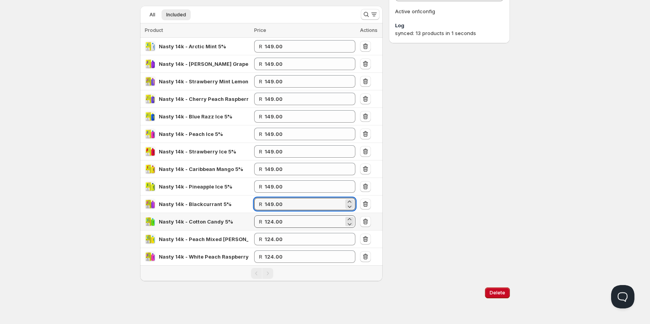
type input "149.00"
click at [273, 220] on input "124.00" at bounding box center [304, 221] width 79 height 12
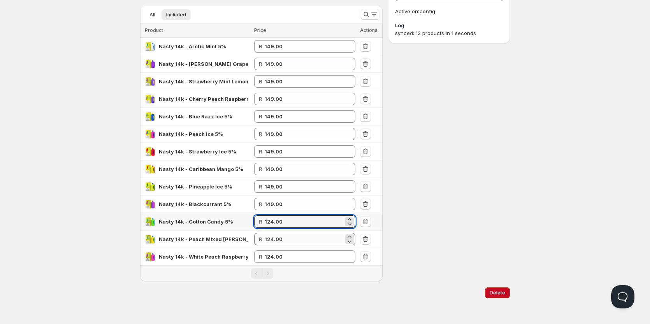
paste input "49"
type input "149.00"
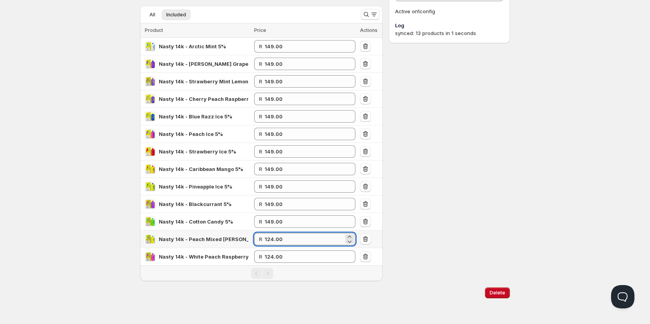
click at [277, 243] on input "124.00" at bounding box center [304, 239] width 79 height 12
paste input "49"
type input "149.00"
click at [278, 258] on input "124.00" at bounding box center [304, 256] width 79 height 12
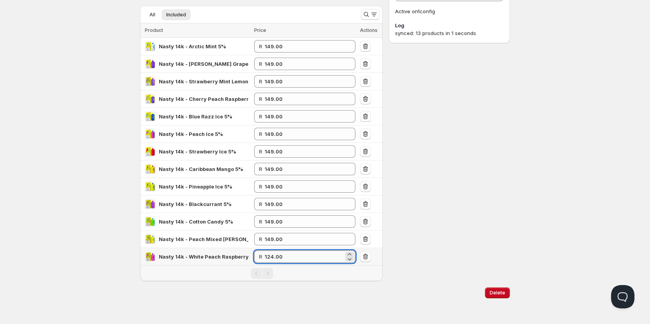
click at [278, 258] on input "124.00" at bounding box center [304, 256] width 79 height 12
paste input "49"
type input "149.00"
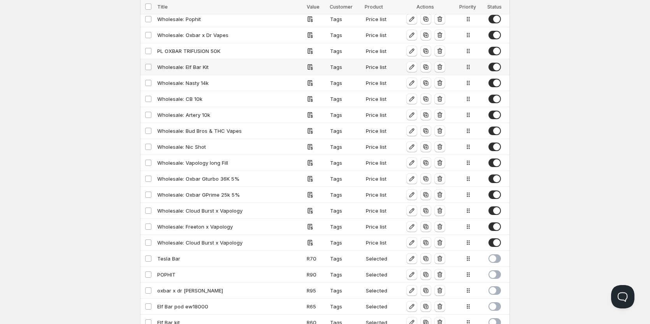
scroll to position [233, 0]
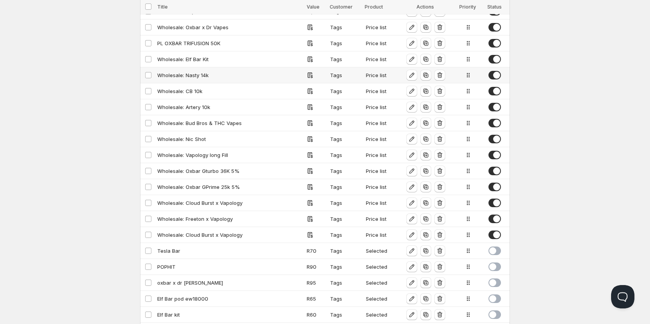
click at [219, 72] on div "Wholesale: Nasty 14k" at bounding box center [229, 75] width 145 height 8
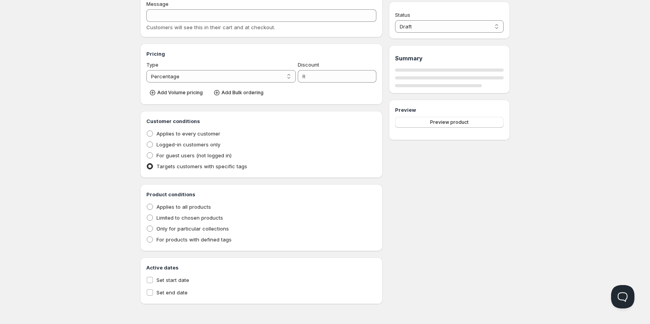
type input "Wholesale: Nasty 14k"
type input "WHOLESALE:_NASTY_14K"
radio input "true"
select select "1"
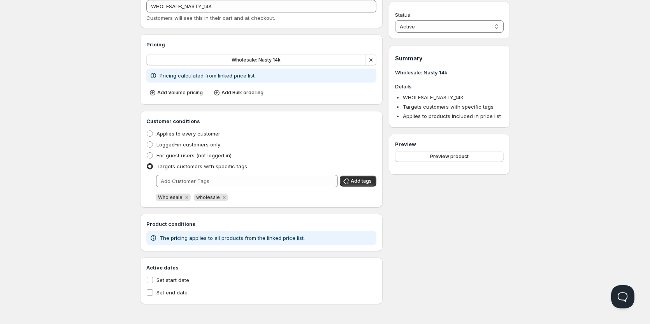
click at [240, 74] on p "Pricing calculated from linked price list." at bounding box center [207, 76] width 96 height 8
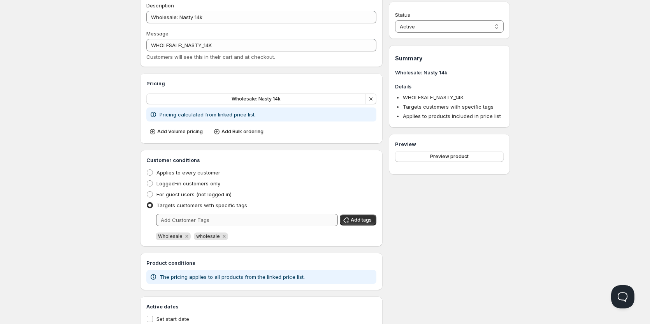
scroll to position [0, 0]
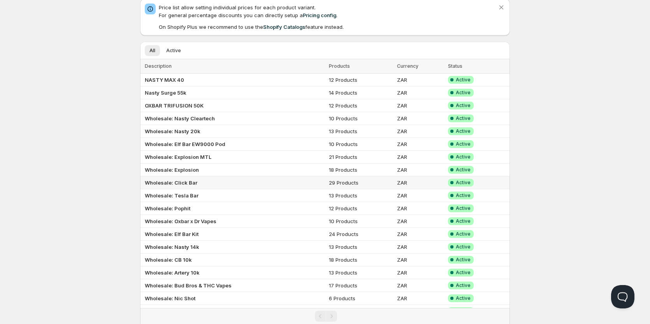
scroll to position [78, 0]
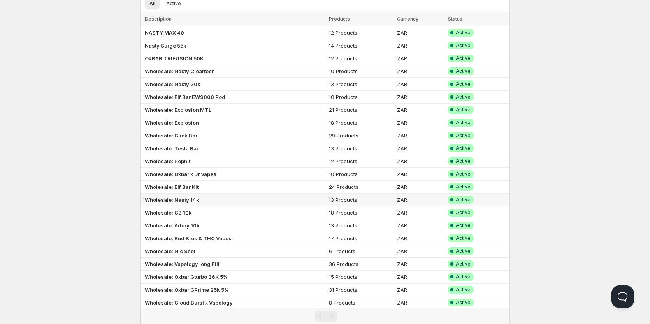
click at [189, 198] on b "Wholesale: Nasty 14k" at bounding box center [172, 199] width 54 height 6
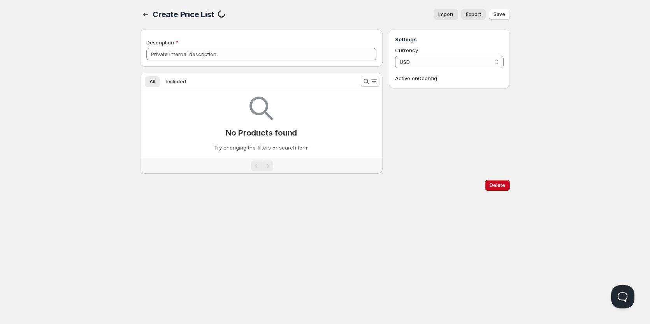
scroll to position [0, 0]
type input "Wholesale: Nasty 14k"
select select "ZAR"
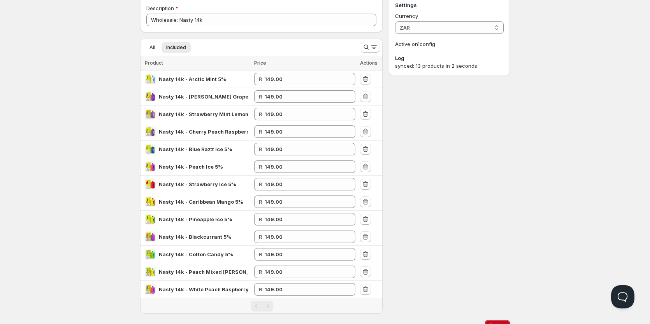
scroll to position [68, 0]
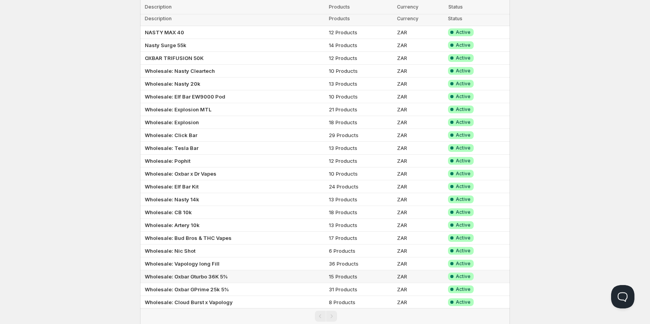
scroll to position [7, 0]
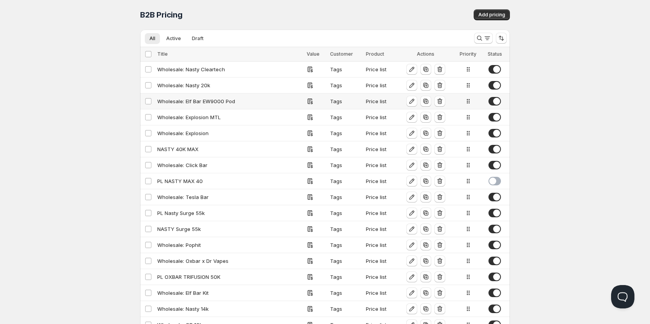
click at [171, 102] on div "Wholesale: Elf Bar EW9000 Pod" at bounding box center [229, 101] width 145 height 8
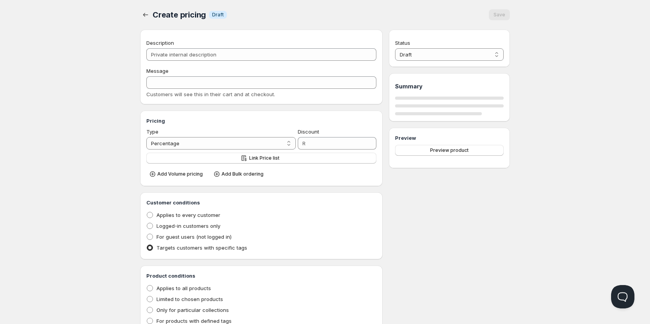
type input "Wholesale: Elf Bar EW9000 Pod"
type input "WHOLESALE:_ELF_BAR_EW9000_POD"
radio input "true"
select select "1"
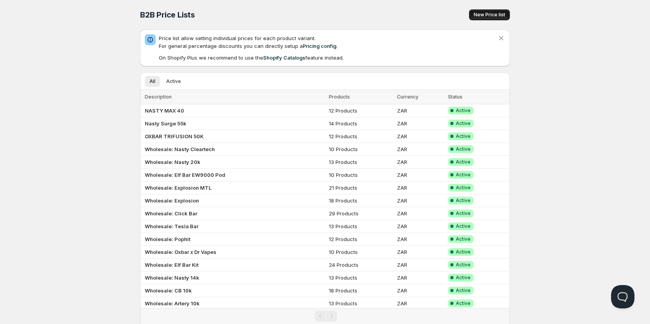
click at [495, 16] on span "New Price list" at bounding box center [489, 15] width 32 height 6
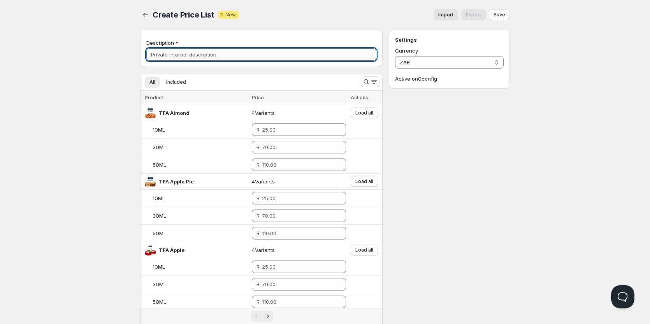
click at [223, 58] on input "Description" at bounding box center [261, 54] width 230 height 12
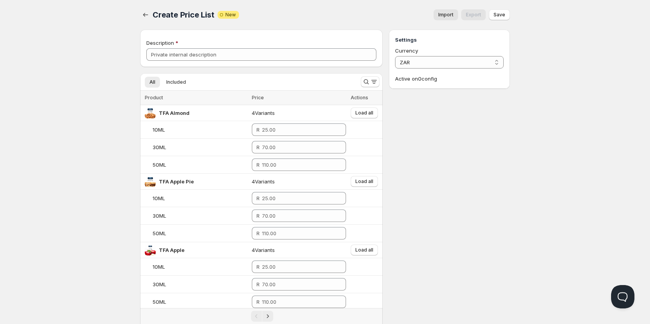
click at [447, 69] on div "Currency ZAR ZAR Active on 0 config" at bounding box center [449, 65] width 109 height 36
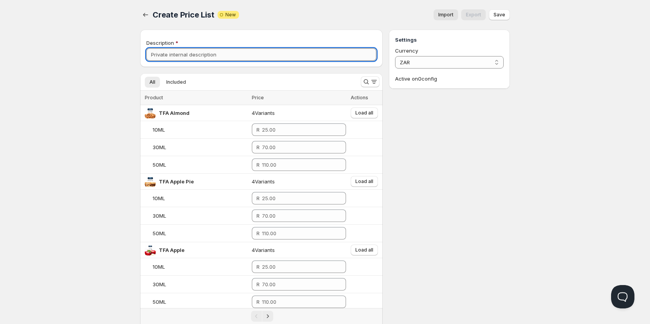
click at [187, 57] on input "Description" at bounding box center [261, 54] width 230 height 12
type input "e"
type input "ELF BAR [PERSON_NAME] [PERSON_NAME]"
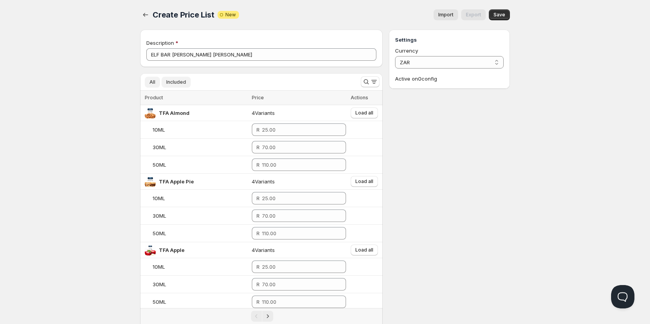
click at [184, 79] on button "Included" at bounding box center [175, 82] width 29 height 11
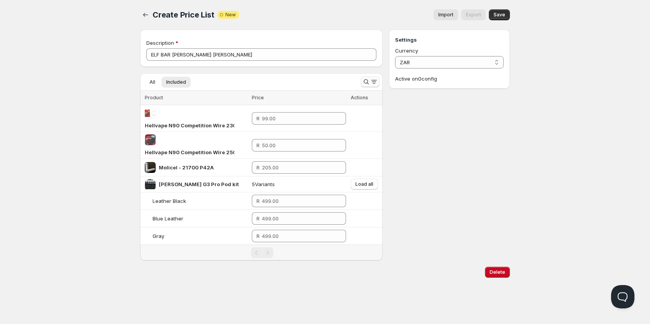
click at [369, 82] on icon "Search and filter results" at bounding box center [366, 82] width 8 height 8
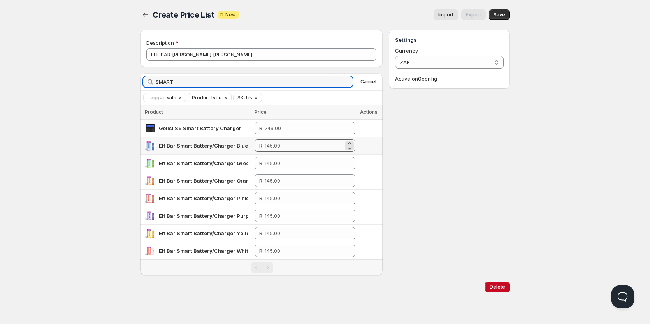
type input "SMART"
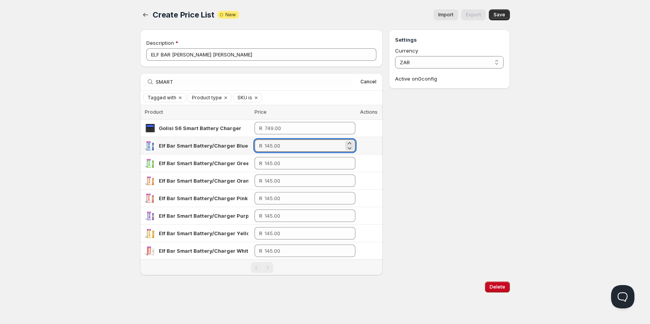
drag, startPoint x: 287, startPoint y: 148, endPoint x: 245, endPoint y: 149, distance: 41.7
click at [245, 149] on tr "Elf Bar Smart Battery/Charger Blue R" at bounding box center [261, 146] width 242 height 18
type input "109.00"
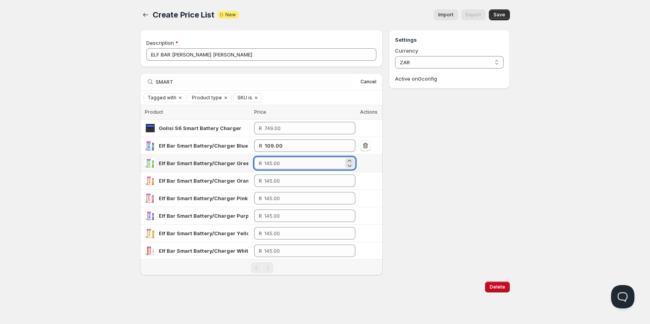
click at [290, 159] on input "number" at bounding box center [303, 163] width 79 height 12
type input "109.00"
click at [290, 180] on input "number" at bounding box center [303, 180] width 79 height 12
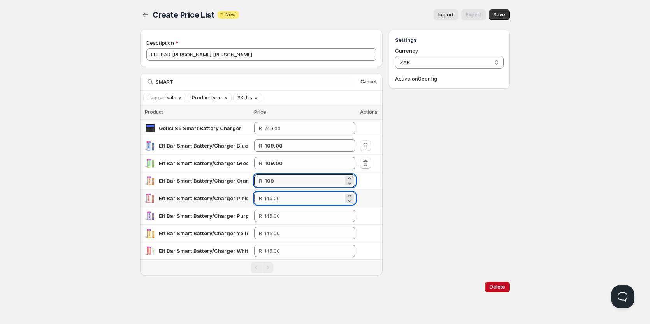
type input "109.00"
click at [278, 202] on input "number" at bounding box center [303, 198] width 79 height 12
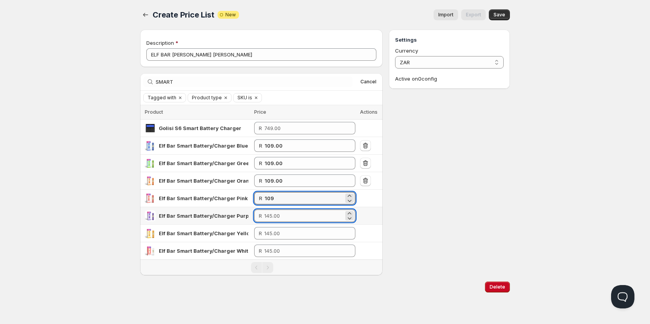
type input "109.00"
click at [287, 217] on input "number" at bounding box center [303, 215] width 79 height 12
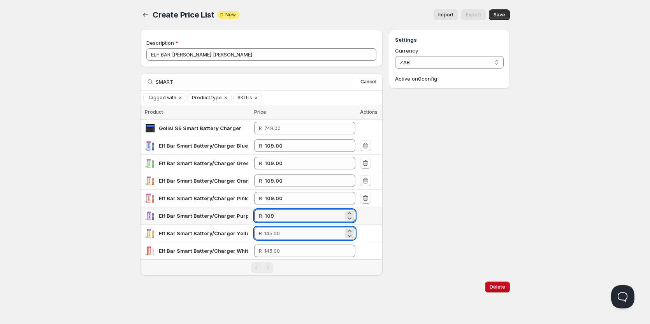
type input "109.00"
click at [287, 230] on input "number" at bounding box center [303, 233] width 79 height 12
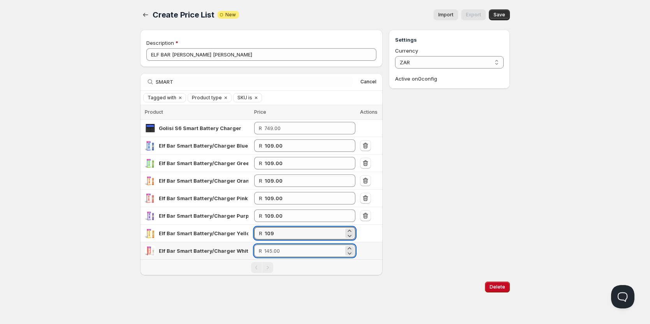
type input "109.00"
click at [280, 252] on input "number" at bounding box center [303, 250] width 79 height 12
type input "109.00"
click at [498, 13] on span "Save" at bounding box center [499, 15] width 12 height 6
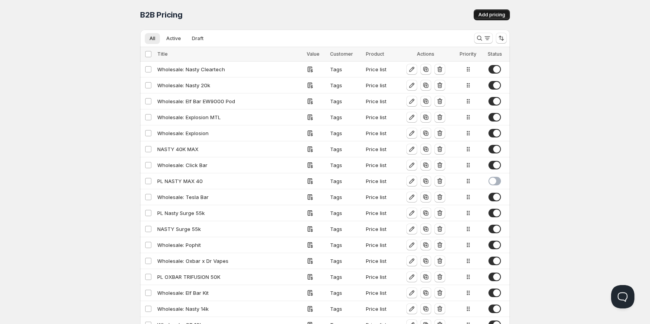
click at [497, 12] on span "Add pricing" at bounding box center [491, 15] width 27 height 6
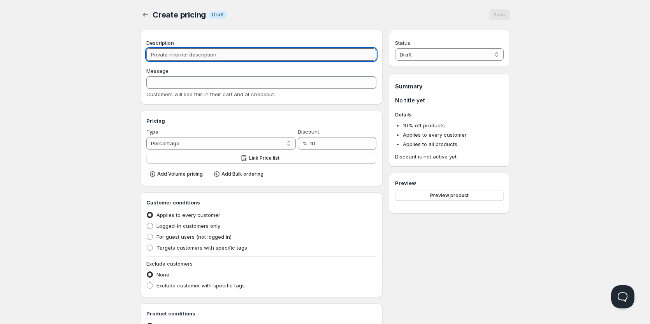
click at [194, 48] on input "Description" at bounding box center [261, 54] width 230 height 12
type input "e"
type input "E"
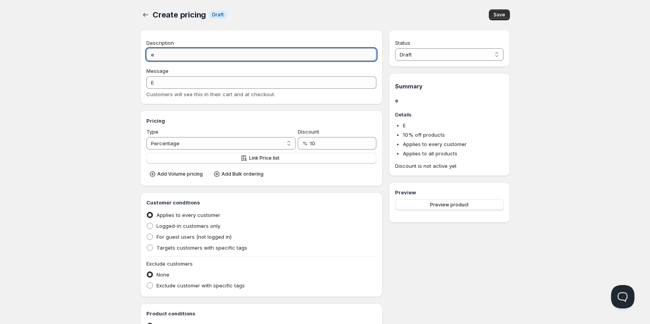
type input "eE"
type input "EE"
type input "e"
type input "E"
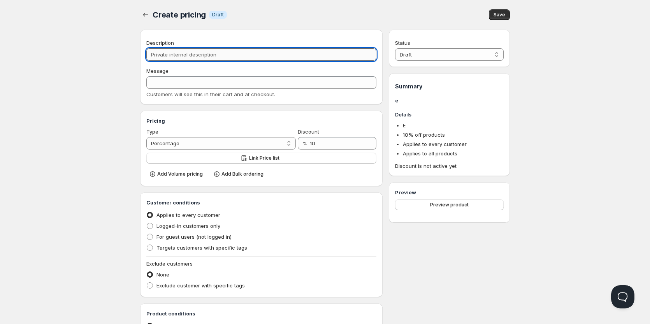
type input "E"
type input "El"
type input "EL"
type input "Elf"
type input "ELF"
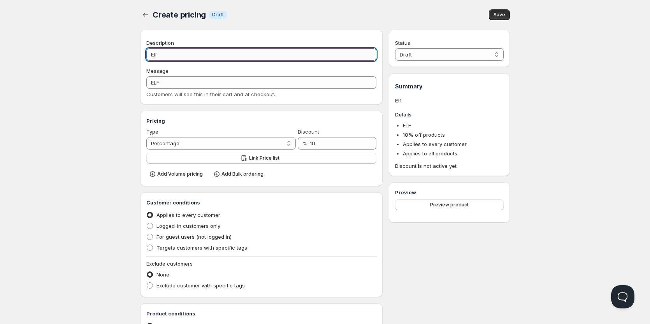
type input "Elf B"
type input "ELF_B"
type input "Elf Ba"
type input "ELF_BA"
type input "Elf Bar"
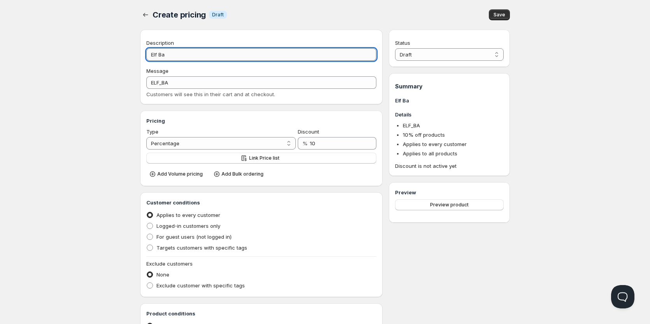
type input "ELF_BAR"
type input "Elf Bar E"
type input "ELF_BAR_E"
type input "Elf Bar EW"
type input "ELF_BAR_EW"
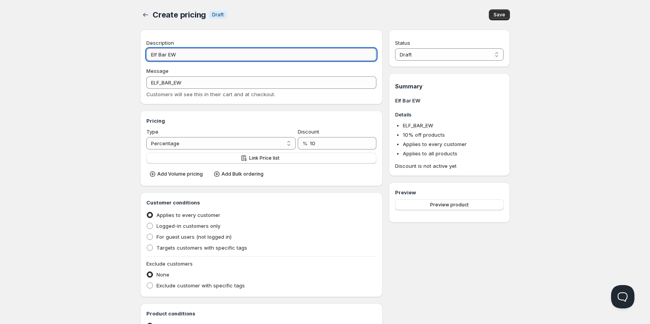
type input "Elf Bar EW S"
type input "ELF_BAR_EW_S"
type input "Elf Bar EW Sm"
type input "ELF_BAR_EW_SM"
type input "Elf Bar EW Sma"
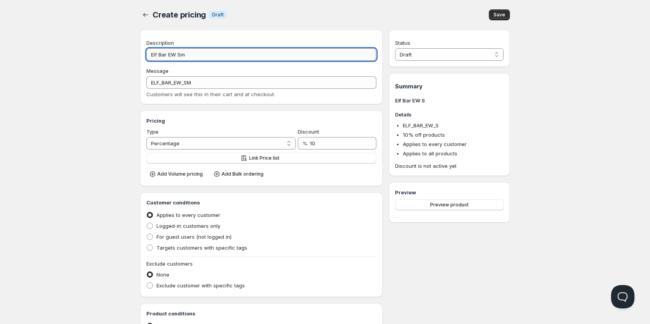
type input "ELF_BAR_EW_SMA"
type input "Elf Bar EW Smar"
type input "ELF_BAR_EW_SMAR"
type input "Elf Bar [PERSON_NAME]"
type input "ELF_BAR_EW_SMART"
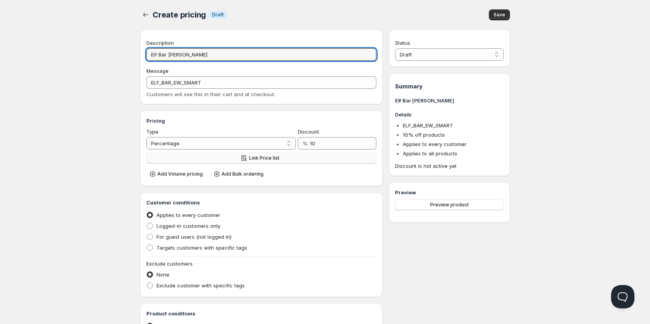
type input "Elf Bar [PERSON_NAME]"
click at [258, 158] on span "Link Price list" at bounding box center [264, 158] width 30 height 6
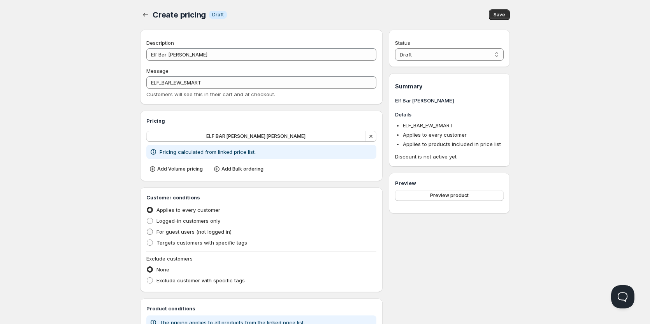
click at [172, 237] on label "For guest users (not logged in)" at bounding box center [188, 231] width 85 height 11
click at [147, 229] on input "For guest users (not logged in)" at bounding box center [147, 228] width 0 height 0
radio input "true"
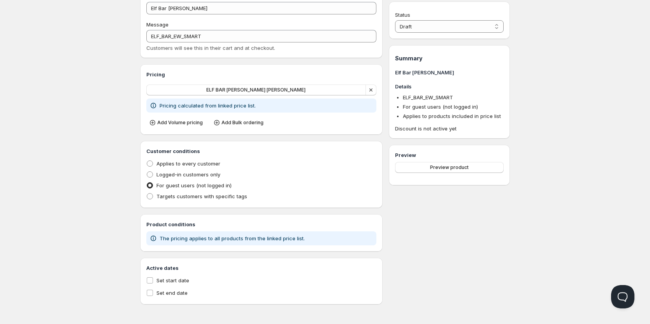
scroll to position [47, 0]
click at [157, 195] on span "Targets customers with specific tags" at bounding box center [201, 196] width 91 height 6
click at [147, 193] on input "Targets customers with specific tags" at bounding box center [147, 193] width 0 height 0
radio input "true"
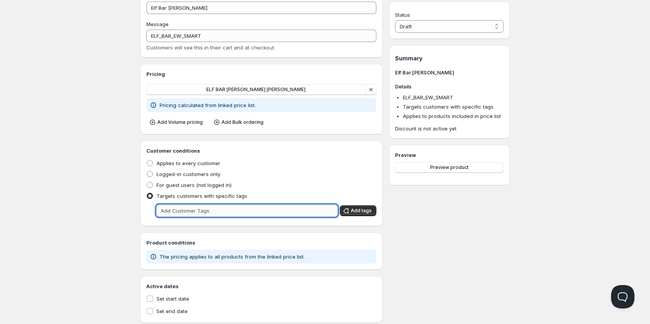
click at [185, 210] on input "text" at bounding box center [247, 210] width 182 height 12
type input "Wholesale"
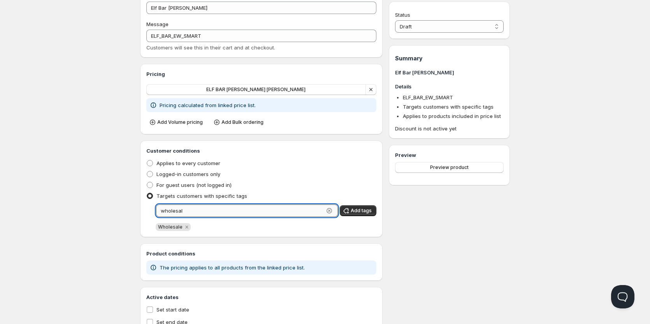
type input "wholesale"
click at [471, 30] on select "Draft Active" at bounding box center [449, 26] width 109 height 12
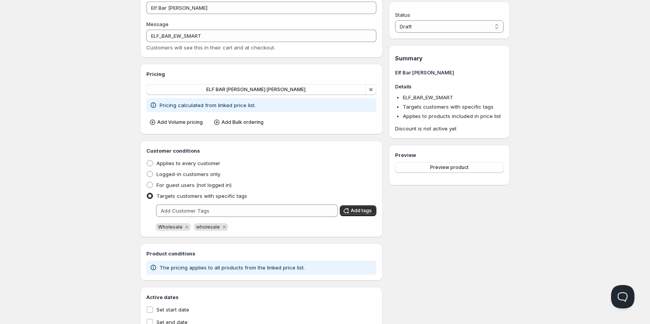
select select "1"
click at [395, 20] on select "Draft Active" at bounding box center [449, 26] width 109 height 12
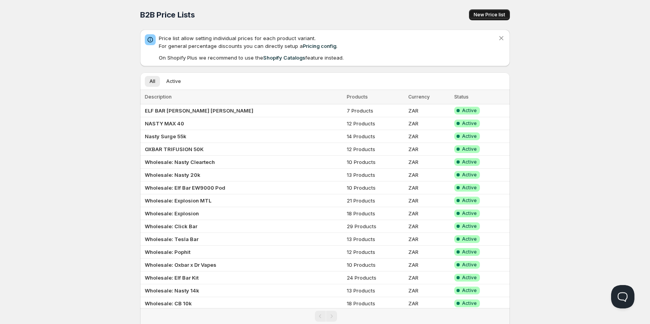
click at [486, 16] on span "New Price list" at bounding box center [489, 15] width 32 height 6
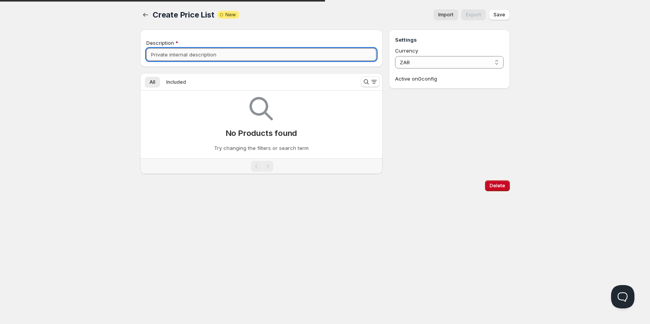
click at [203, 55] on input "Description" at bounding box center [261, 54] width 230 height 12
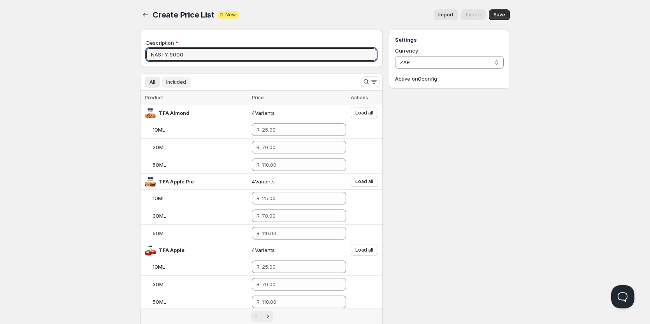
type input "NASTY 9000"
click at [177, 82] on span "Included" at bounding box center [176, 82] width 20 height 6
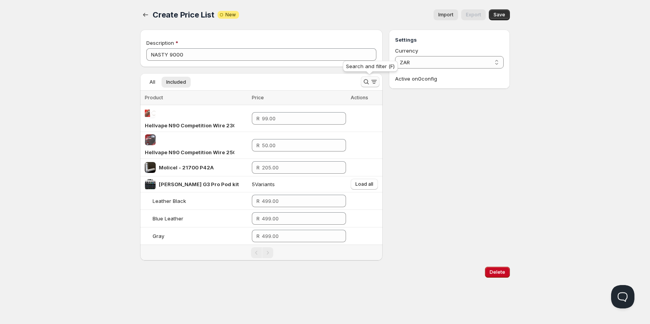
click at [371, 81] on icon "Search and filter results" at bounding box center [374, 82] width 8 height 8
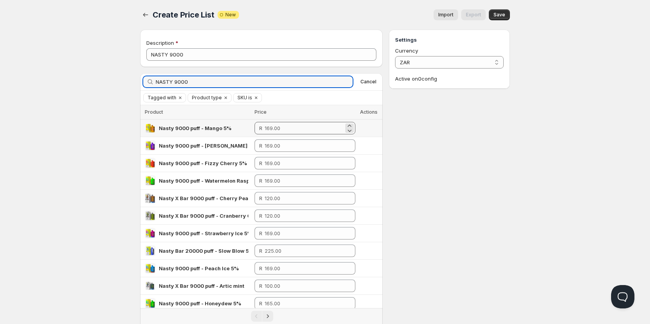
type input "NASTY 9000"
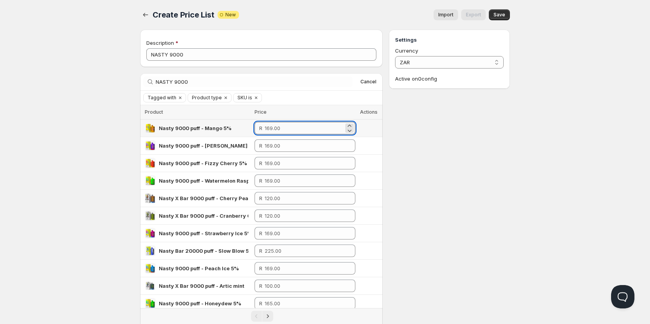
click at [279, 128] on input "number" at bounding box center [304, 128] width 79 height 12
drag, startPoint x: 288, startPoint y: 129, endPoint x: 234, endPoint y: 129, distance: 54.1
click at [234, 129] on tr "Nasty 9000 puff - Mango 5% R 145" at bounding box center [261, 128] width 242 height 18
type input "145.00"
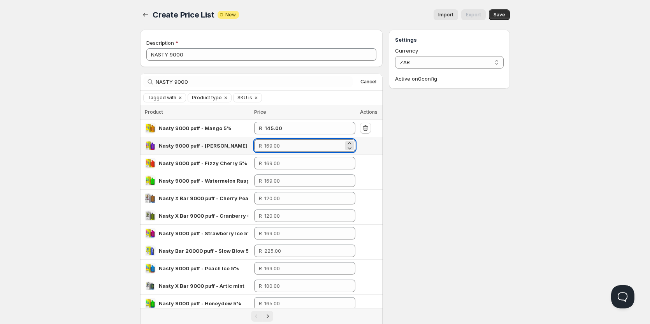
click at [275, 149] on input "number" at bounding box center [303, 145] width 79 height 12
paste input "145"
type input "145.00"
click at [277, 168] on input "number" at bounding box center [303, 163] width 79 height 12
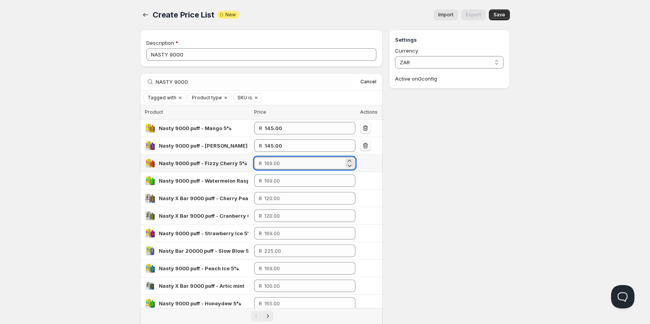
click at [277, 168] on input "number" at bounding box center [303, 163] width 79 height 12
paste input "145"
type input "145.00"
click at [277, 181] on input "number" at bounding box center [303, 180] width 79 height 12
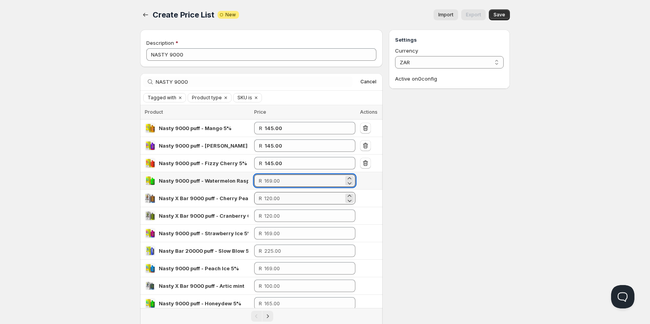
paste input "145"
type input "145.00"
click at [275, 198] on input "number" at bounding box center [303, 198] width 79 height 12
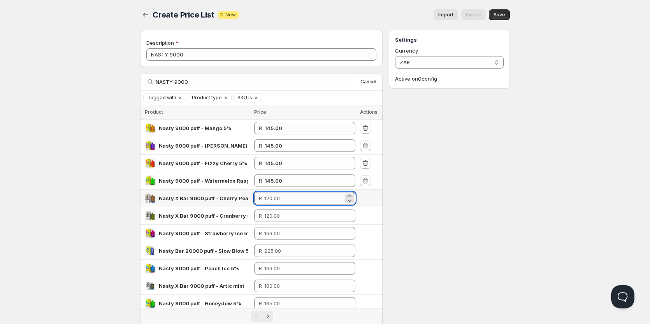
click at [275, 198] on input "number" at bounding box center [303, 198] width 79 height 12
paste input "145"
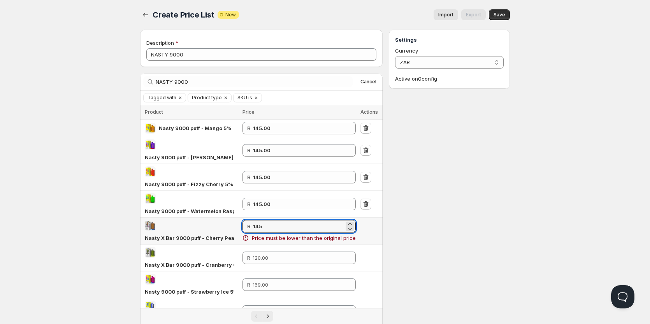
drag, startPoint x: 276, startPoint y: 226, endPoint x: 221, endPoint y: 229, distance: 54.9
click at [221, 229] on tr "Nasty X Bar 9000 puff - Cherry Peach Raspberry R 145 Price must be lower than t…" at bounding box center [261, 230] width 242 height 27
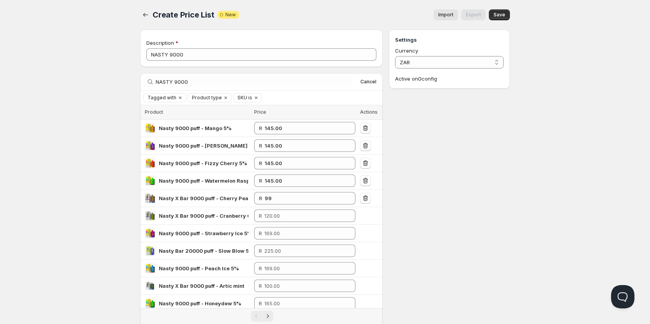
type input "99.00"
drag, startPoint x: 523, startPoint y: 266, endPoint x: 340, endPoint y: 258, distance: 183.4
click at [520, 266] on div "Home Pricing Price lists Checkout Forms Submissions Settings Features Plans Cre…" at bounding box center [325, 264] width 650 height 528
click at [273, 216] on input "number" at bounding box center [303, 215] width 79 height 12
type input "99.00"
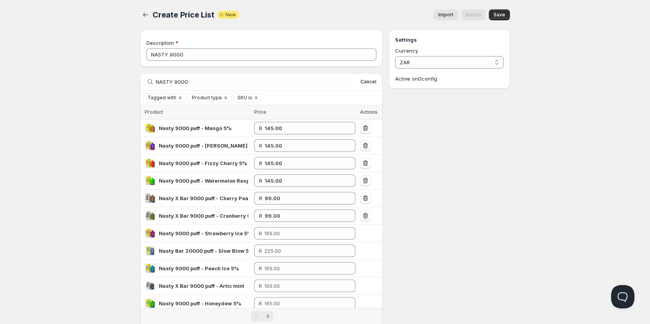
click at [519, 218] on div "Home Pricing Price lists Checkout Forms Submissions Settings Features Plans Cre…" at bounding box center [325, 264] width 650 height 528
click at [291, 234] on input "number" at bounding box center [303, 233] width 79 height 12
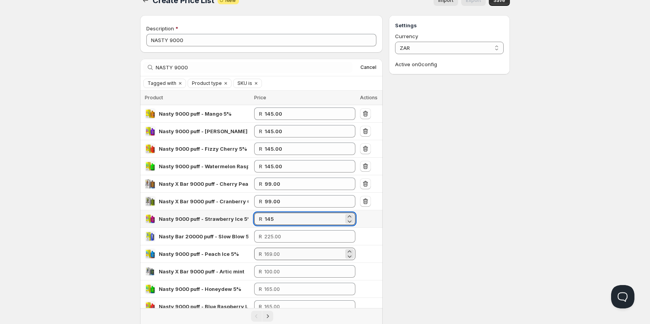
scroll to position [39, 0]
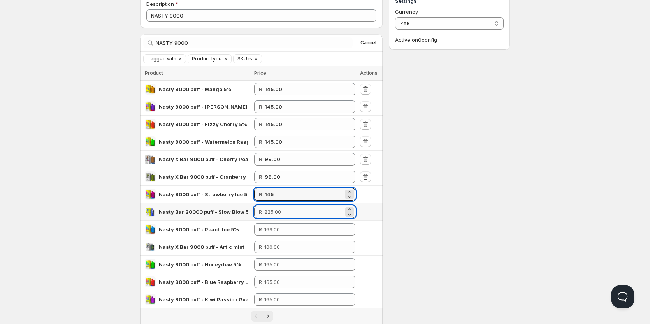
type input "145.00"
click at [284, 214] on input "number" at bounding box center [303, 211] width 79 height 12
type input "180.00"
click at [444, 229] on div "Settings Currency ZAR ZAR Active on 0 config" at bounding box center [449, 219] width 121 height 456
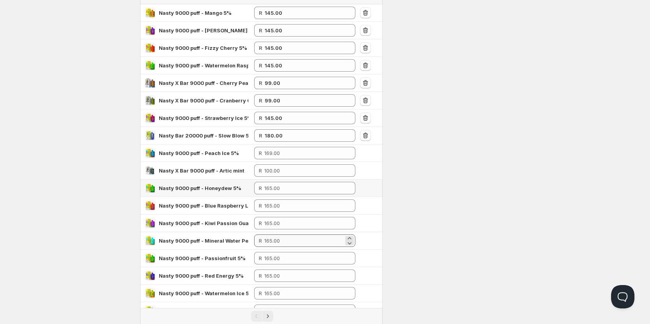
scroll to position [117, 0]
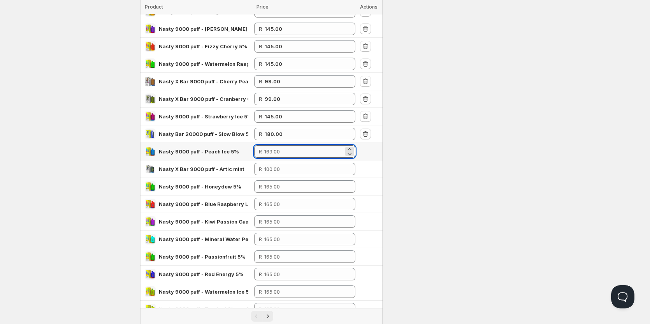
click at [283, 152] on input "number" at bounding box center [303, 151] width 79 height 12
type input "145.00"
click at [280, 183] on input "number" at bounding box center [303, 186] width 79 height 12
drag, startPoint x: 273, startPoint y: 153, endPoint x: 236, endPoint y: 153, distance: 37.3
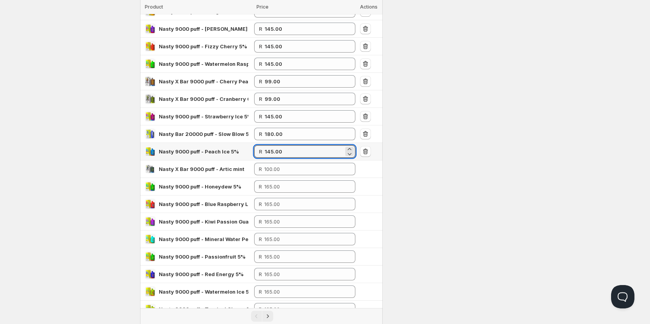
click at [236, 153] on tr "Nasty 9000 puff - Peach Ice 5% R 145.00" at bounding box center [261, 152] width 242 height 18
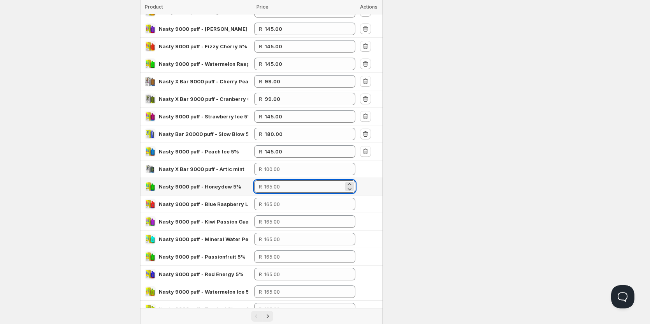
click at [280, 184] on input "number" at bounding box center [303, 186] width 79 height 12
paste input "145.00"
type input "145.00"
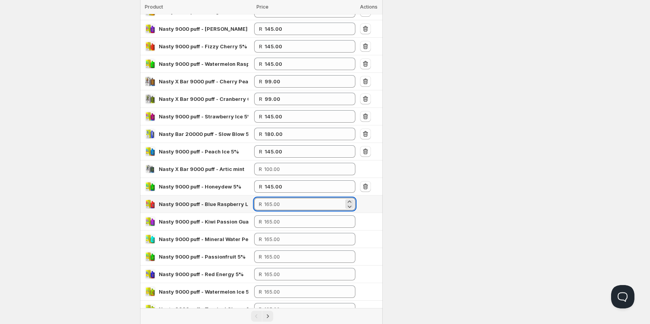
click at [278, 205] on input "number" at bounding box center [303, 204] width 79 height 12
paste input "145.00"
type input "145.00"
click at [280, 219] on input "number" at bounding box center [303, 221] width 79 height 12
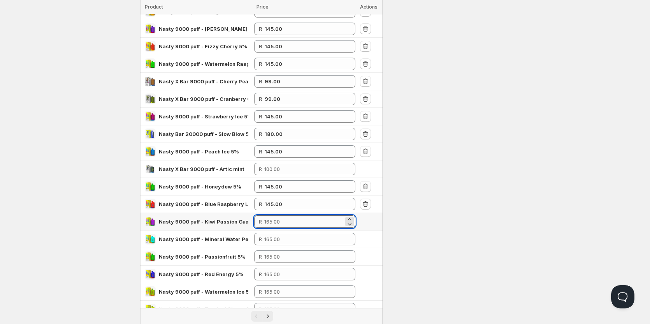
click at [280, 219] on input "number" at bounding box center [303, 221] width 79 height 12
paste input "145.00"
type input "145.00"
click at [280, 242] on input "number" at bounding box center [303, 239] width 79 height 12
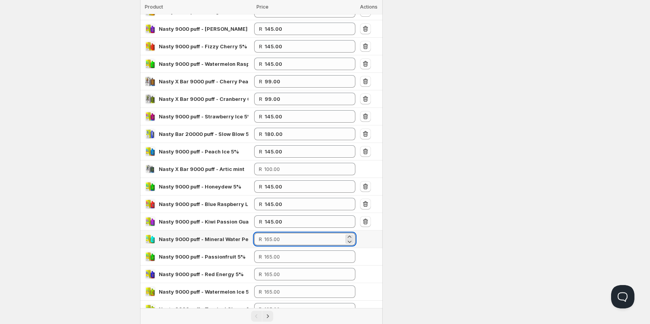
click at [280, 242] on input "number" at bounding box center [303, 239] width 79 height 12
paste input "145.00"
type input "145.00"
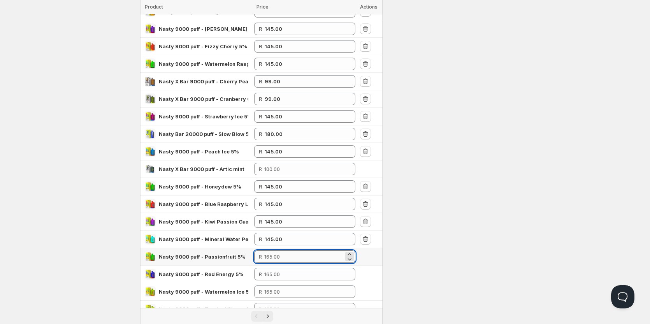
click at [277, 259] on input "number" at bounding box center [303, 256] width 79 height 12
paste input "145.00"
type input "145.00"
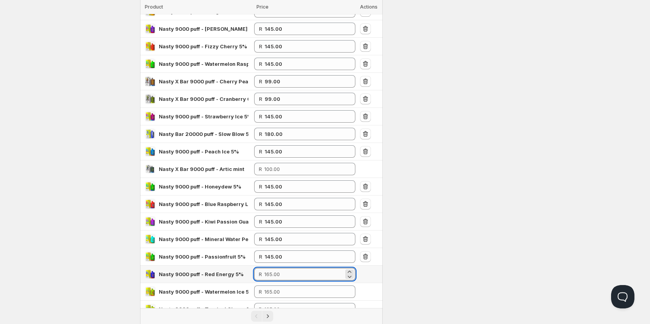
click at [279, 276] on input "number" at bounding box center [303, 274] width 79 height 12
paste input "145.00"
type input "145.00"
click at [282, 294] on input "number" at bounding box center [303, 291] width 79 height 12
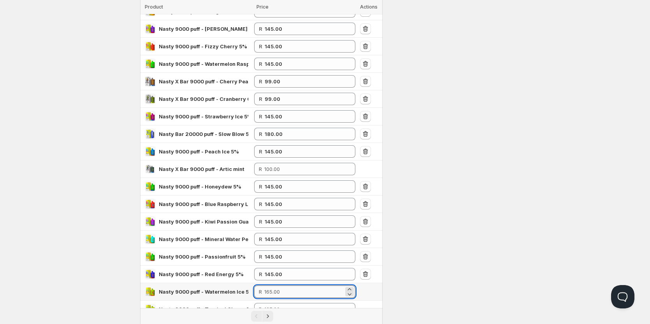
click at [282, 294] on input "number" at bounding box center [303, 291] width 79 height 12
paste input "145.00"
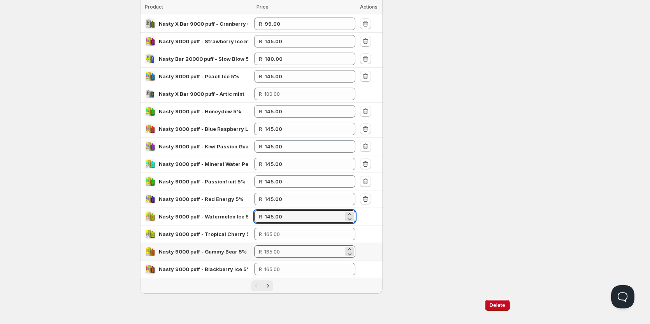
scroll to position [194, 0]
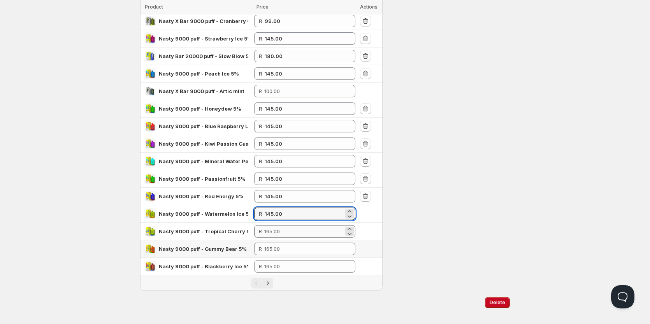
type input "145.00"
click at [278, 233] on input "number" at bounding box center [303, 231] width 79 height 12
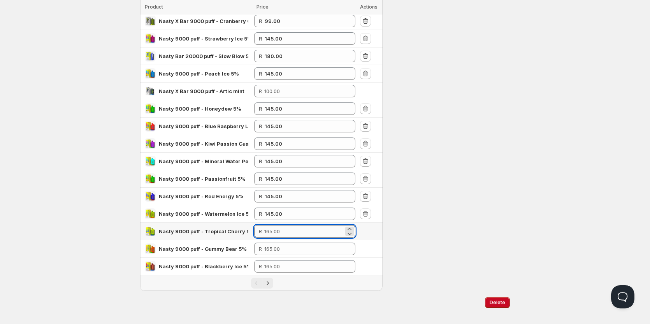
paste input "145.00"
type input "145.00"
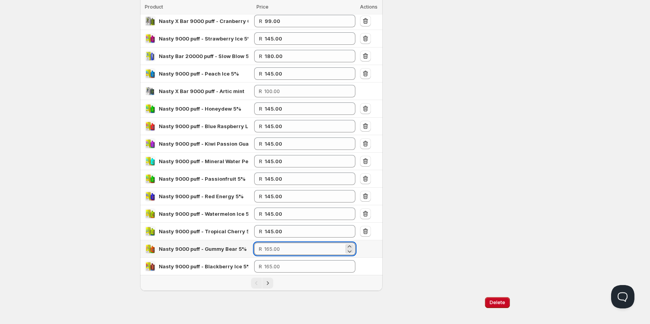
click at [278, 251] on input "number" at bounding box center [303, 248] width 79 height 12
paste input "145.00"
type input "145.00"
click at [279, 266] on input "number" at bounding box center [303, 266] width 79 height 12
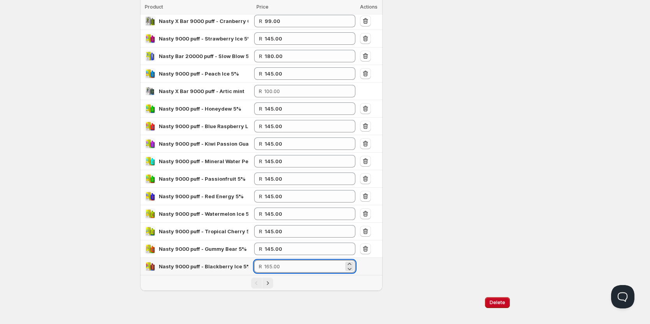
paste input "145.00"
type input "145.00"
click at [271, 282] on icon "Next" at bounding box center [268, 283] width 8 height 8
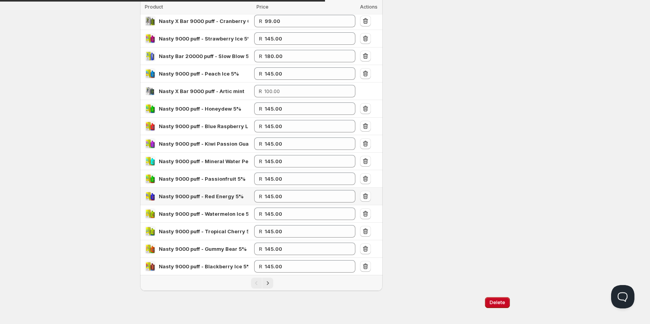
scroll to position [0, 0]
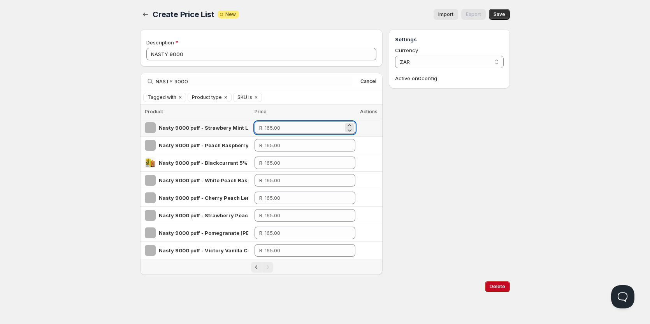
click at [270, 128] on input "number" at bounding box center [304, 127] width 79 height 12
paste input "145.00"
type input "145.00"
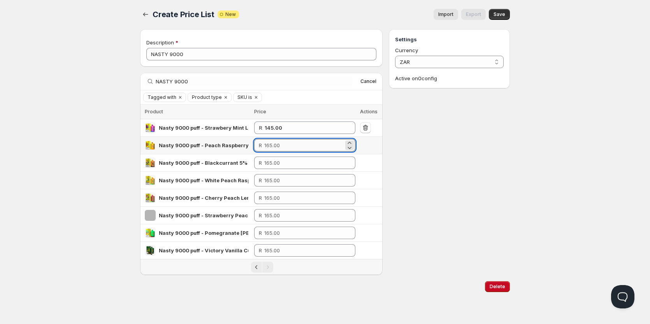
click at [272, 144] on input "number" at bounding box center [303, 145] width 79 height 12
paste input "145.00"
type input "145.00"
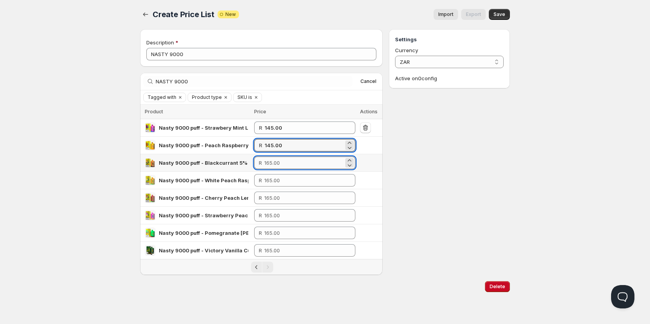
click at [272, 162] on input "number" at bounding box center [303, 162] width 79 height 12
paste input "145.00"
type input "145.00"
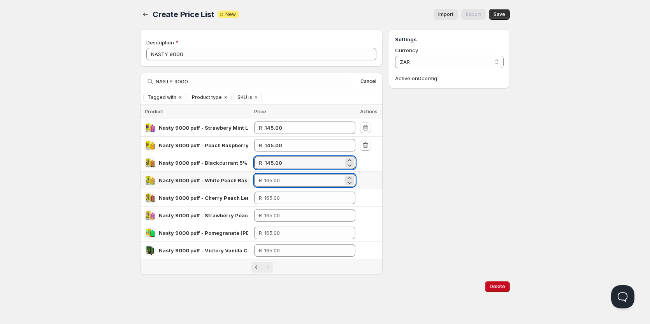
click at [273, 182] on input "number" at bounding box center [303, 180] width 79 height 12
paste input "145.00"
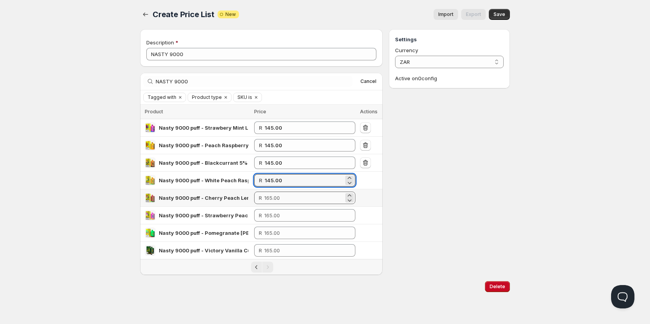
type input "145.00"
click at [274, 200] on input "number" at bounding box center [303, 197] width 79 height 12
paste input "145.00"
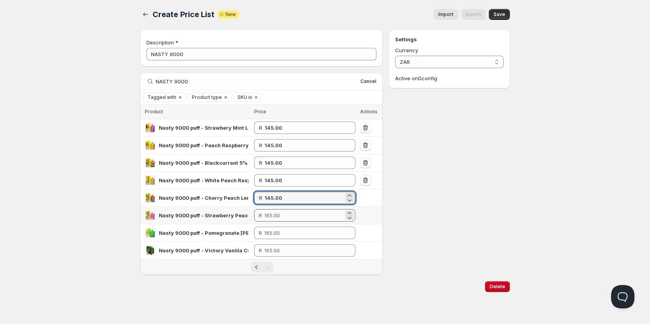
type input "145.00"
click at [275, 217] on input "number" at bounding box center [303, 215] width 79 height 12
paste input "145.00"
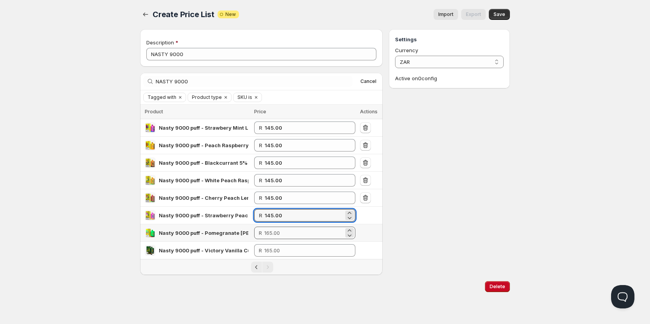
type input "145.00"
click at [277, 233] on input "number" at bounding box center [303, 232] width 79 height 12
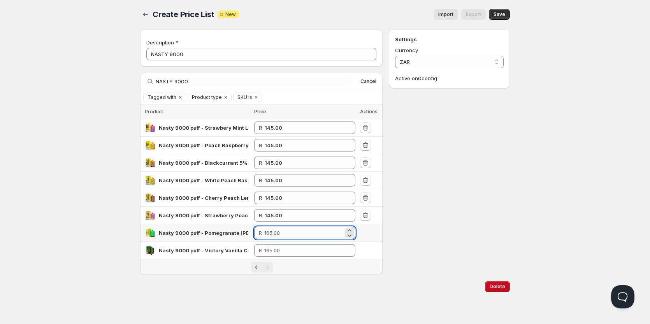
paste input "145.00"
type input "145.00"
click at [276, 251] on input "number" at bounding box center [303, 250] width 79 height 12
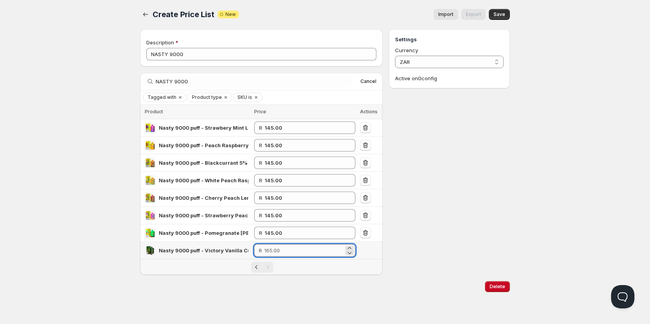
paste input "145.00"
type input "145.00"
click at [498, 12] on span "Save" at bounding box center [499, 14] width 12 height 6
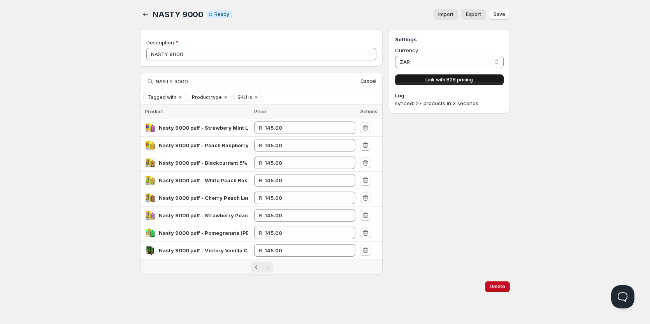
click at [466, 83] on button "Link with B2B pricing" at bounding box center [449, 79] width 109 height 11
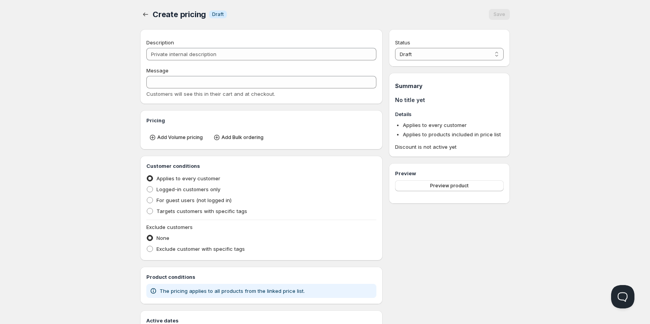
type input "PL NASTY 9000"
type input "PL_NASTY_9000"
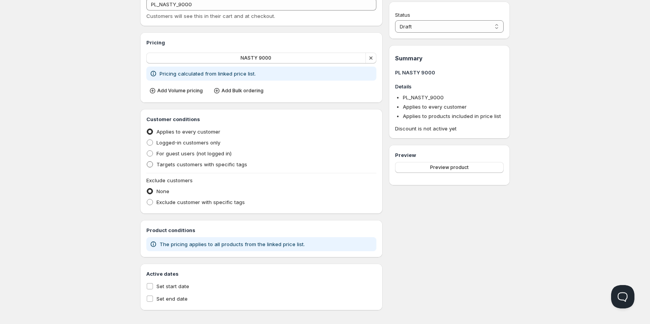
click at [156, 166] on label "Targets customers with specific tags" at bounding box center [196, 164] width 101 height 11
click at [147, 161] on input "Targets customers with specific tags" at bounding box center [147, 161] width 0 height 0
radio input "true"
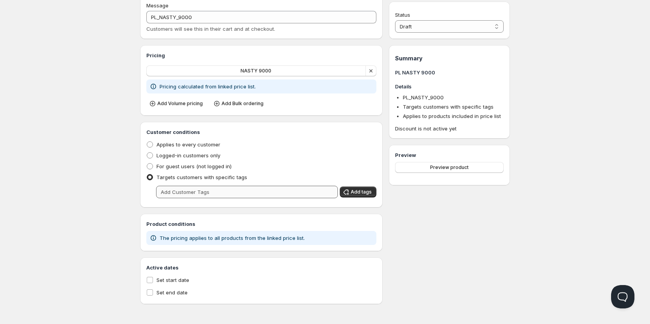
scroll to position [65, 0]
click at [168, 194] on input "text" at bounding box center [247, 192] width 182 height 12
type input "w"
type input "Wholesale"
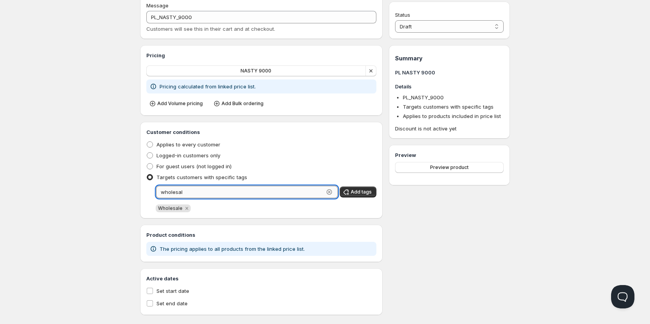
type input "wholesale"
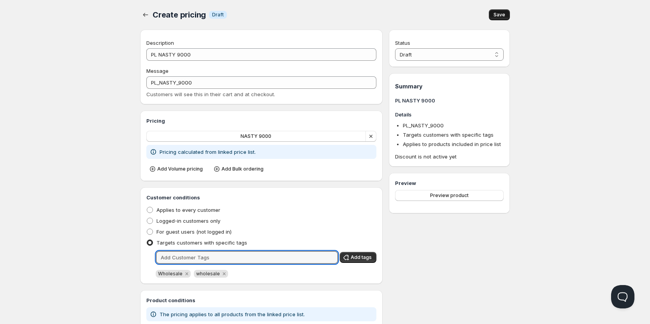
click at [501, 19] on button "Save" at bounding box center [499, 14] width 21 height 11
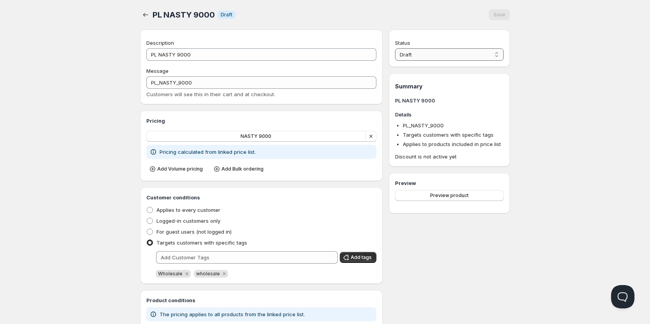
drag, startPoint x: 474, startPoint y: 56, endPoint x: 471, endPoint y: 60, distance: 5.2
click at [474, 56] on select "Draft Active" at bounding box center [449, 54] width 109 height 12
select select "1"
click at [395, 48] on select "Draft Active" at bounding box center [449, 54] width 109 height 12
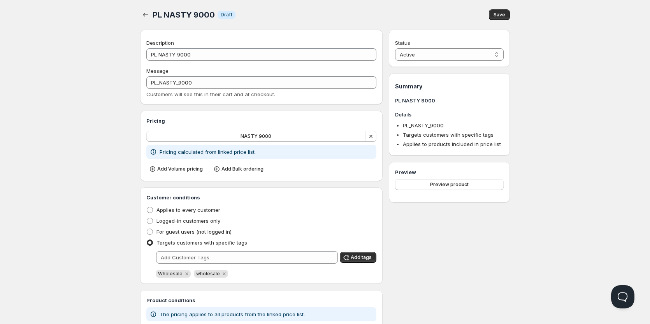
click at [510, 14] on div "PL NASTY 9000. This page is ready PL NASTY 9000 Info Draft Save Description PL …" at bounding box center [325, 190] width 388 height 380
click at [502, 18] on button "Save" at bounding box center [499, 14] width 21 height 11
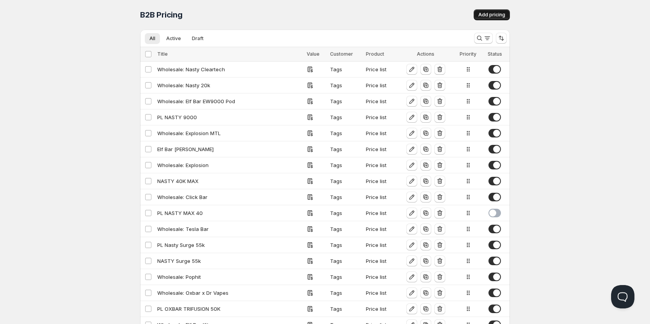
click at [502, 10] on button "Add pricing" at bounding box center [491, 14] width 36 height 11
click at [184, 117] on div "PL NASTY 9000" at bounding box center [229, 117] width 145 height 8
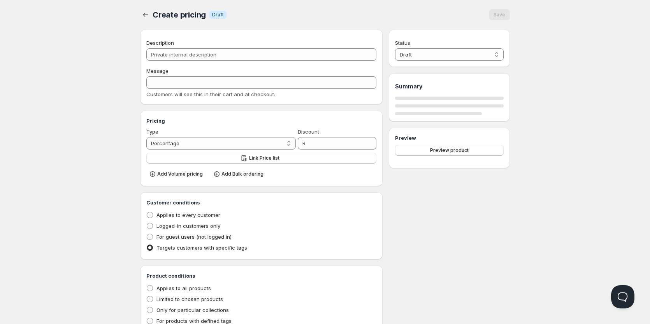
type input "PL NASTY 9000"
type input "PL_NASTY_9000"
radio input "true"
select select "1"
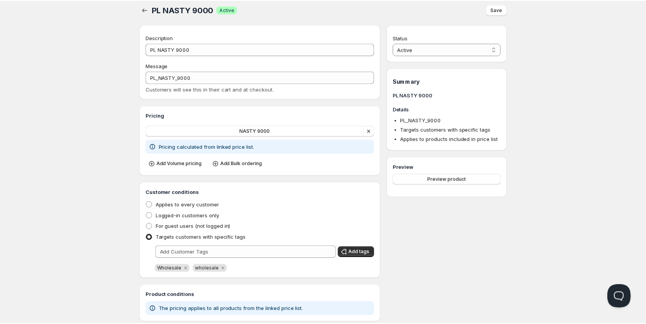
scroll to position [76, 0]
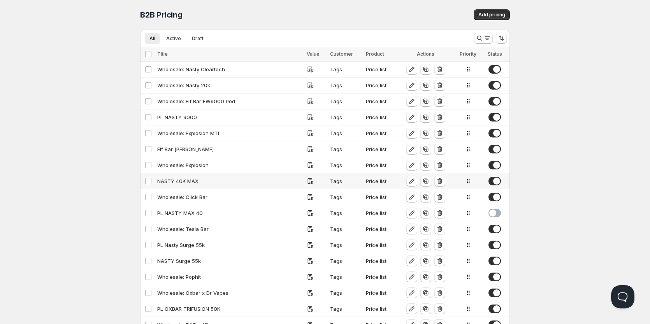
click at [189, 180] on div "NASTY 40K MAX" at bounding box center [229, 181] width 145 height 8
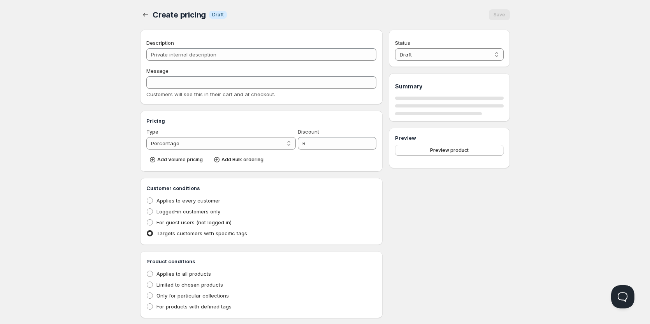
type input "NASTY 40K MAX"
type input "NASTY_40K_MAX"
radio input "true"
select select "1"
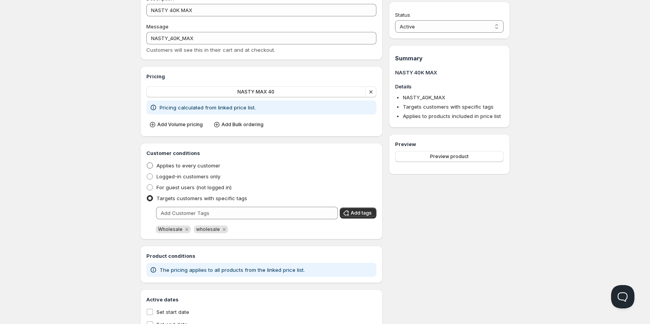
scroll to position [76, 0]
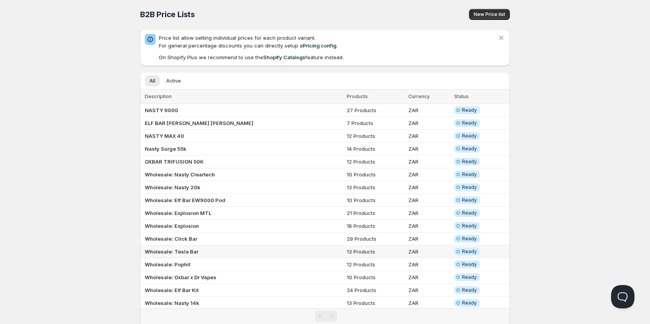
scroll to position [76, 0]
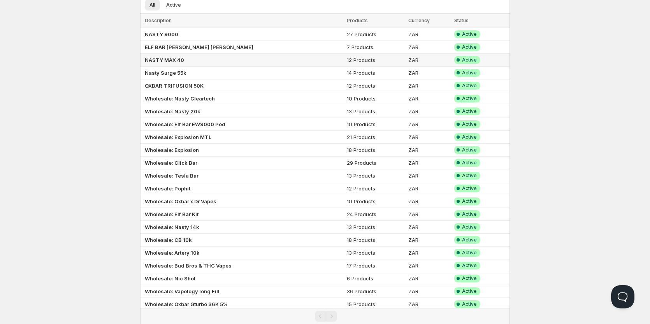
click at [194, 59] on td "NASTY MAX 40" at bounding box center [242, 60] width 204 height 13
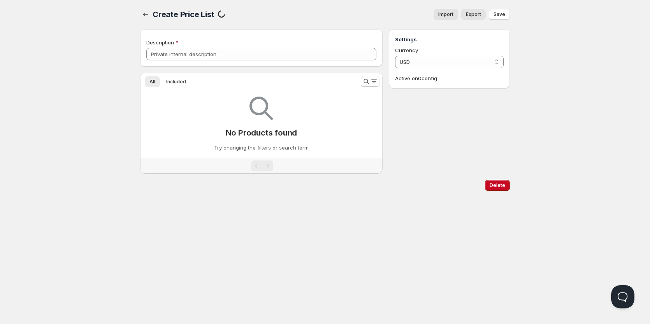
type input "NASTY MAX 40"
select select "ZAR"
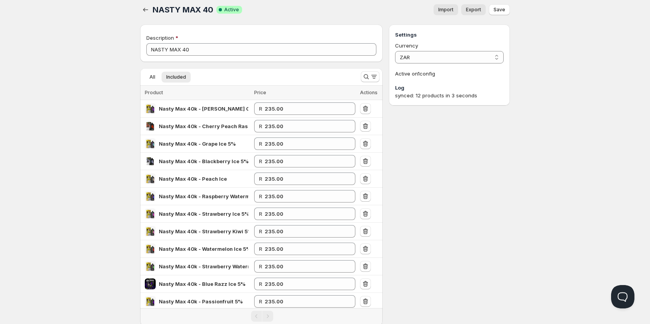
scroll to position [0, 0]
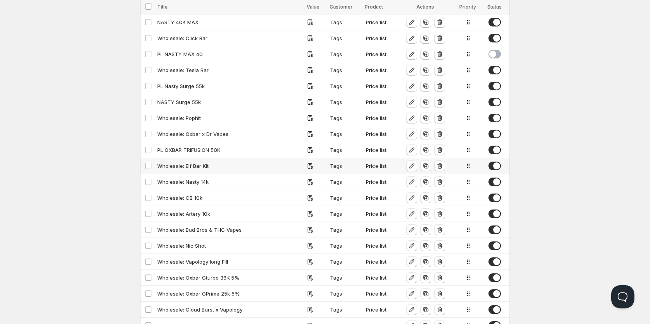
scroll to position [78, 0]
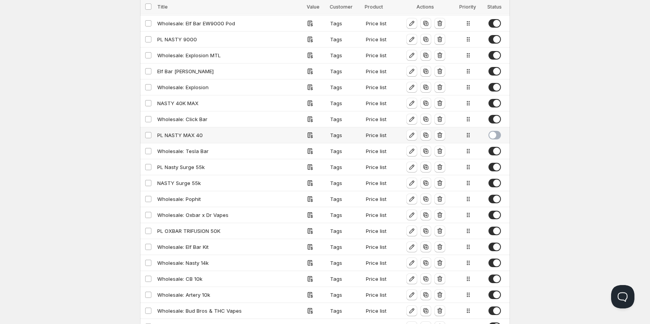
click at [493, 136] on span at bounding box center [494, 135] width 12 height 9
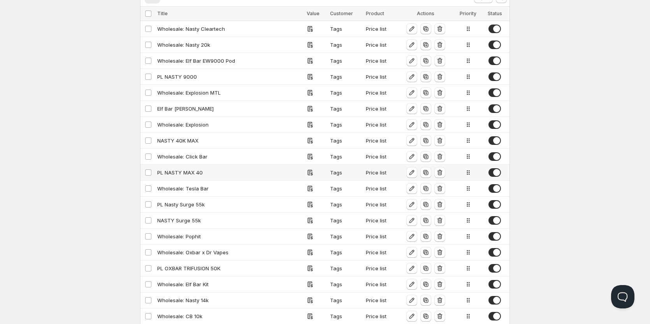
scroll to position [0, 0]
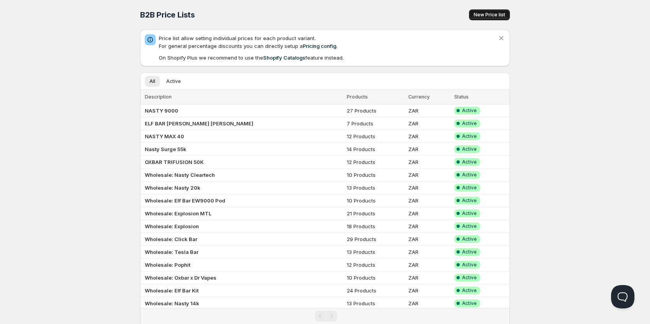
click at [484, 18] on button "New Price list" at bounding box center [489, 14] width 41 height 11
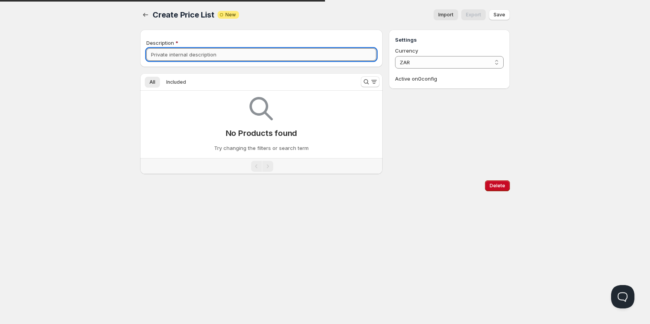
click at [204, 55] on input "Description" at bounding box center [261, 54] width 230 height 12
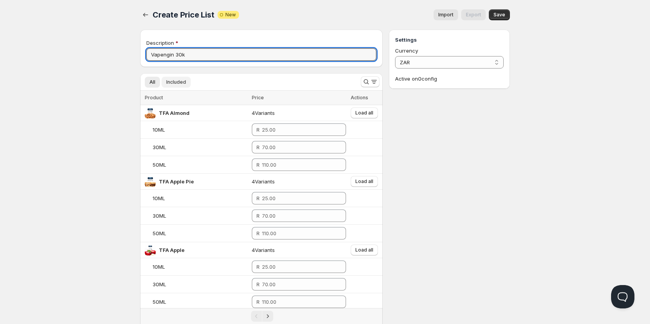
type input "Vapengin 30k"
click at [177, 79] on span "Included" at bounding box center [176, 82] width 20 height 6
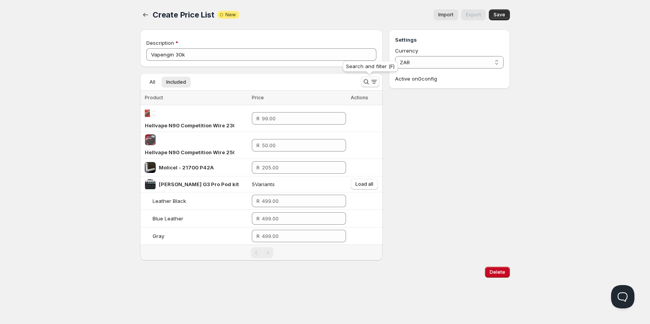
click at [362, 85] on icon "Search and filter results" at bounding box center [366, 82] width 8 height 8
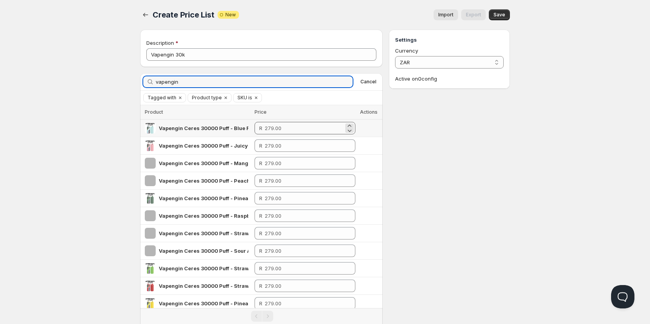
type input "vapengin"
click at [284, 131] on input "number" at bounding box center [304, 128] width 79 height 12
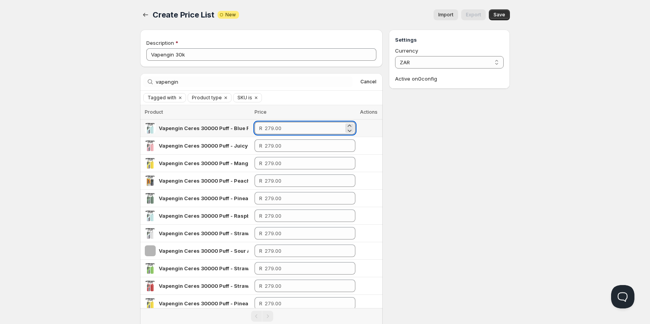
click at [283, 130] on input "number" at bounding box center [304, 128] width 79 height 12
type input "245.00"
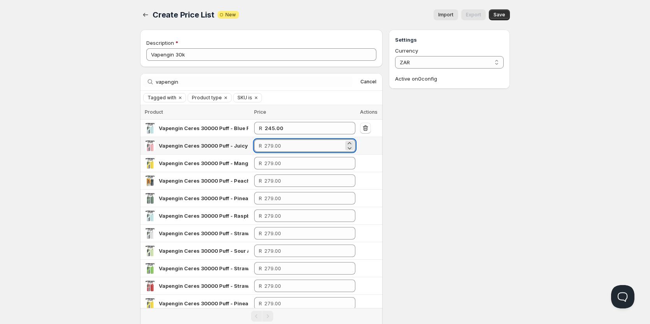
click at [289, 143] on input "number" at bounding box center [303, 145] width 79 height 12
type input "245.00"
click at [298, 170] on td "R" at bounding box center [305, 163] width 106 height 18
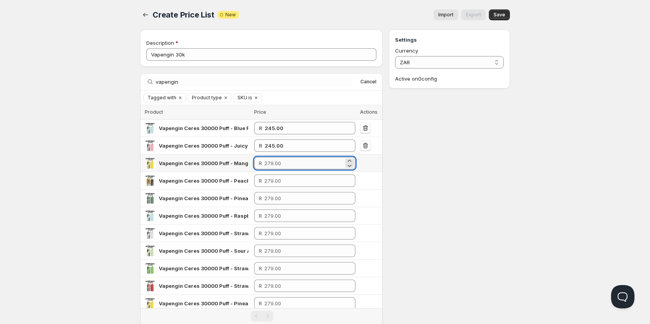
click at [291, 161] on input "number" at bounding box center [303, 163] width 79 height 12
drag, startPoint x: 288, startPoint y: 145, endPoint x: 220, endPoint y: 147, distance: 68.1
click at [219, 145] on tr "Vapengin Ceres 30000 Puff - Juicy Peach 5% R 245.00" at bounding box center [261, 146] width 242 height 18
click at [279, 163] on input "number" at bounding box center [303, 163] width 79 height 12
paste input "245.00"
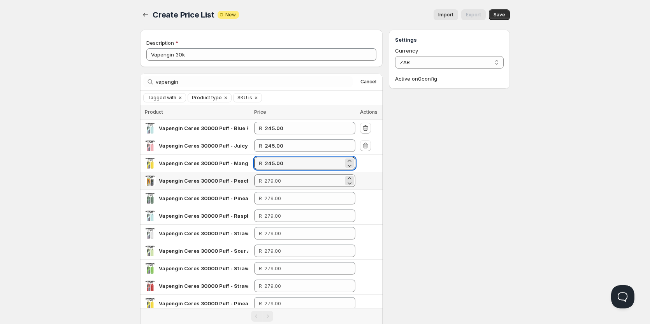
type input "245.00"
click at [277, 177] on input "number" at bounding box center [303, 180] width 79 height 12
paste input "245.00"
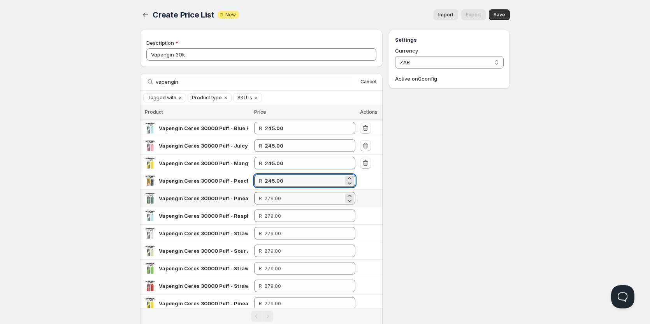
type input "245.00"
click at [277, 195] on input "number" at bounding box center [303, 198] width 79 height 12
paste input "245.00"
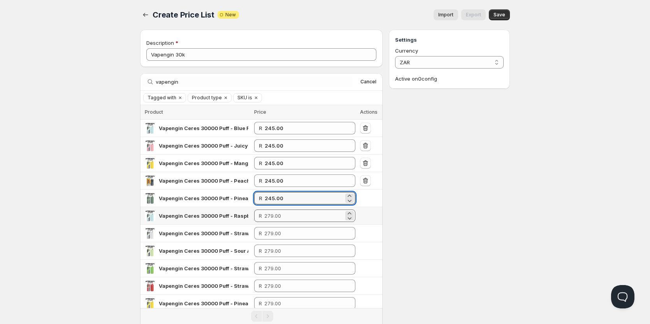
type input "245.00"
click at [275, 221] on input "number" at bounding box center [303, 215] width 79 height 12
paste input "245.00"
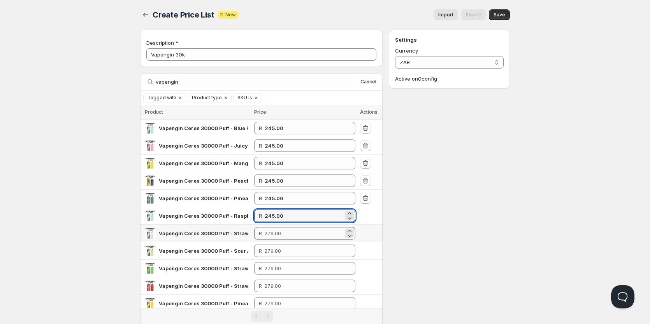
type input "245.00"
click at [276, 235] on input "number" at bounding box center [303, 233] width 79 height 12
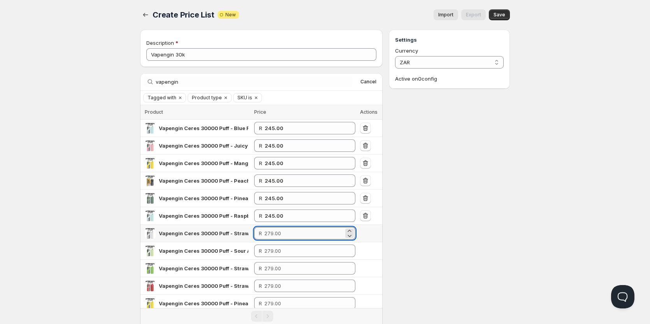
paste input "245.00"
type input "245.00"
click at [277, 253] on input "number" at bounding box center [303, 250] width 79 height 12
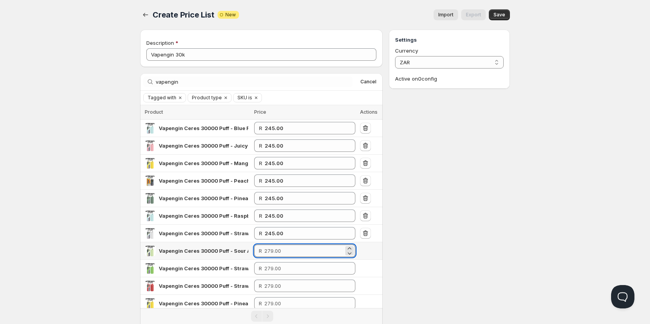
paste input "245.00"
type input "245.00"
click at [276, 271] on input "number" at bounding box center [303, 268] width 79 height 12
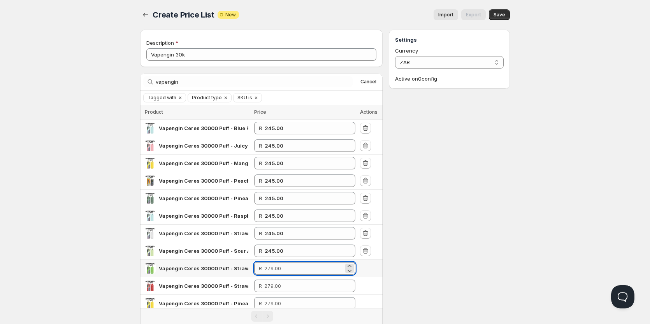
paste input "245.00"
type input "245.00"
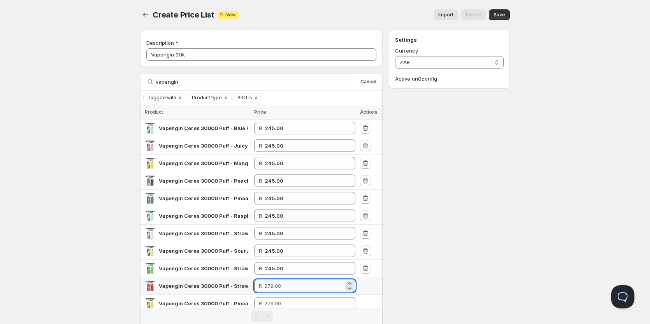
click at [276, 285] on input "number" at bounding box center [303, 285] width 79 height 12
paste input "245.00"
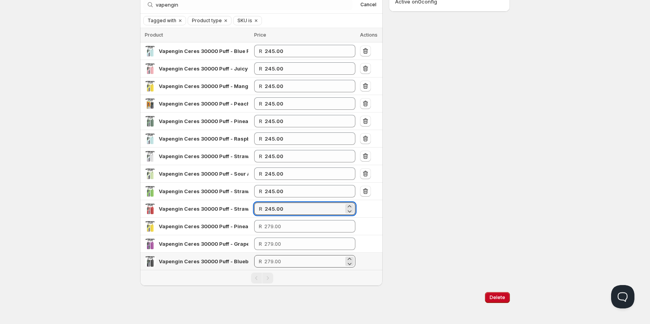
scroll to position [78, 0]
type input "245.00"
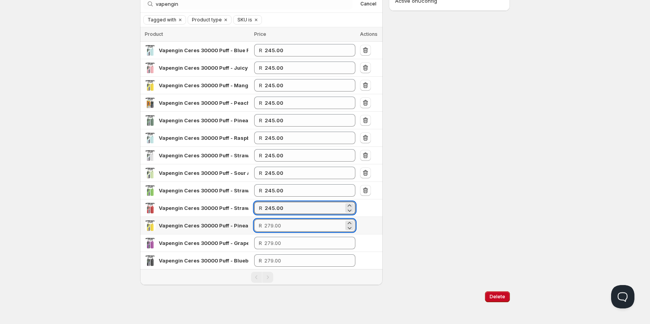
click at [278, 226] on input "number" at bounding box center [303, 225] width 79 height 12
paste input "245.00"
type input "245.00"
click at [279, 252] on td "R" at bounding box center [305, 261] width 106 height 18
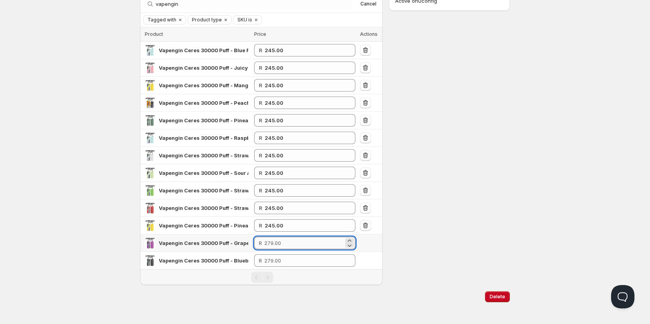
click at [279, 243] on input "number" at bounding box center [303, 243] width 79 height 12
paste input "245.00"
type input "245.00"
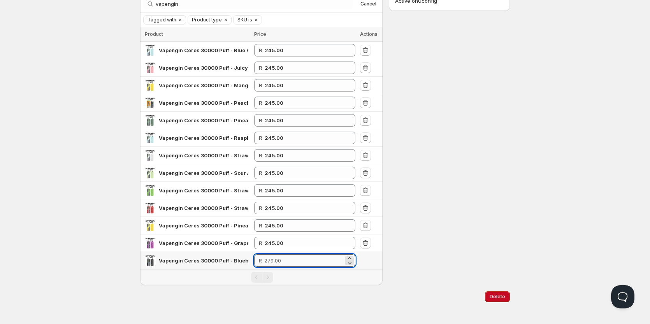
click at [280, 259] on input "number" at bounding box center [303, 260] width 79 height 12
paste input "245.00"
type input "245.00"
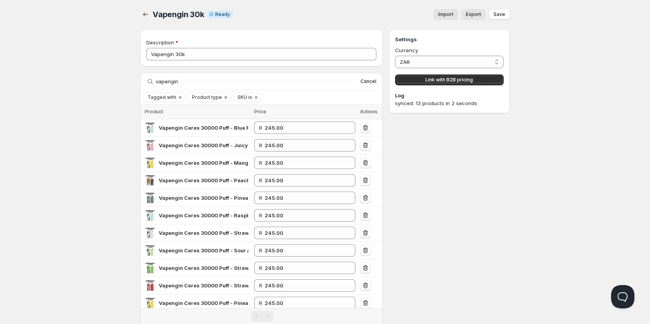
scroll to position [0, 0]
click at [447, 82] on span "Link with B2B pricing" at bounding box center [448, 80] width 47 height 6
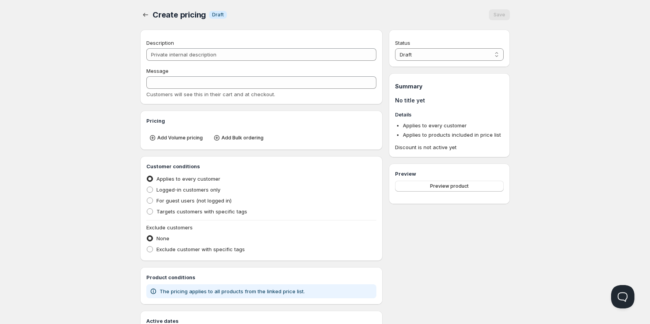
type input "PL Vapengin 30k"
type input "PL_VAPENGIN_30K"
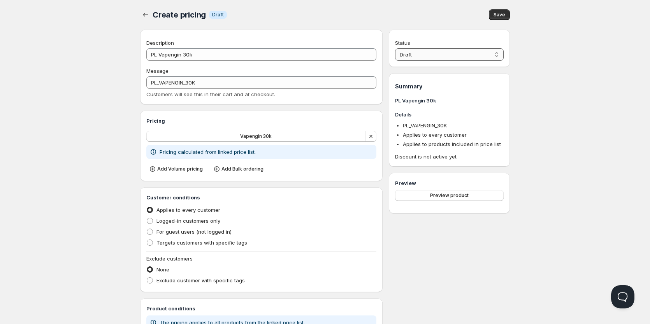
drag, startPoint x: 456, startPoint y: 55, endPoint x: 456, endPoint y: 60, distance: 5.4
click at [456, 55] on select "Draft Active" at bounding box center [449, 54] width 109 height 12
select select "1"
click at [395, 48] on select "Draft Active" at bounding box center [449, 54] width 109 height 12
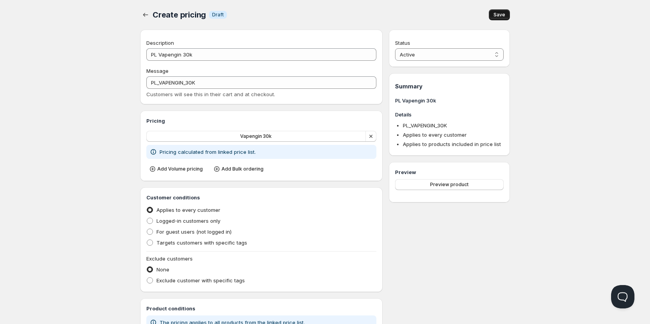
click at [508, 12] on button "Save" at bounding box center [499, 14] width 21 height 11
click at [156, 242] on label "Targets customers with specific tags" at bounding box center [196, 242] width 101 height 11
click at [147, 240] on input "Targets customers with specific tags" at bounding box center [147, 239] width 0 height 0
radio input "true"
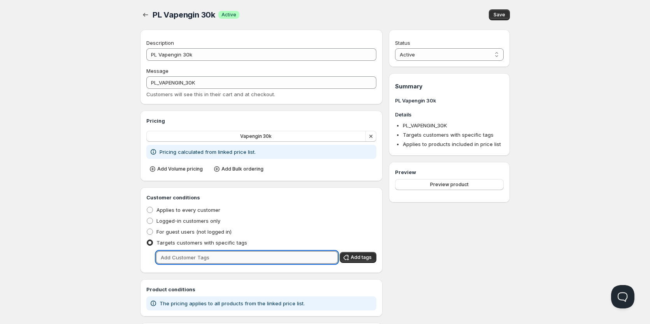
click at [183, 262] on input "text" at bounding box center [247, 257] width 182 height 12
type input "wholesale"
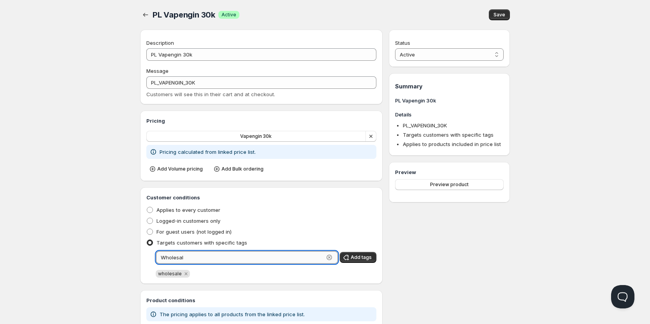
type input "Wholesale"
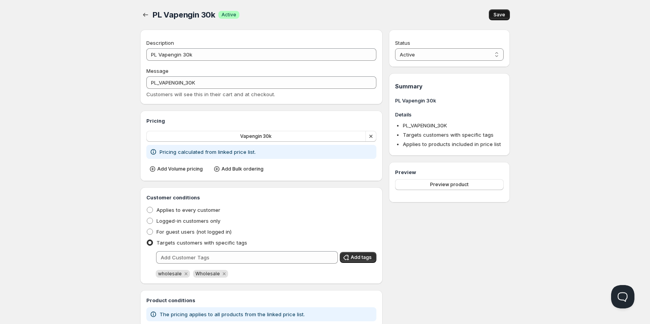
click at [502, 14] on span "Save" at bounding box center [499, 15] width 12 height 6
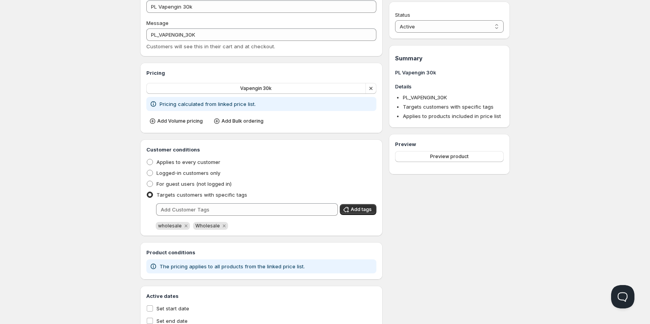
scroll to position [76, 0]
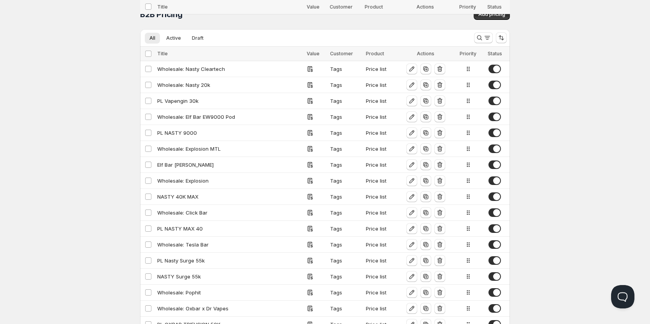
scroll to position [76, 0]
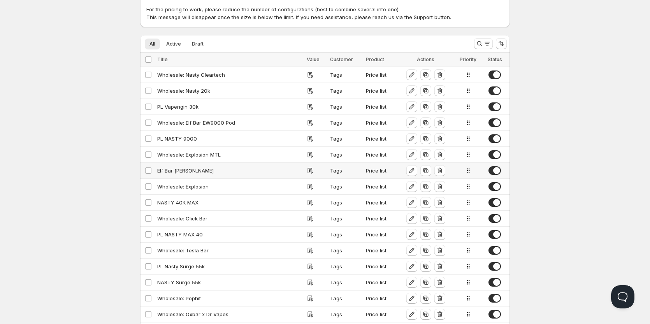
scroll to position [39, 0]
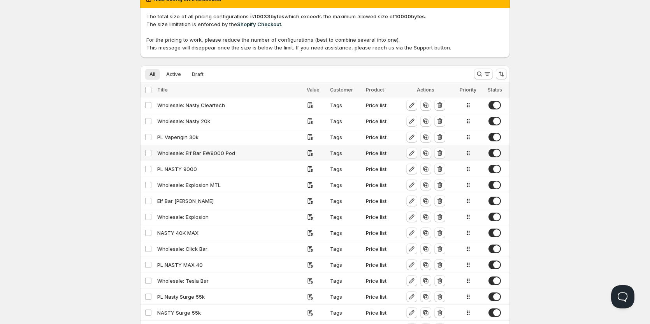
click at [181, 152] on div "Wholesale: Elf Bar EW9000 Pod" at bounding box center [229, 153] width 145 height 8
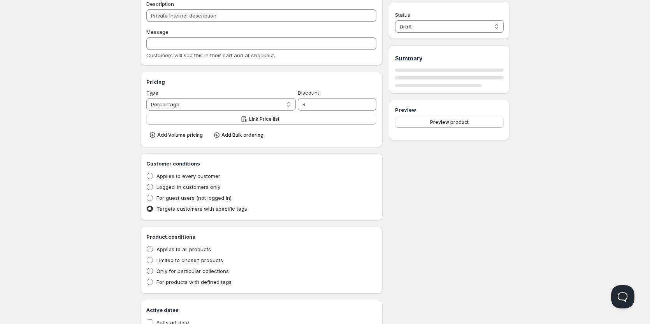
type input "Wholesale: Elf Bar EW9000 Pod"
type input "WHOLESALE:_ELF_BAR_EW9000_POD"
radio input "true"
select select "1"
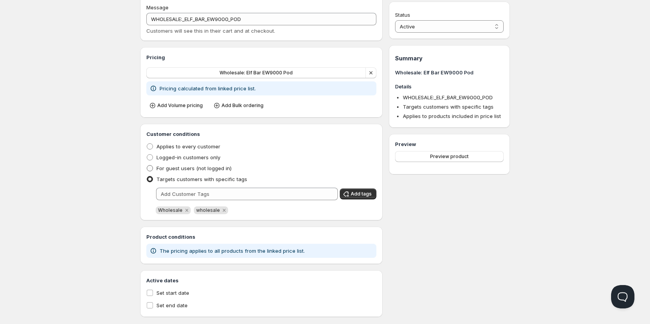
scroll to position [76, 0]
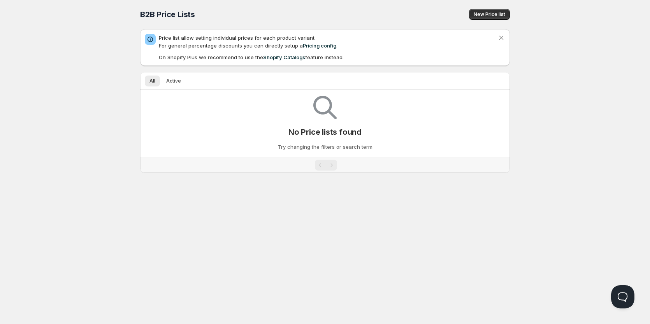
scroll to position [76, 0]
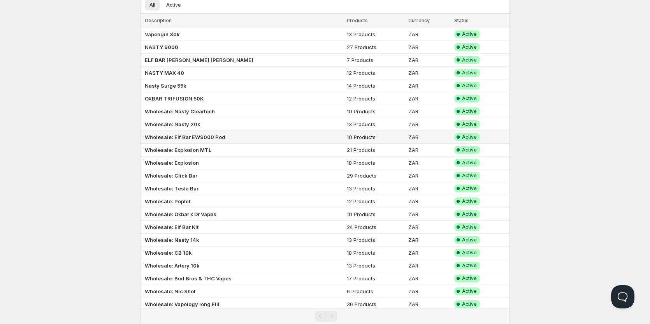
click at [172, 135] on b "Wholesale: Elf Bar EW9000 Pod" at bounding box center [185, 137] width 81 height 6
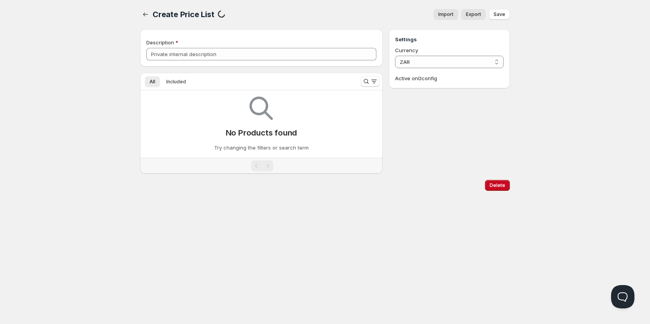
scroll to position [0, 0]
type input "Wholesale: Elf Bar EW9000 Pod"
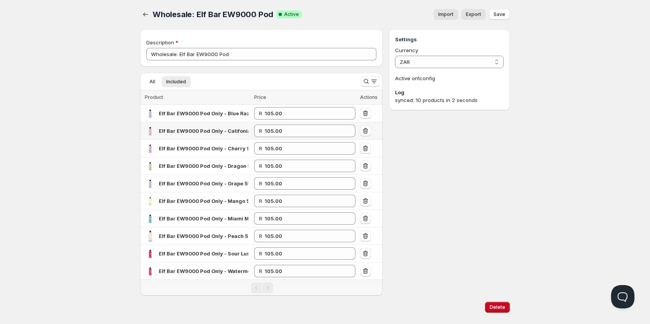
scroll to position [15, 0]
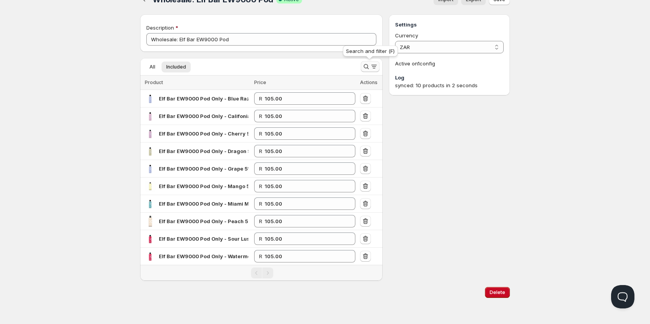
click at [364, 68] on icon "Search and filter results" at bounding box center [366, 67] width 8 height 8
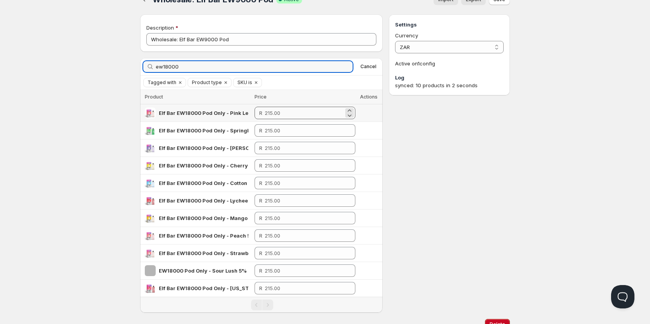
type input "ew18000"
click at [276, 115] on input "number" at bounding box center [304, 113] width 79 height 12
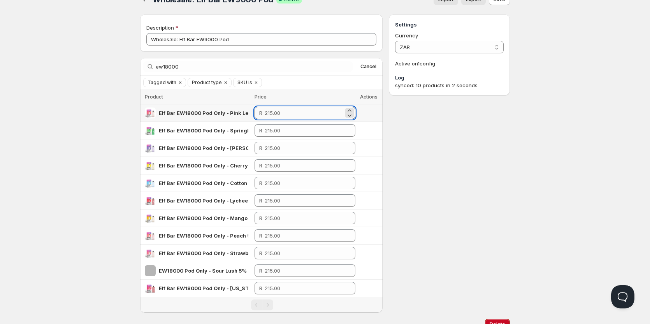
click at [276, 115] on input "number" at bounding box center [304, 113] width 79 height 12
type input "169.00"
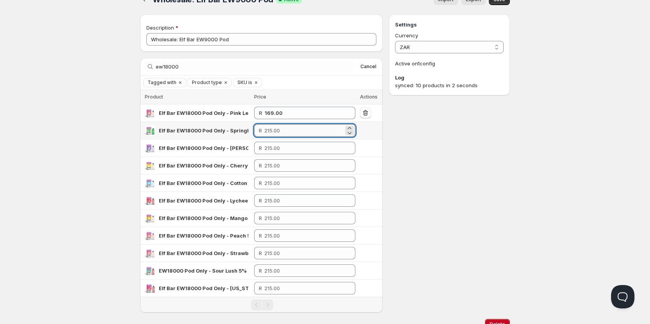
click at [281, 124] on input "number" at bounding box center [303, 130] width 79 height 12
drag, startPoint x: 286, startPoint y: 114, endPoint x: 246, endPoint y: 113, distance: 40.1
click at [246, 113] on tr "Elf Bar EW18000 Pod Only - Pink Lemonade 5% R 169.00" at bounding box center [261, 113] width 242 height 18
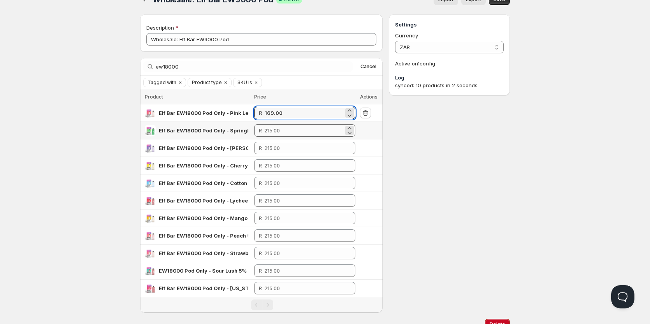
click at [277, 137] on td "R" at bounding box center [305, 131] width 106 height 18
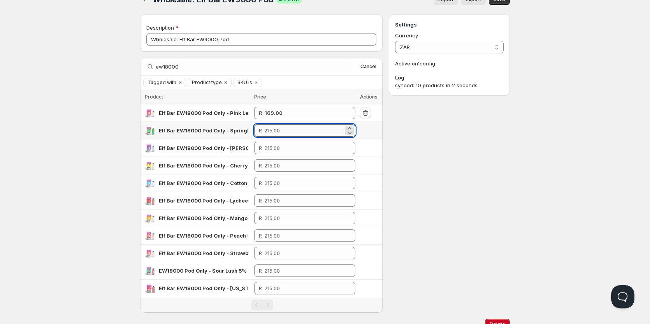
click at [276, 133] on input "number" at bounding box center [303, 130] width 79 height 12
paste input "169.00"
type input "169.00"
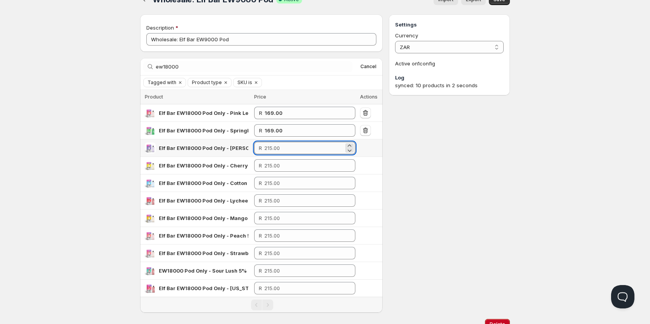
click at [279, 149] on input "number" at bounding box center [303, 148] width 79 height 12
paste input "169.00"
type input "169.00"
click at [280, 162] on input "number" at bounding box center [303, 165] width 79 height 12
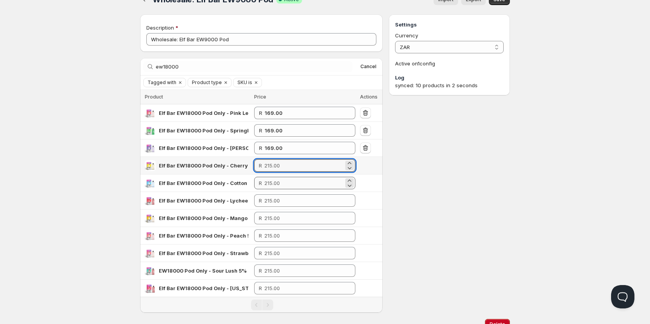
paste input "169.00"
type input "169.00"
click at [277, 188] on input "number" at bounding box center [303, 183] width 79 height 12
paste input "169.00"
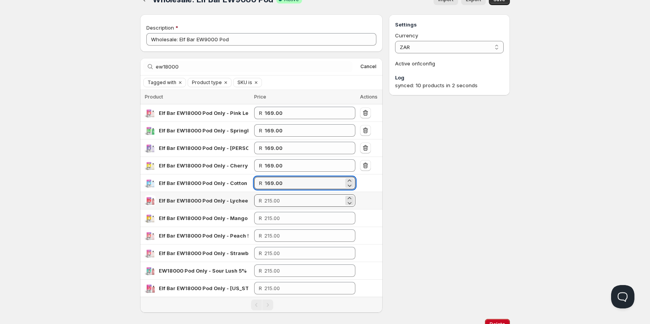
type input "169.00"
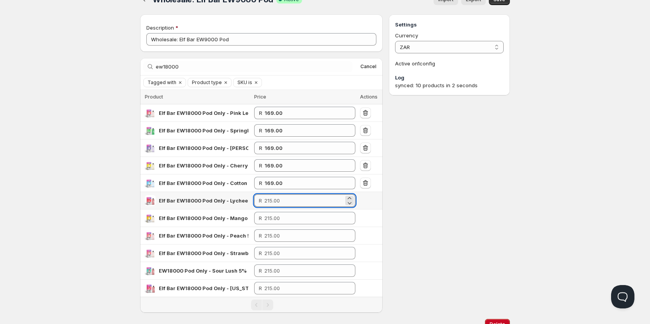
click at [275, 203] on input "number" at bounding box center [303, 200] width 79 height 12
paste input "169.00"
type input "169.00"
click at [271, 223] on input "number" at bounding box center [303, 218] width 79 height 12
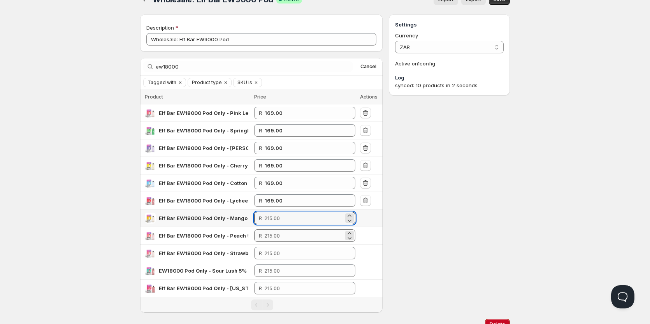
paste input "169.00"
type input "169.00"
drag, startPoint x: 271, startPoint y: 235, endPoint x: 270, endPoint y: 241, distance: 5.8
click at [270, 235] on input "number" at bounding box center [303, 235] width 79 height 12
paste input "169.00"
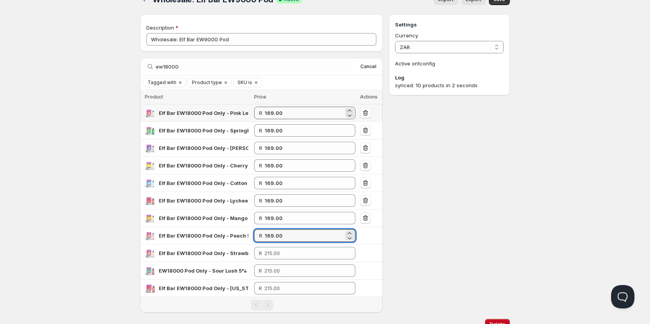
type input "169.00"
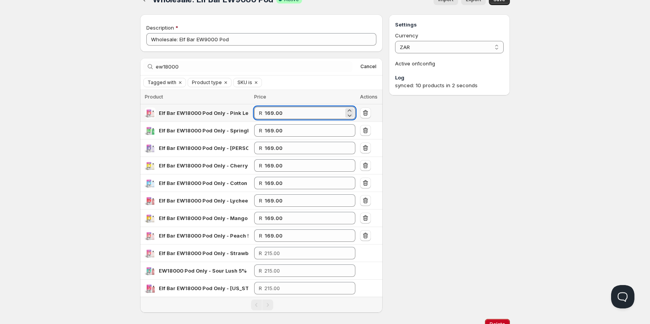
drag, startPoint x: 281, startPoint y: 114, endPoint x: 274, endPoint y: 114, distance: 7.0
click at [274, 114] on input "169.00" at bounding box center [304, 113] width 79 height 12
drag, startPoint x: 285, startPoint y: 114, endPoint x: 271, endPoint y: 114, distance: 14.0
click at [271, 114] on input "169.00" at bounding box center [304, 113] width 79 height 12
drag, startPoint x: 287, startPoint y: 112, endPoint x: 252, endPoint y: 112, distance: 35.0
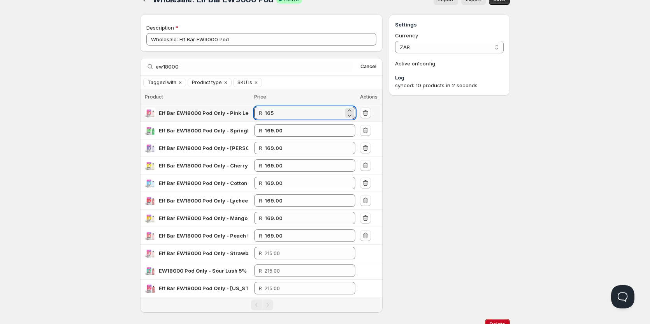
click at [252, 112] on tr "Elf Bar EW18000 Pod Only - Pink Lemonade 5% R 165" at bounding box center [261, 113] width 242 height 18
type input "165.00"
click at [275, 129] on input "169.00" at bounding box center [304, 130] width 79 height 12
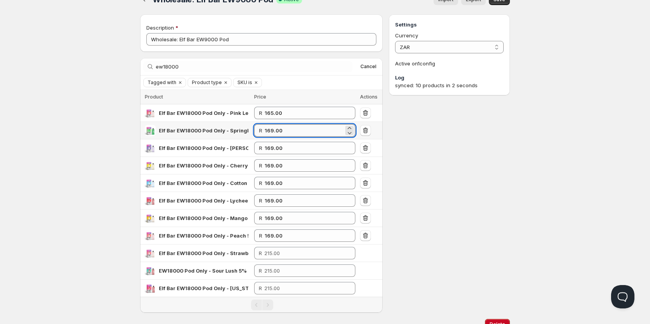
click at [275, 129] on input "169.00" at bounding box center [304, 130] width 79 height 12
paste input "5"
type input "165.00"
click at [279, 149] on input "169.00" at bounding box center [304, 148] width 79 height 12
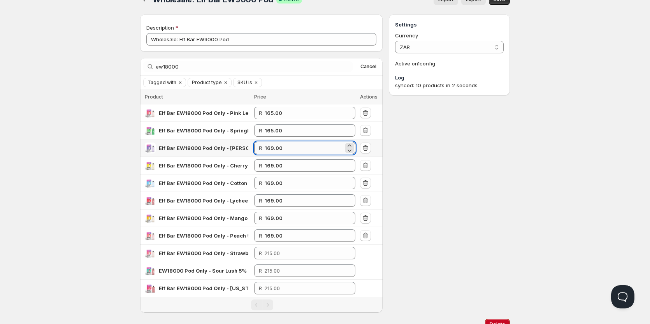
paste input "165"
drag, startPoint x: 294, startPoint y: 149, endPoint x: 241, endPoint y: 150, distance: 52.9
click at [241, 150] on tr "Elf Bar EW18000 Pod Only - Berry Grape 5% R 169.01650" at bounding box center [261, 148] width 242 height 18
paste input "5"
type input "165.00"
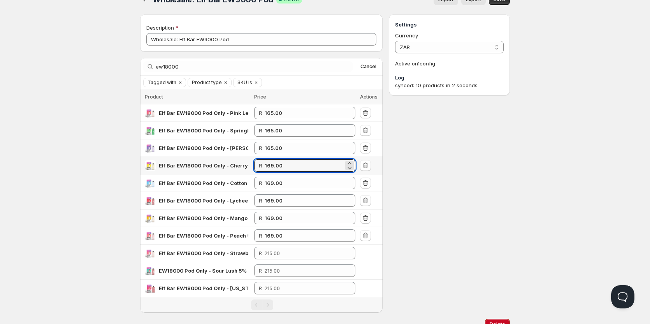
drag, startPoint x: 289, startPoint y: 163, endPoint x: 255, endPoint y: 168, distance: 33.8
click at [251, 167] on tr "Elf Bar EW18000 Pod Only - Cherry Lemon Peach 5% R 169.00" at bounding box center [261, 166] width 242 height 18
paste input "5"
type input "165.00"
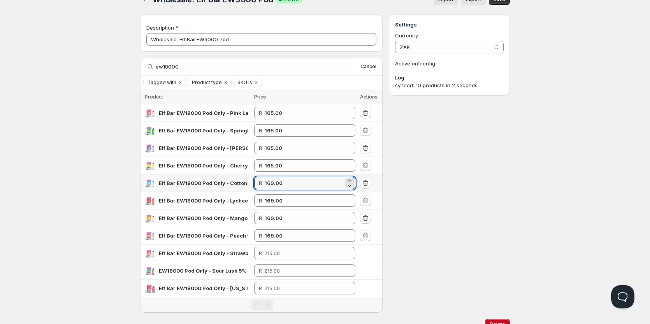
drag, startPoint x: 291, startPoint y: 184, endPoint x: 248, endPoint y: 189, distance: 43.0
click at [240, 185] on tr "Elf Bar EW18000 Pod Only - Cotton Candy 5% R 169.00" at bounding box center [261, 183] width 242 height 18
paste input "5"
type input "165.00"
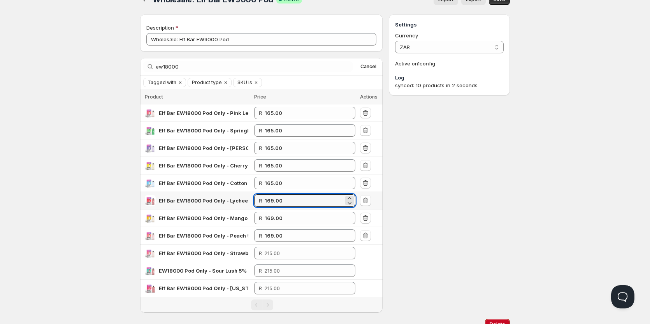
drag, startPoint x: 286, startPoint y: 199, endPoint x: 251, endPoint y: 198, distance: 35.0
click at [251, 198] on tr "Elf Bar EW18000 Pod Only - Lychee Raspberry 5% R 169.00" at bounding box center [261, 201] width 242 height 18
paste input "5"
type input "165.00"
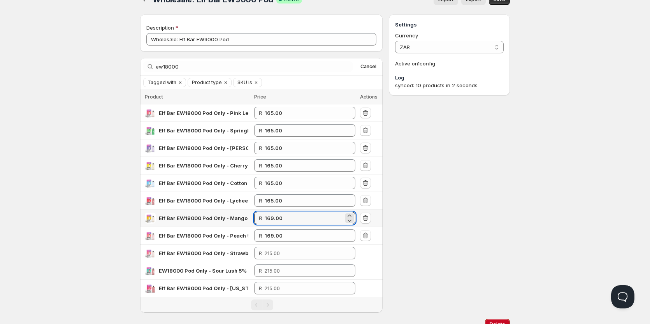
drag, startPoint x: 309, startPoint y: 217, endPoint x: 249, endPoint y: 219, distance: 60.0
click at [250, 219] on tr "Elf Bar EW18000 Pod Only - Mango Peach Watermelon 5% R 169.00" at bounding box center [261, 218] width 242 height 18
paste input "5"
type input "165.00"
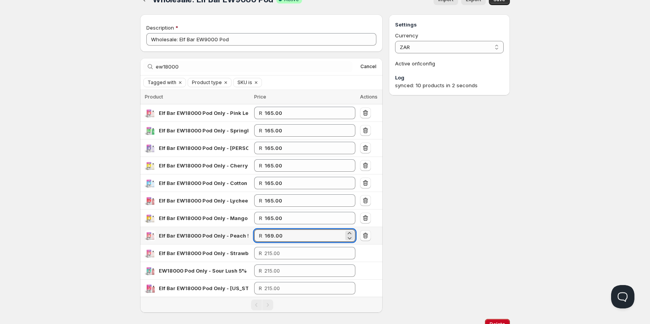
drag, startPoint x: 297, startPoint y: 239, endPoint x: 250, endPoint y: 236, distance: 47.6
click at [250, 236] on tr "Elf Bar EW18000 Pod Only - Peach 5% R 169.00" at bounding box center [261, 236] width 242 height 18
paste input "5"
type input "165.00"
drag, startPoint x: 294, startPoint y: 255, endPoint x: 232, endPoint y: 252, distance: 61.5
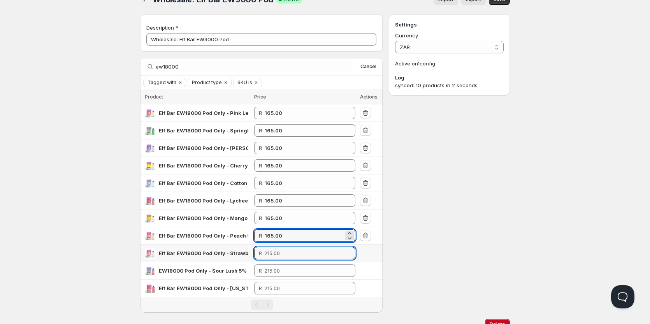
click at [232, 252] on tr "Elf Bar EW18000 Pod Only - Strawberry Ice 5% R" at bounding box center [261, 253] width 242 height 18
paste input "165"
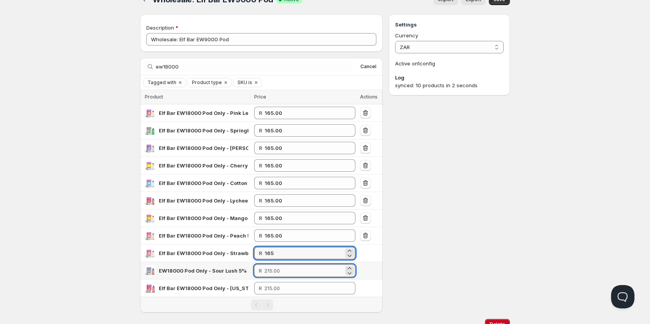
type input "165.00"
drag, startPoint x: 279, startPoint y: 271, endPoint x: 257, endPoint y: 272, distance: 21.4
click at [257, 271] on div "R" at bounding box center [304, 270] width 101 height 12
paste input "165"
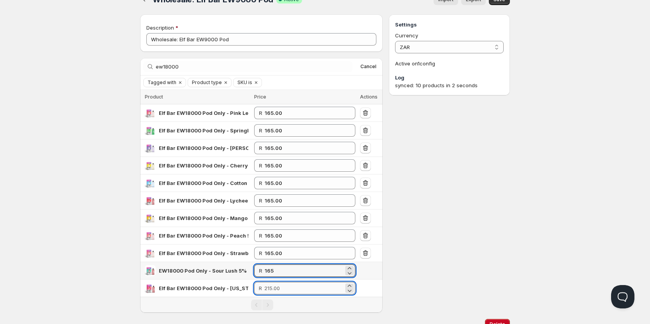
type input "165.00"
drag, startPoint x: 288, startPoint y: 285, endPoint x: 270, endPoint y: 293, distance: 19.5
click at [263, 287] on div "R" at bounding box center [304, 288] width 101 height 12
paste input "165"
type input "165.00"
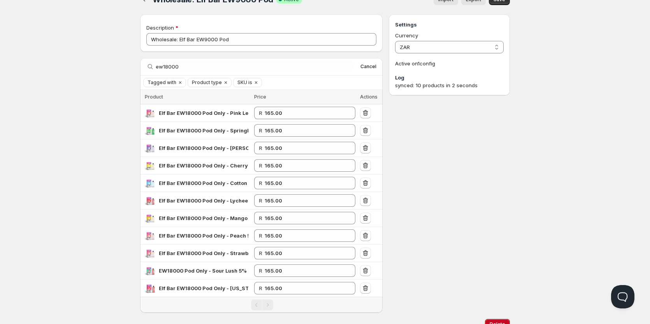
click at [415, 282] on div "Settings Currency ZAR ZAR Active on 1 config Log synced: 10 products in 2 secon…" at bounding box center [449, 163] width 121 height 298
click at [505, 0] on span "Online" at bounding box center [324, 5] width 645 height 11
click at [496, 2] on span "Online" at bounding box center [324, 5] width 645 height 11
click at [503, 4] on button "Save" at bounding box center [499, -1] width 21 height 11
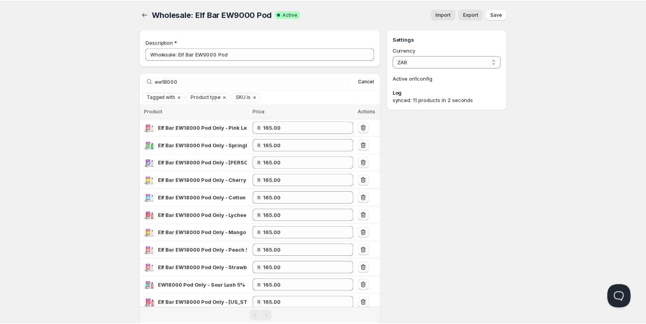
scroll to position [0, 0]
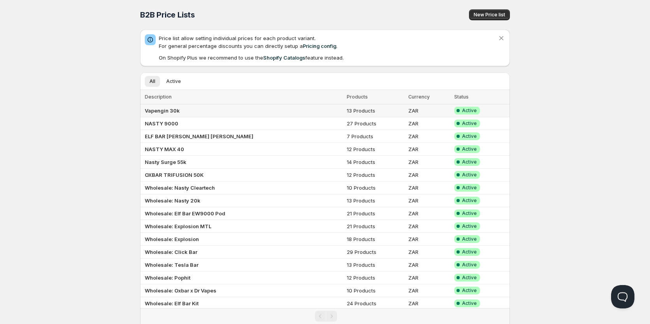
click at [172, 110] on b "Vapengin 30k" at bounding box center [162, 110] width 35 height 6
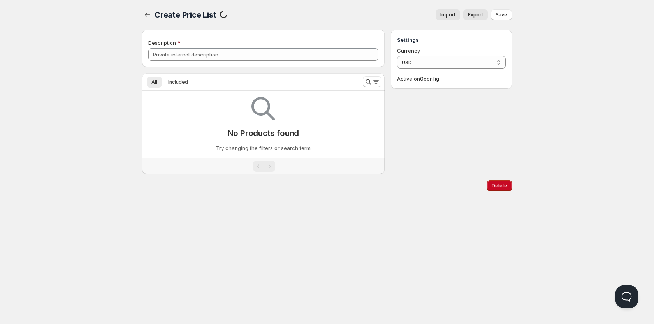
type input "Vapengin 30k"
select select "ZAR"
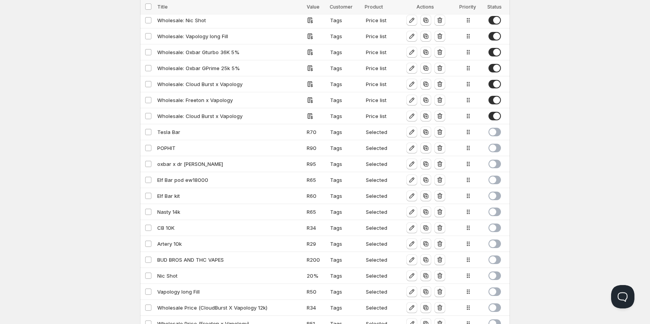
scroll to position [502, 0]
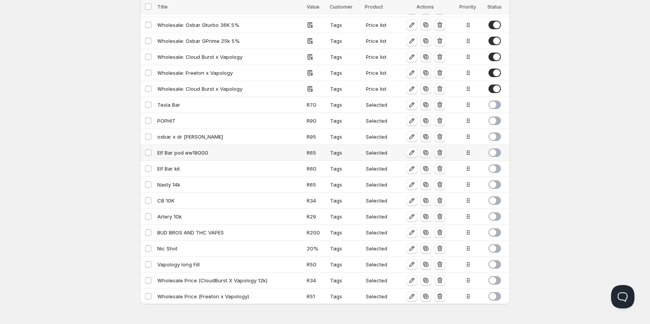
click at [439, 153] on icon "button" at bounding box center [440, 153] width 8 height 8
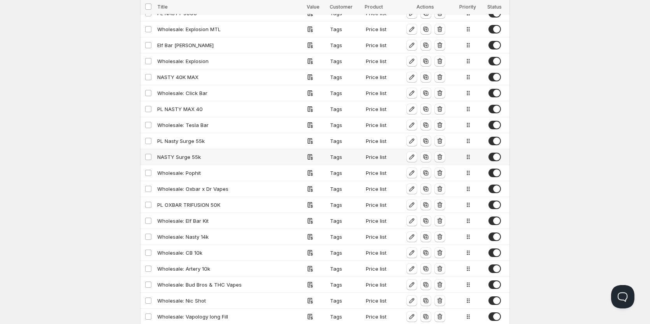
scroll to position [428, 0]
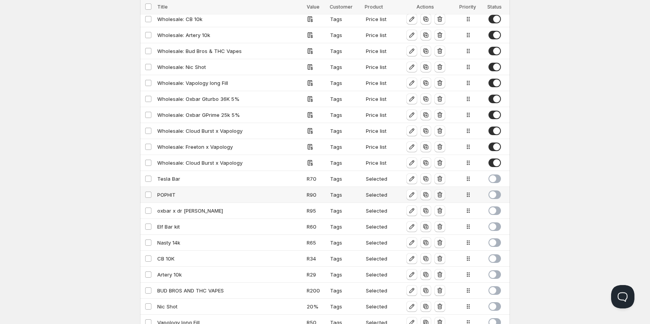
click at [440, 196] on icon "button" at bounding box center [440, 195] width 8 height 8
click at [438, 180] on icon "button" at bounding box center [439, 179] width 5 height 6
click at [440, 163] on icon "button" at bounding box center [440, 163] width 1 height 2
click at [437, 180] on icon "button" at bounding box center [439, 179] width 5 height 6
click at [441, 179] on icon "button" at bounding box center [440, 179] width 8 height 8
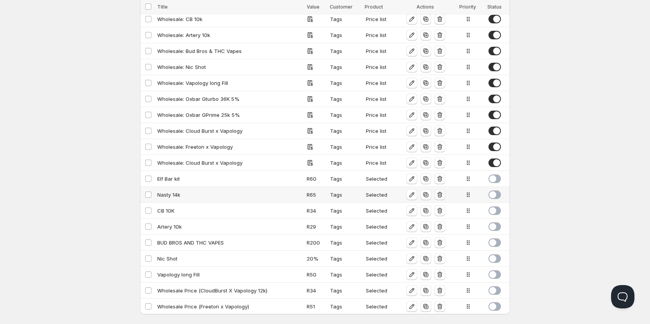
click at [440, 192] on icon "button" at bounding box center [440, 195] width 8 height 8
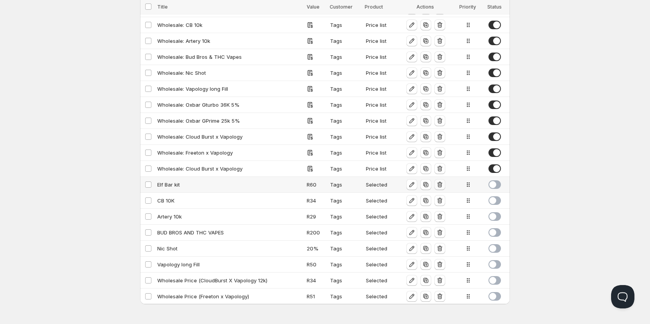
scroll to position [422, 0]
click at [440, 182] on icon "button" at bounding box center [440, 184] width 8 height 8
click at [440, 201] on icon "button" at bounding box center [440, 200] width 8 height 8
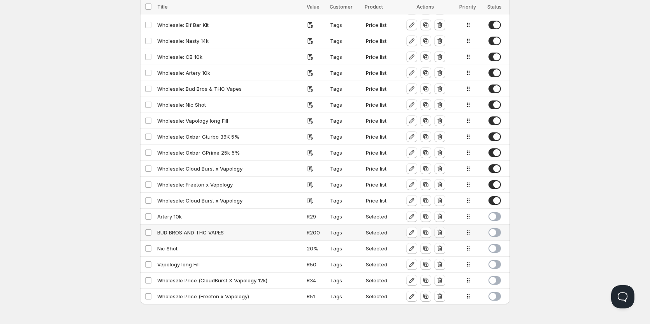
click at [440, 231] on icon "button" at bounding box center [439, 233] width 5 height 6
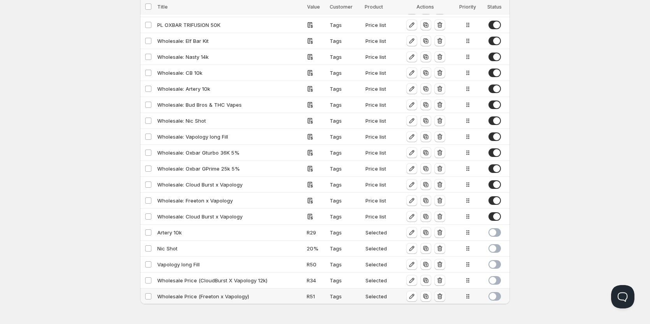
click at [440, 298] on icon "button" at bounding box center [440, 296] width 8 height 8
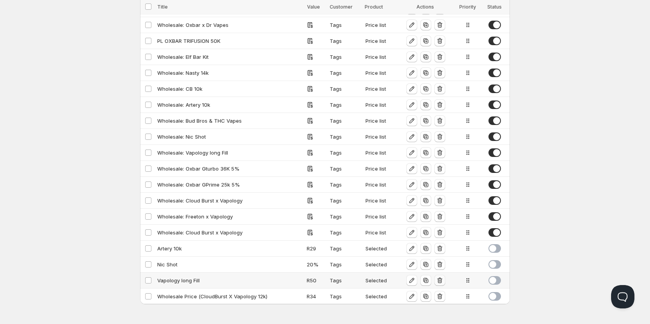
click at [439, 280] on icon "button" at bounding box center [440, 280] width 8 height 8
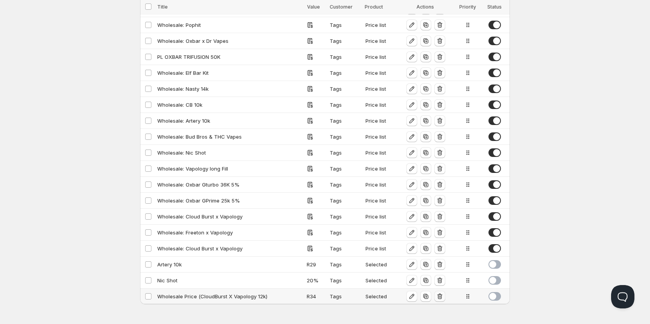
click at [437, 296] on icon "button" at bounding box center [439, 296] width 5 height 6
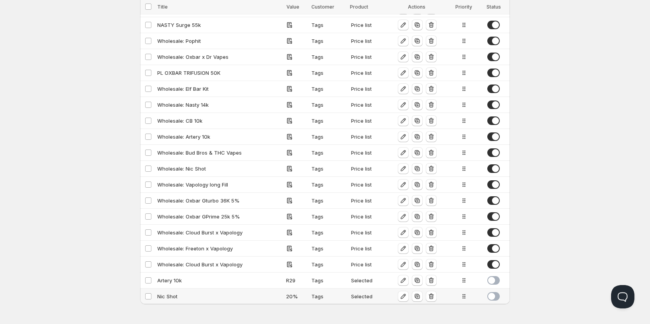
scroll to position [326, 0]
click at [433, 296] on icon "button" at bounding box center [431, 296] width 8 height 8
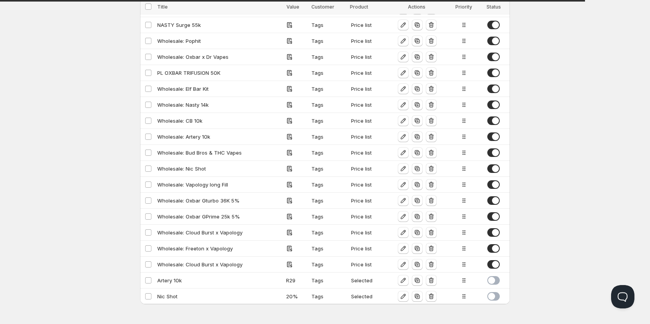
scroll to position [310, 0]
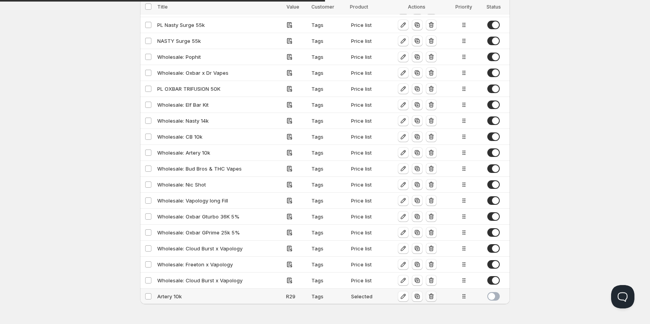
click at [431, 294] on icon "button" at bounding box center [430, 296] width 5 height 6
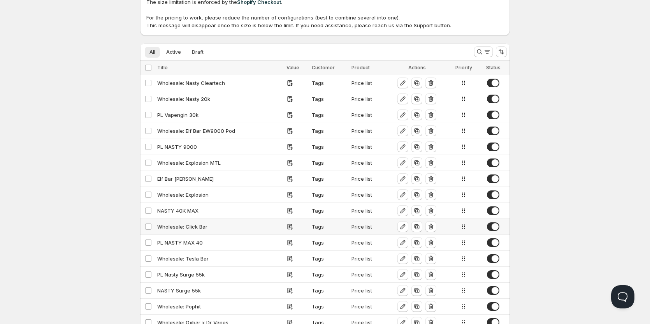
scroll to position [0, 0]
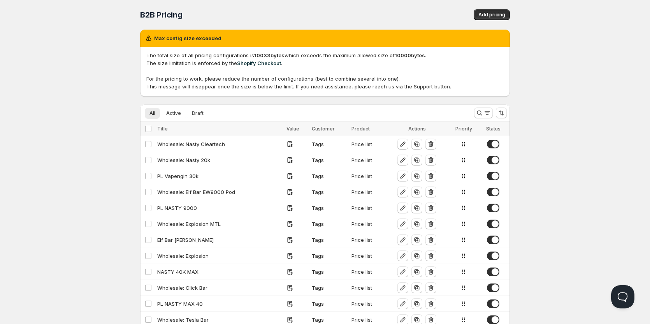
click at [85, 120] on div "Home Pricing Price lists Checkout Forms Submissions Settings Features Plans B2B…" at bounding box center [325, 309] width 650 height 618
click at [205, 54] on p "The total size of all pricing configurations is 10033 bytes which exceeds the m…" at bounding box center [324, 70] width 357 height 39
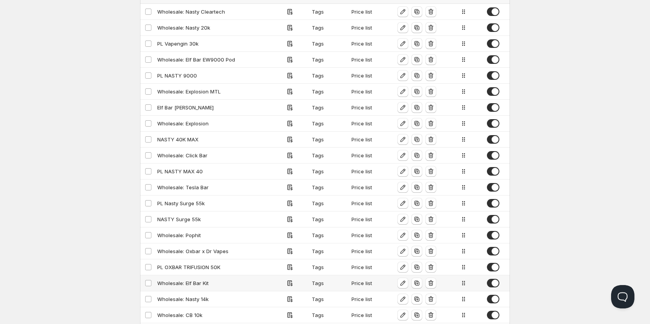
scroll to position [100, 0]
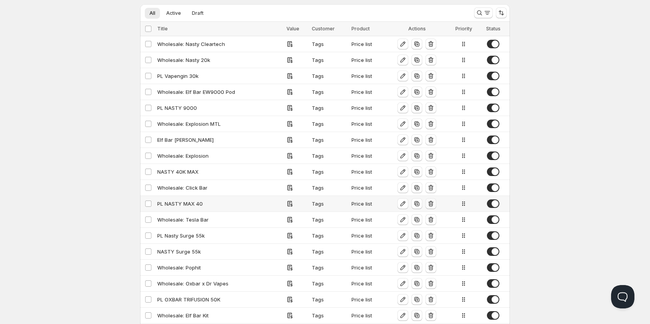
click at [433, 201] on icon "button" at bounding box center [431, 204] width 8 height 8
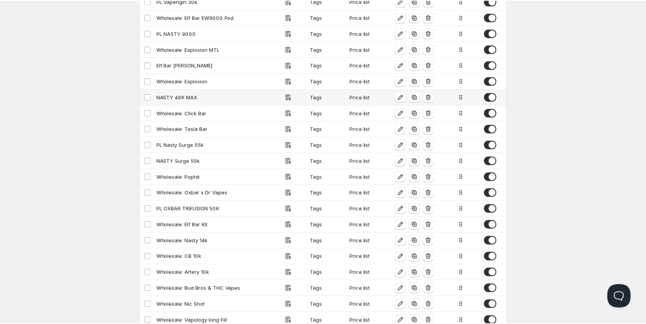
scroll to position [25, 0]
